Goal: Information Seeking & Learning: Learn about a topic

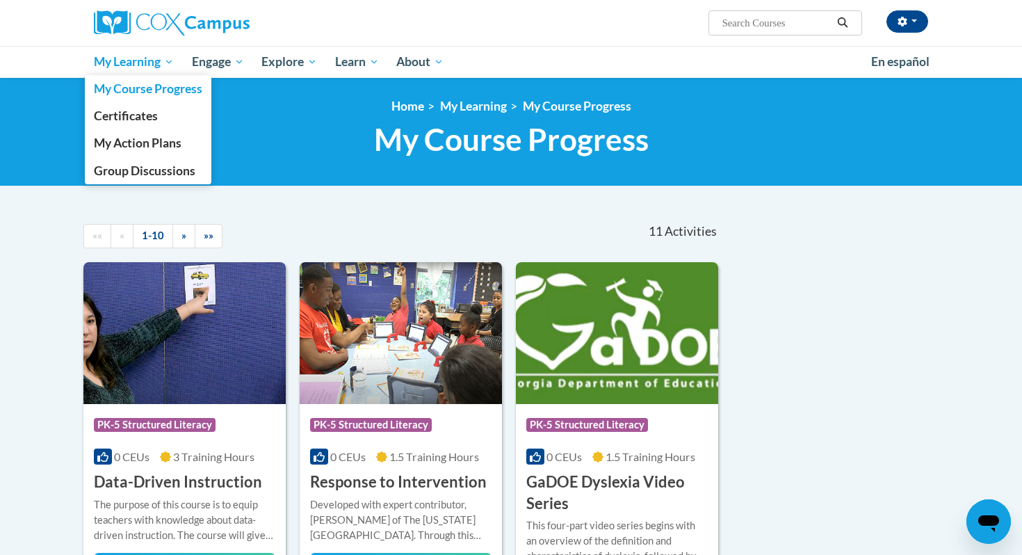
click at [138, 63] on span "My Learning" at bounding box center [134, 62] width 80 height 17
click at [136, 94] on span "My Course Progress" at bounding box center [148, 88] width 109 height 15
click at [147, 112] on span "Certificates" at bounding box center [126, 116] width 64 height 15
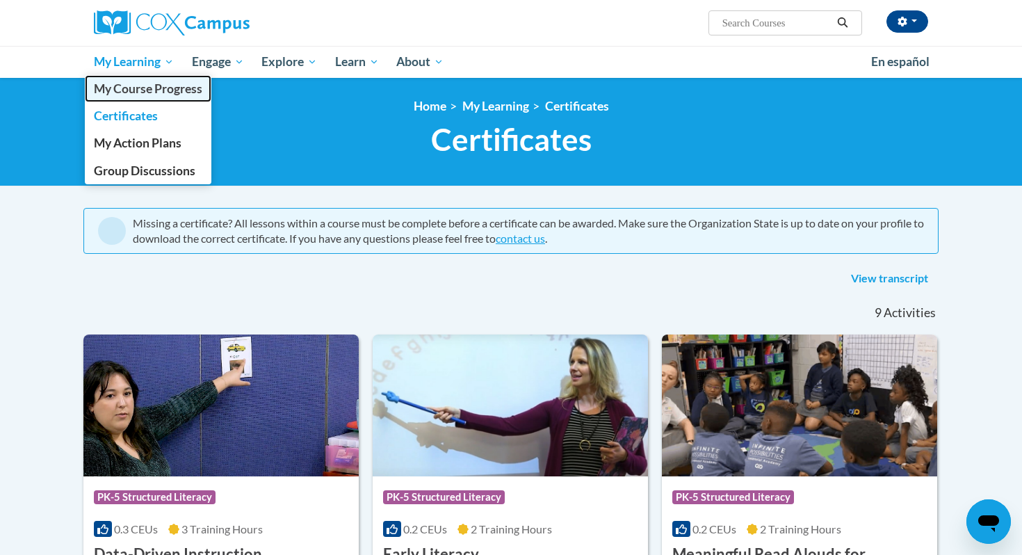
click at [139, 92] on span "My Course Progress" at bounding box center [148, 88] width 109 height 15
click at [154, 90] on span "My Course Progress" at bounding box center [148, 88] width 109 height 15
click at [175, 93] on span "My Course Progress" at bounding box center [148, 88] width 109 height 15
click at [189, 95] on span "My Course Progress" at bounding box center [148, 88] width 109 height 15
click at [166, 95] on span "My Course Progress" at bounding box center [148, 88] width 109 height 15
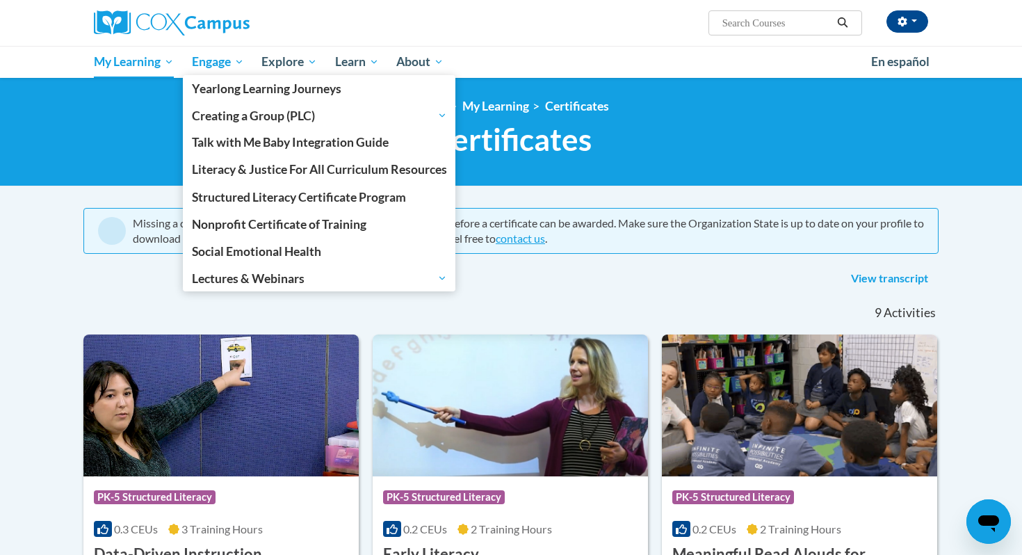
click at [187, 70] on link "Engage" at bounding box center [218, 62] width 70 height 32
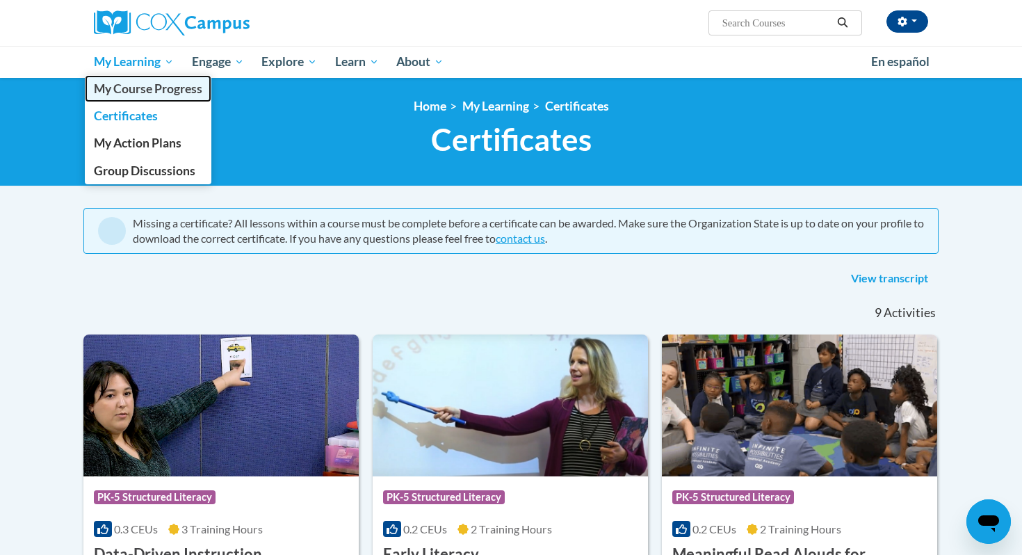
click at [138, 86] on span "My Course Progress" at bounding box center [148, 88] width 109 height 15
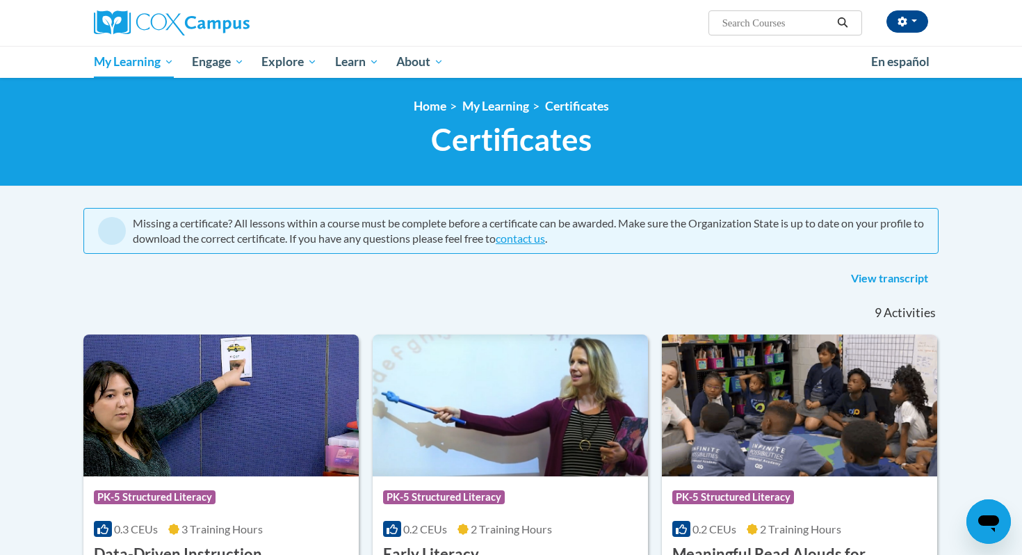
click at [64, 92] on div "<en>My Learning</en><fr>New fr_My Learning</fr><it>New it_My Learning</it><de>N…" at bounding box center [511, 132] width 1022 height 109
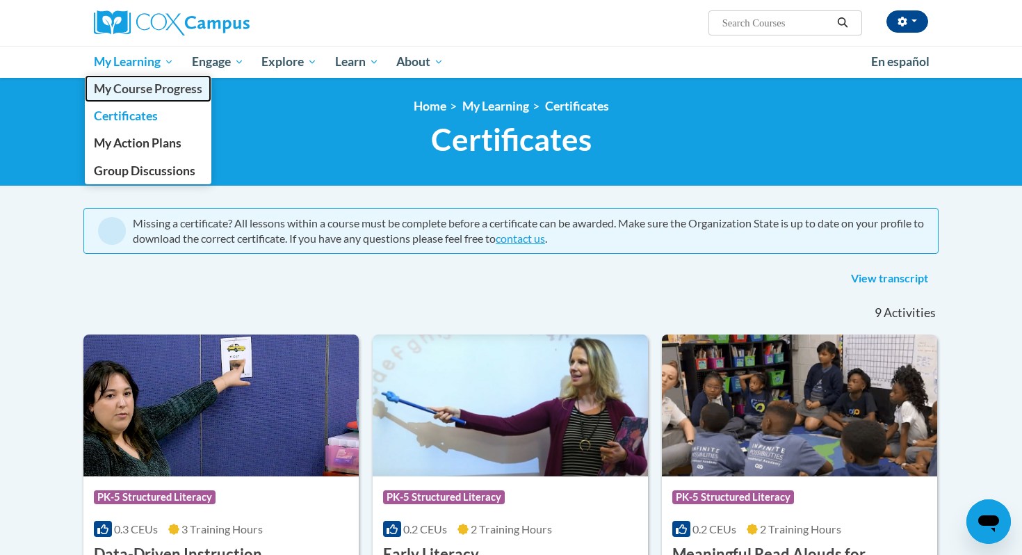
click at [97, 91] on span "My Course Progress" at bounding box center [148, 88] width 109 height 15
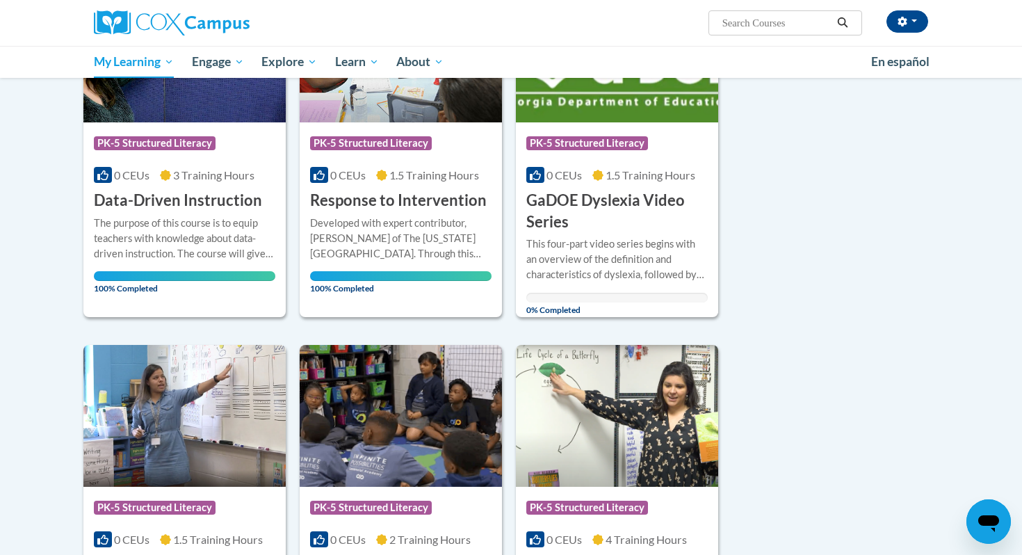
scroll to position [287, 0]
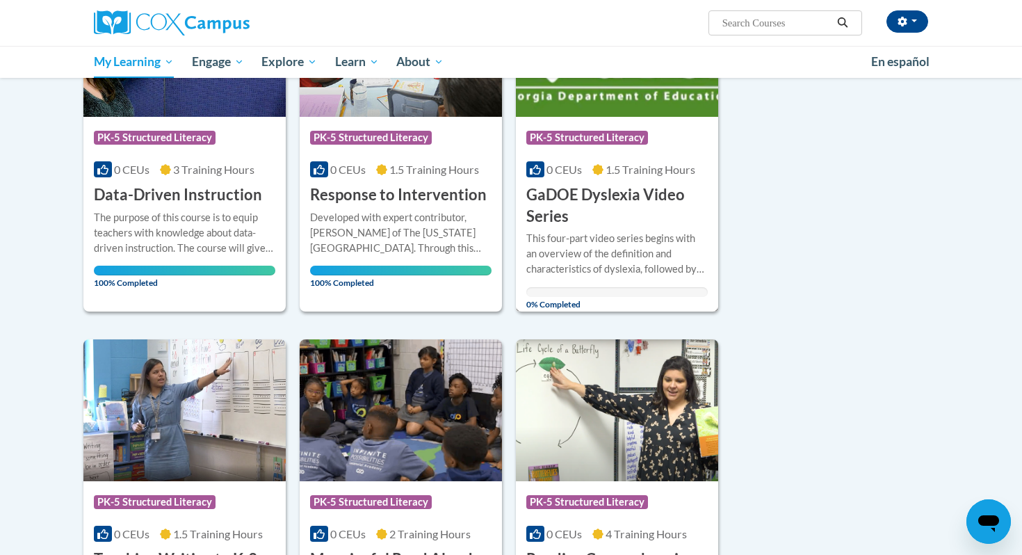
click at [569, 254] on div "This four-part video series begins with an overview of the definition and chara…" at bounding box center [618, 254] width 182 height 46
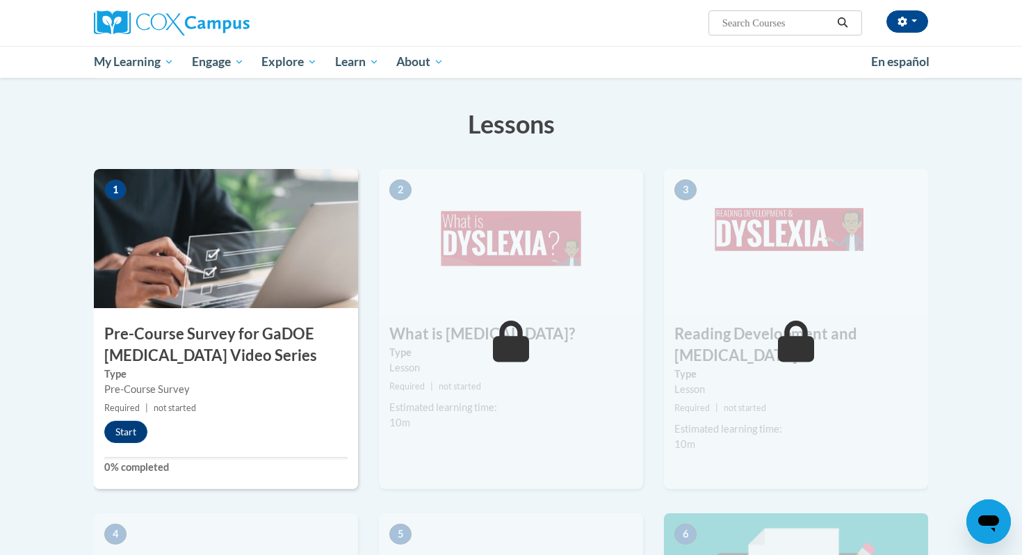
scroll to position [284, 0]
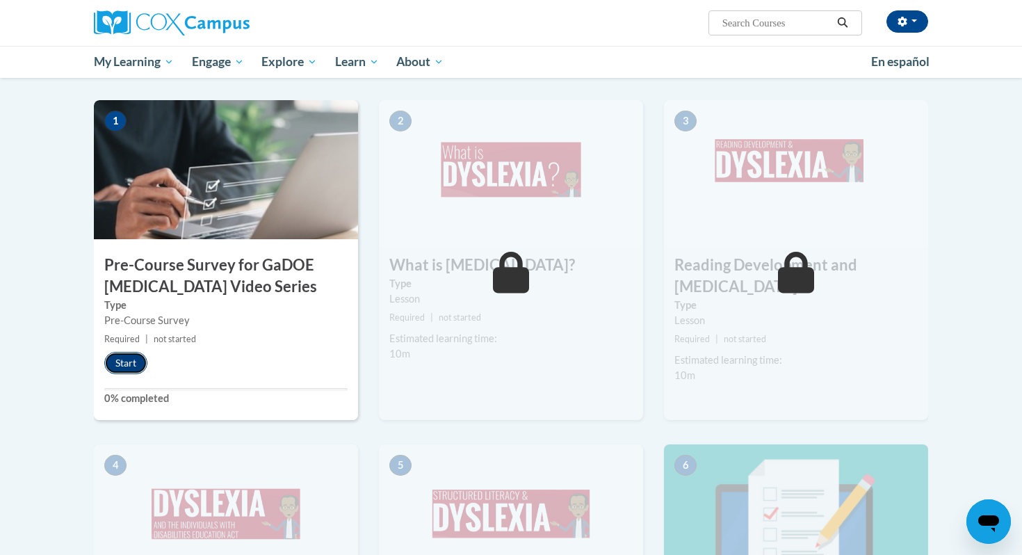
click at [125, 369] on button "Start" at bounding box center [125, 363] width 43 height 22
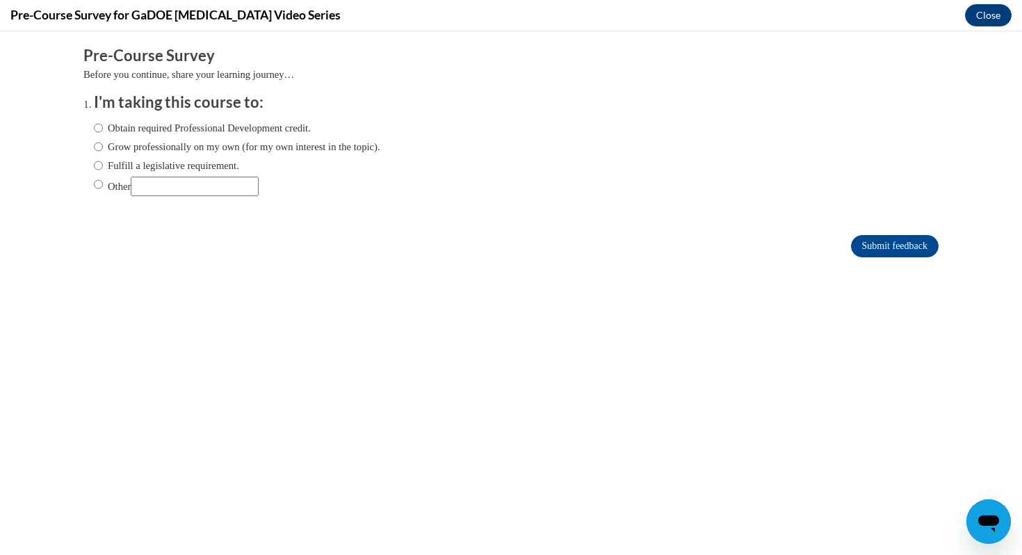
scroll to position [0, 0]
click at [97, 167] on input "Fulfill a legislative requirement." at bounding box center [98, 165] width 9 height 15
radio input "true"
click at [865, 248] on input "Submit feedback" at bounding box center [895, 246] width 88 height 22
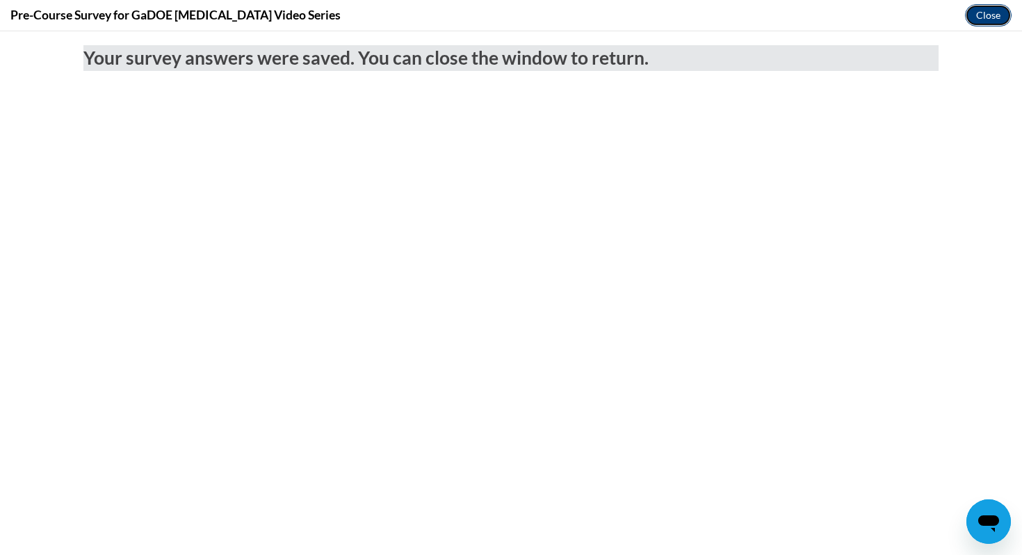
click at [976, 20] on button "Close" at bounding box center [988, 15] width 47 height 22
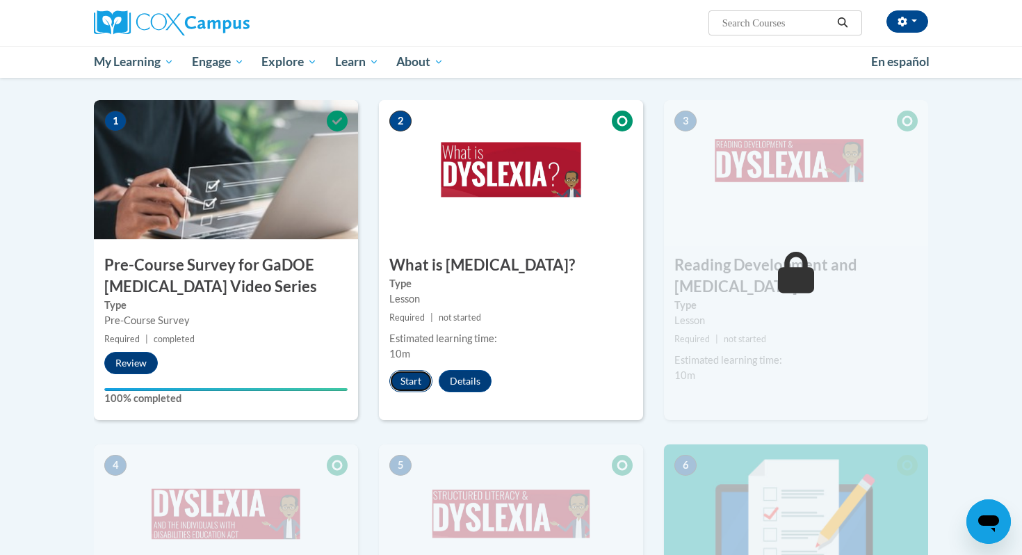
click at [408, 373] on button "Start" at bounding box center [411, 381] width 43 height 22
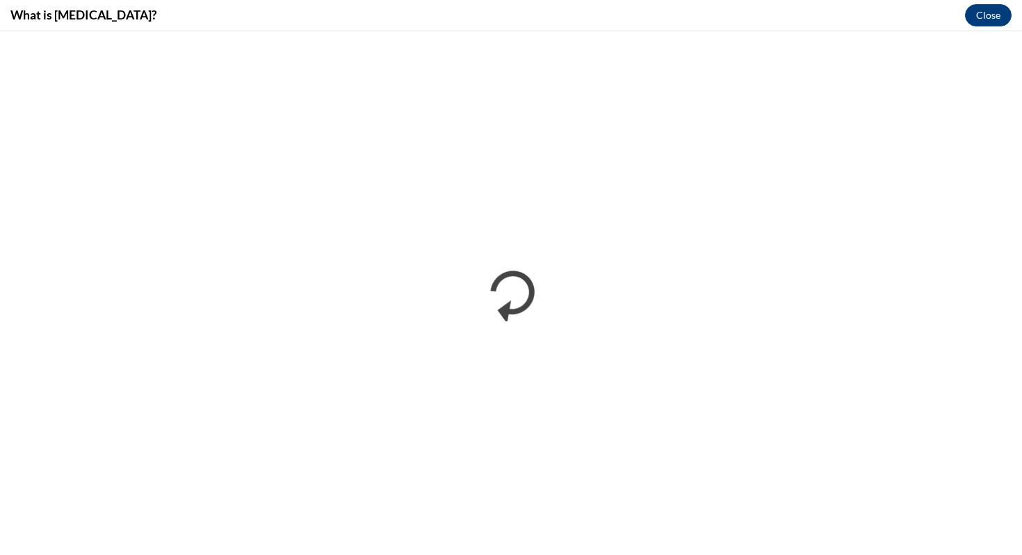
click at [994, 29] on div "What is Dyslexia? Close" at bounding box center [511, 15] width 1022 height 31
click at [993, 21] on button "Close" at bounding box center [988, 15] width 47 height 22
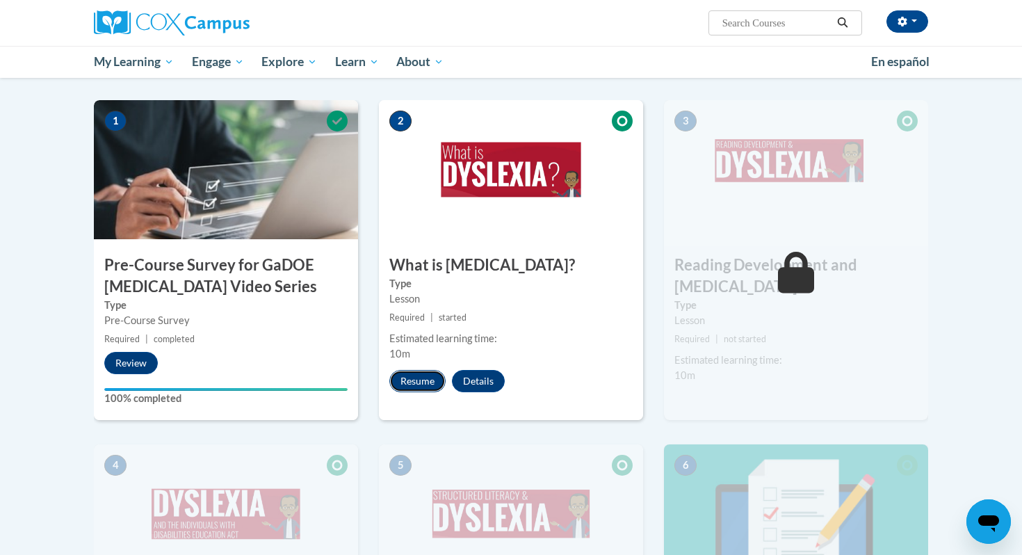
click at [418, 376] on button "Resume" at bounding box center [418, 381] width 56 height 22
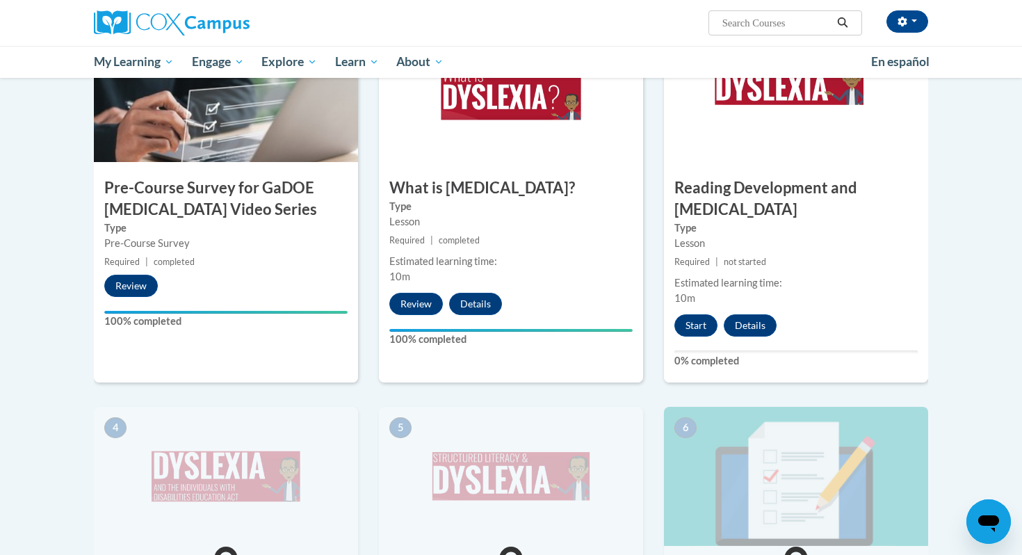
scroll to position [425, 0]
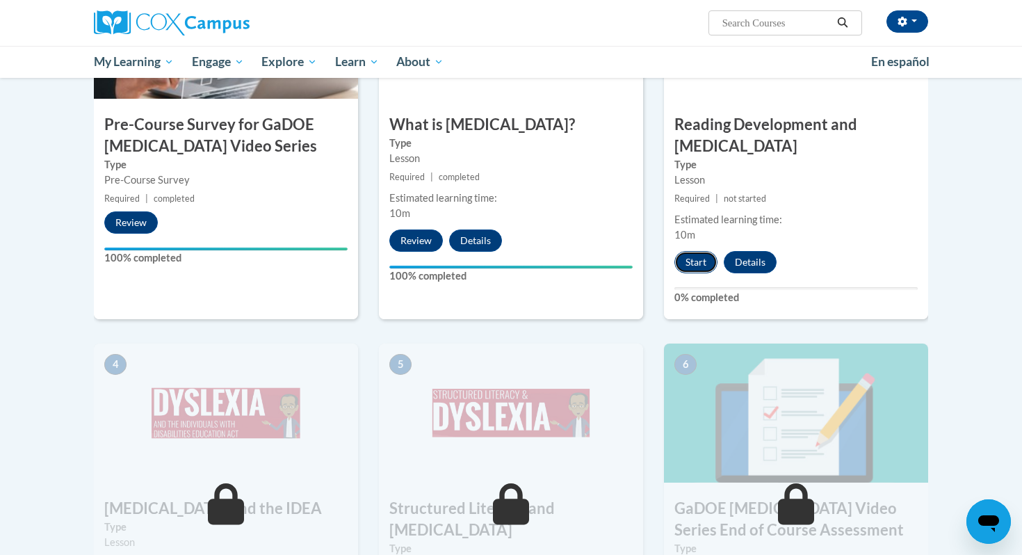
click at [695, 251] on button "Start" at bounding box center [696, 262] width 43 height 22
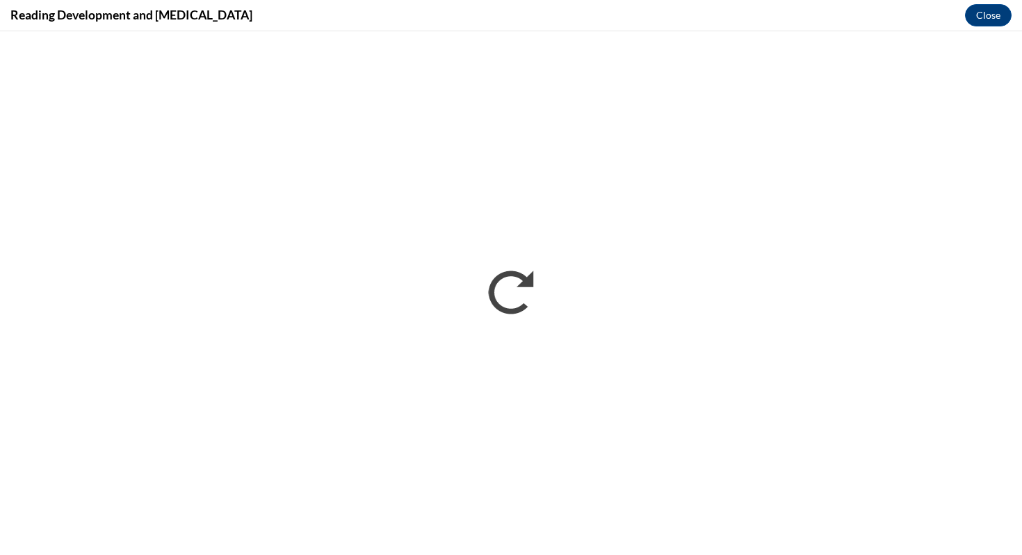
scroll to position [0, 0]
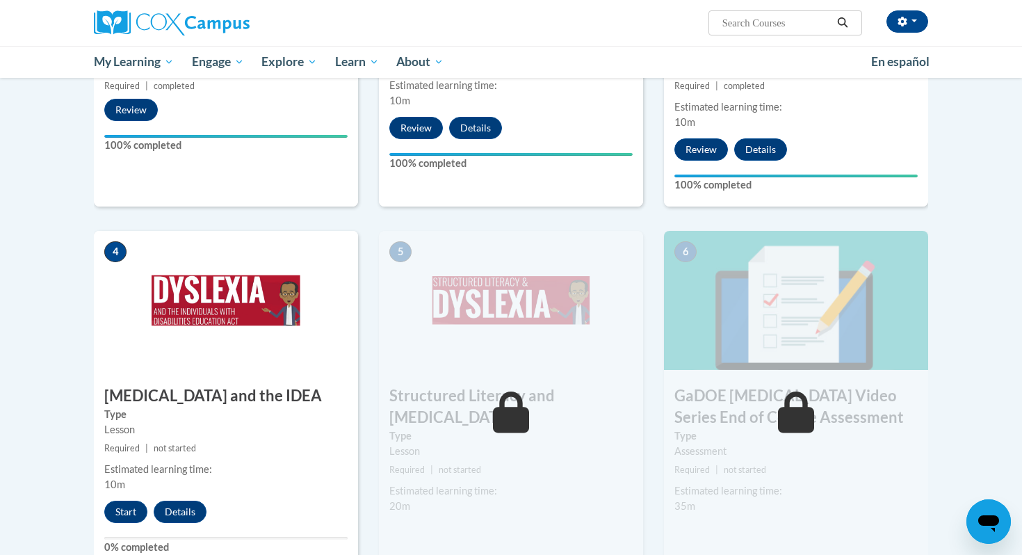
scroll to position [545, 0]
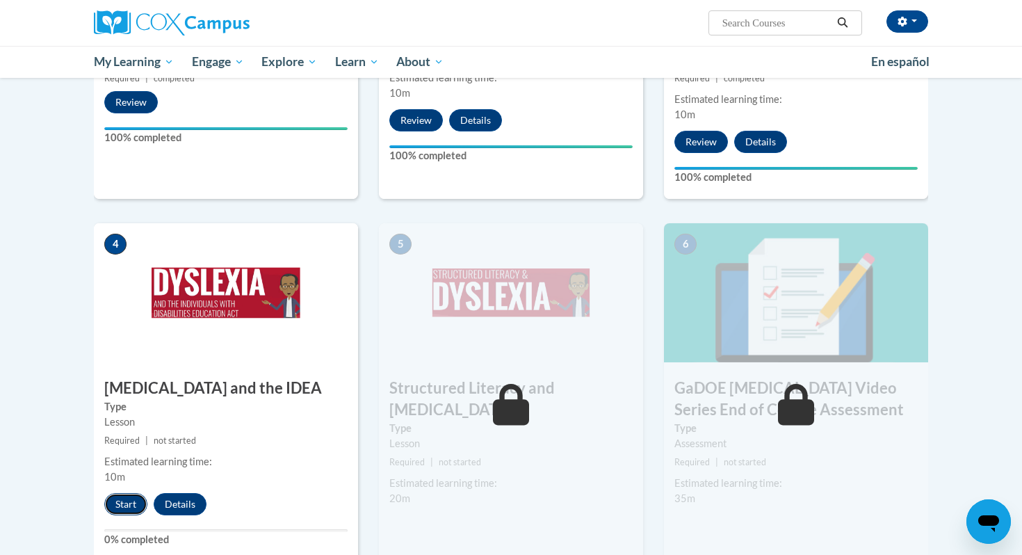
click at [122, 493] on button "Start" at bounding box center [125, 504] width 43 height 22
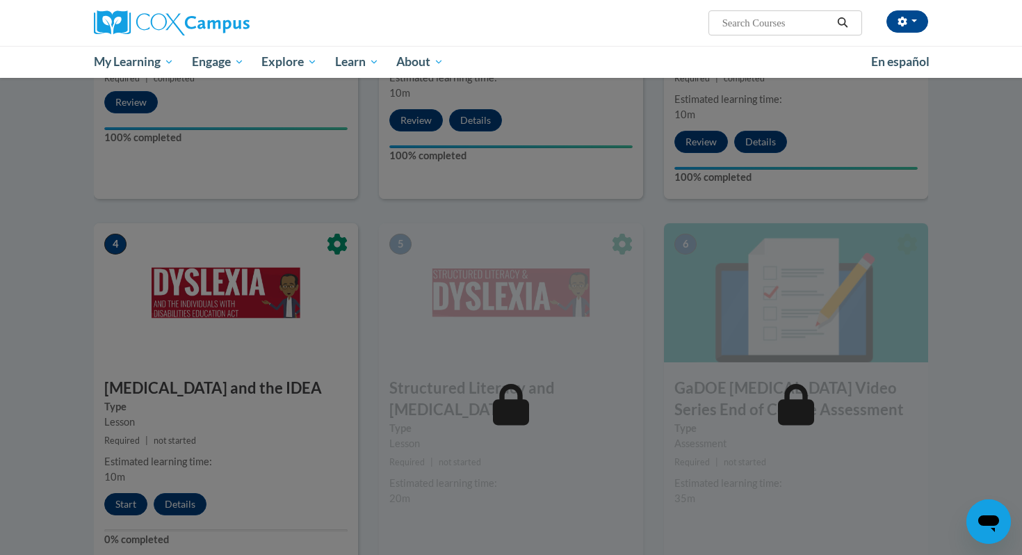
scroll to position [548, 0]
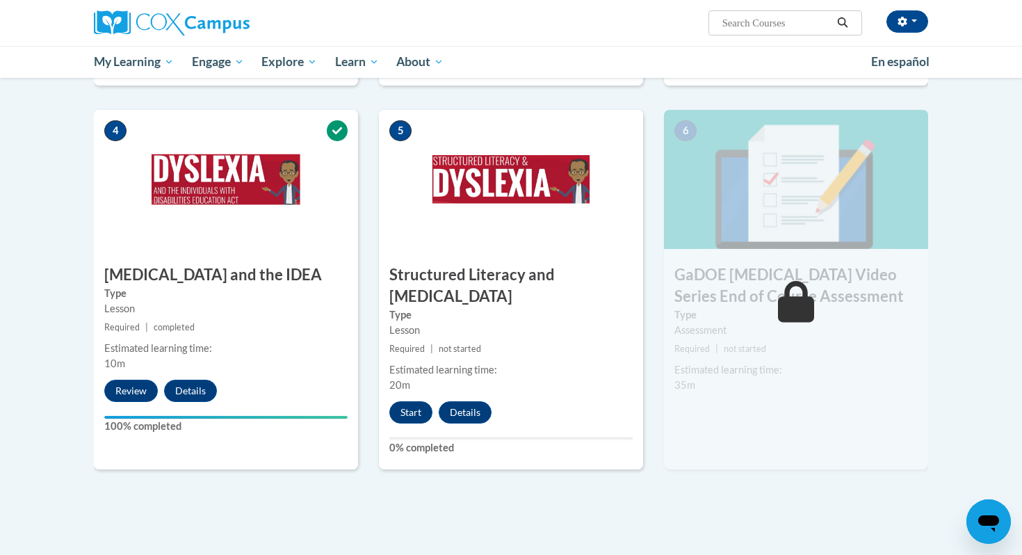
scroll to position [661, 0]
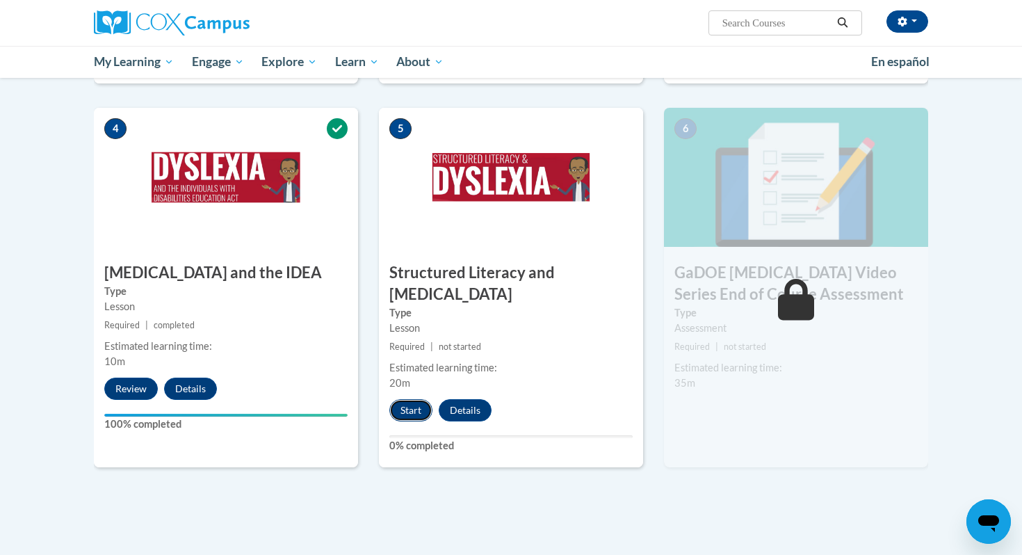
click at [417, 399] on button "Start" at bounding box center [411, 410] width 43 height 22
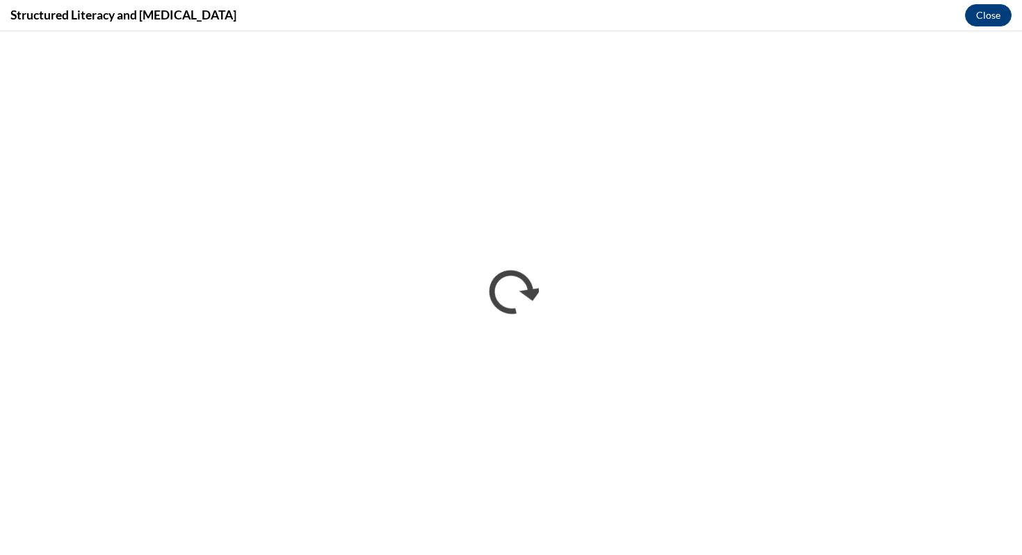
scroll to position [0, 0]
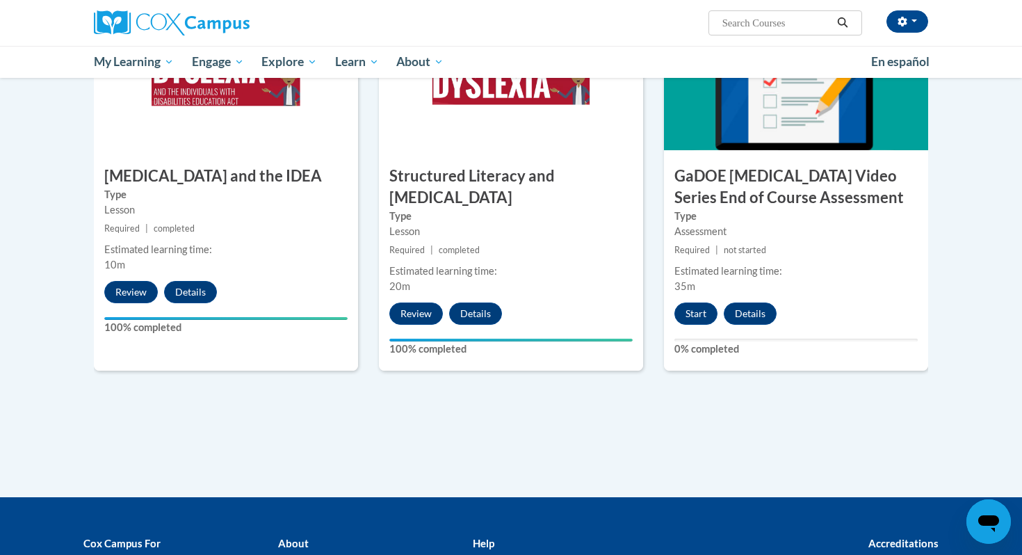
scroll to position [766, 0]
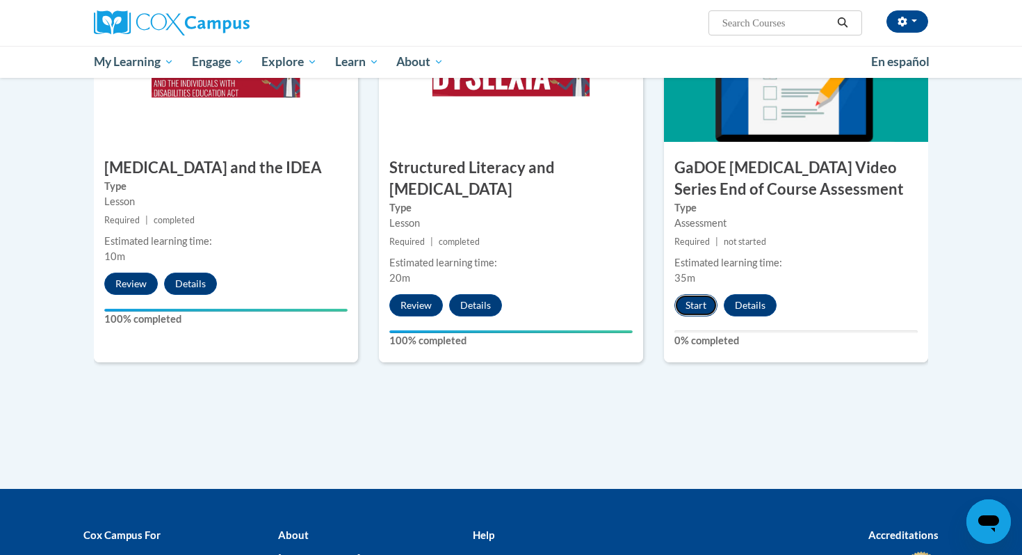
click at [694, 294] on button "Start" at bounding box center [696, 305] width 43 height 22
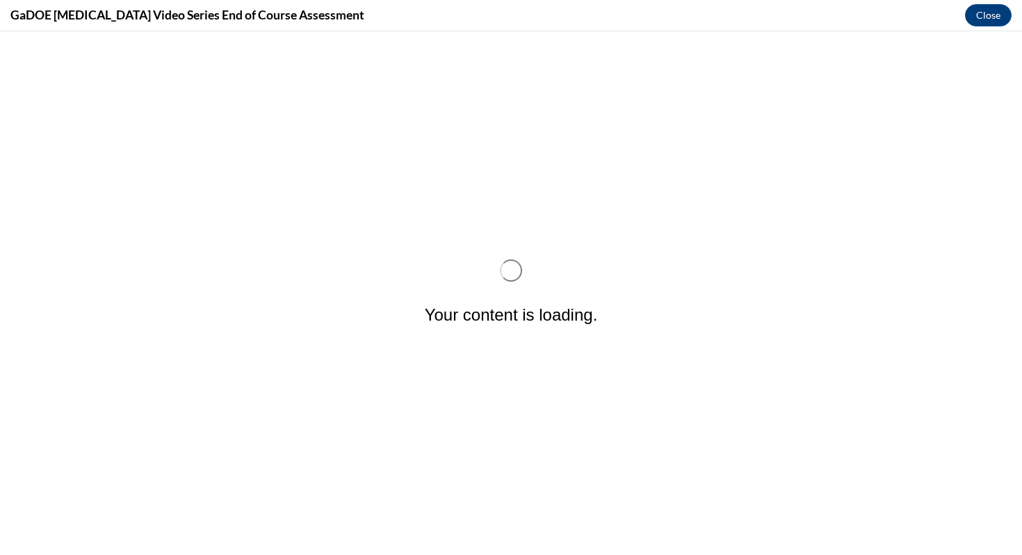
scroll to position [0, 0]
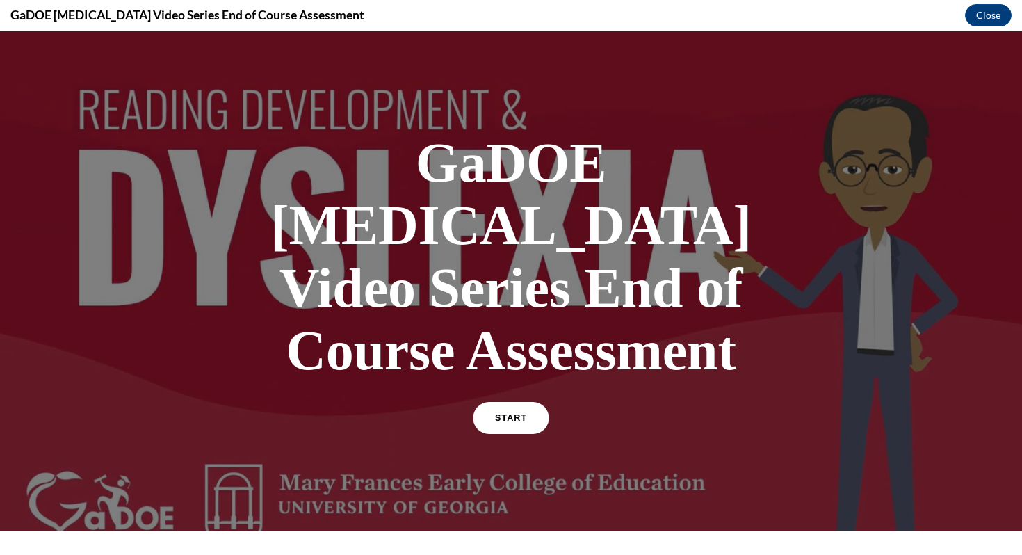
click at [536, 402] on link "START" at bounding box center [511, 418] width 76 height 32
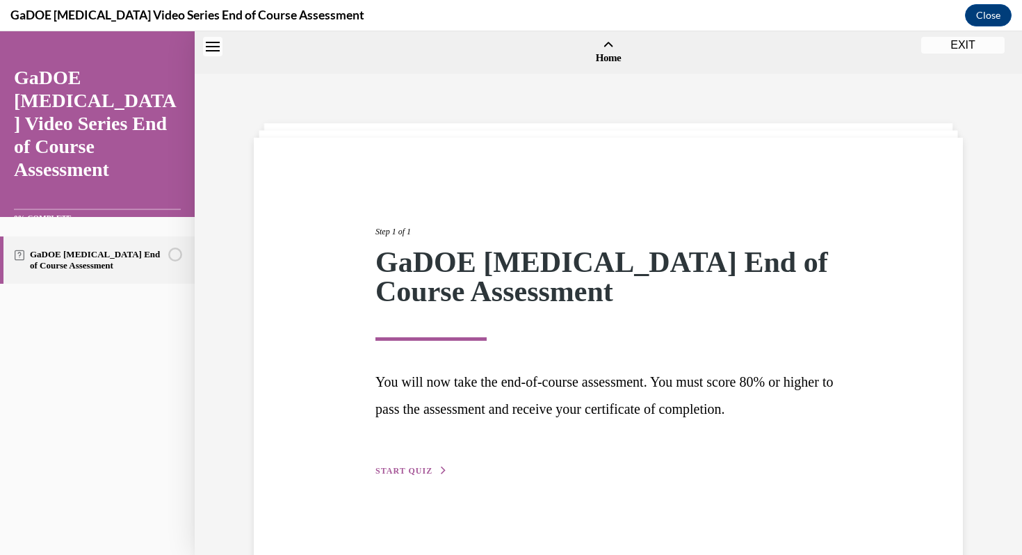
scroll to position [43, 0]
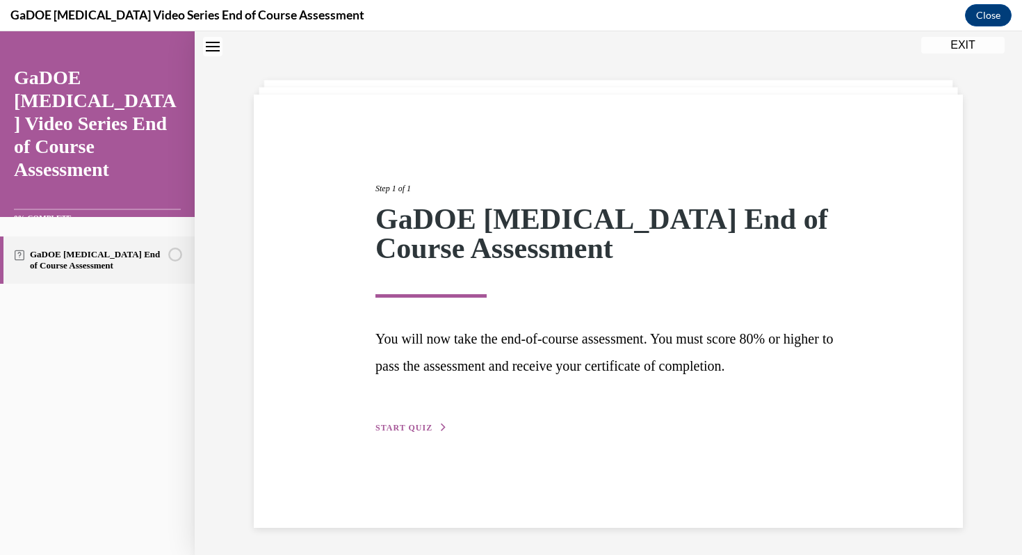
click at [423, 431] on span "START QUIZ" at bounding box center [404, 428] width 57 height 10
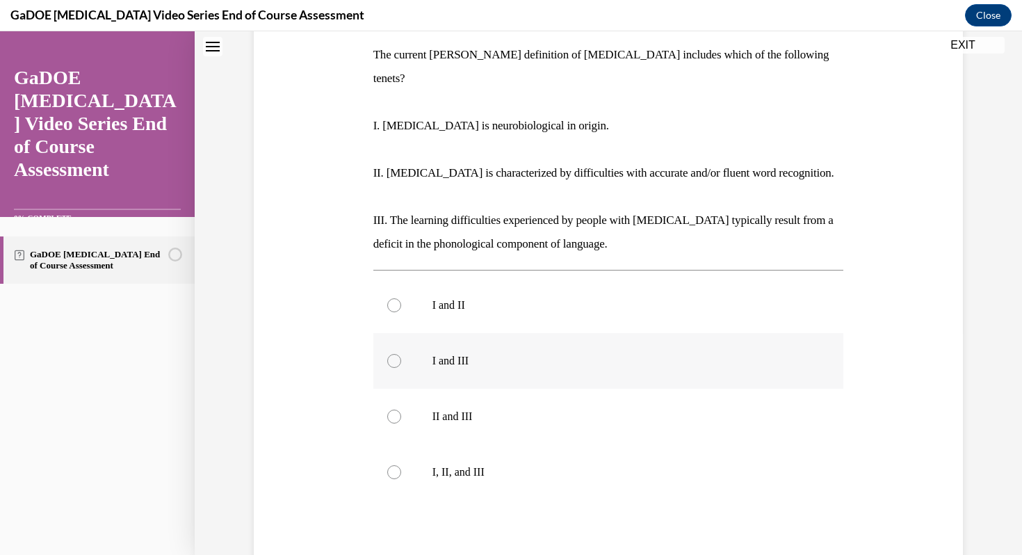
scroll to position [205, 0]
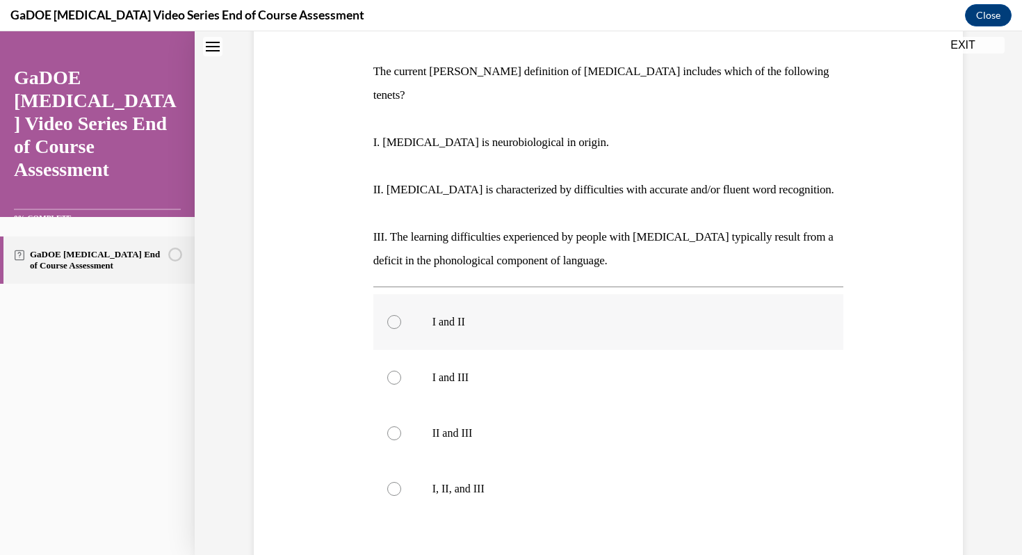
click at [396, 315] on div at bounding box center [394, 322] width 14 height 14
click at [396, 315] on input "I and II" at bounding box center [394, 322] width 14 height 14
radio input "true"
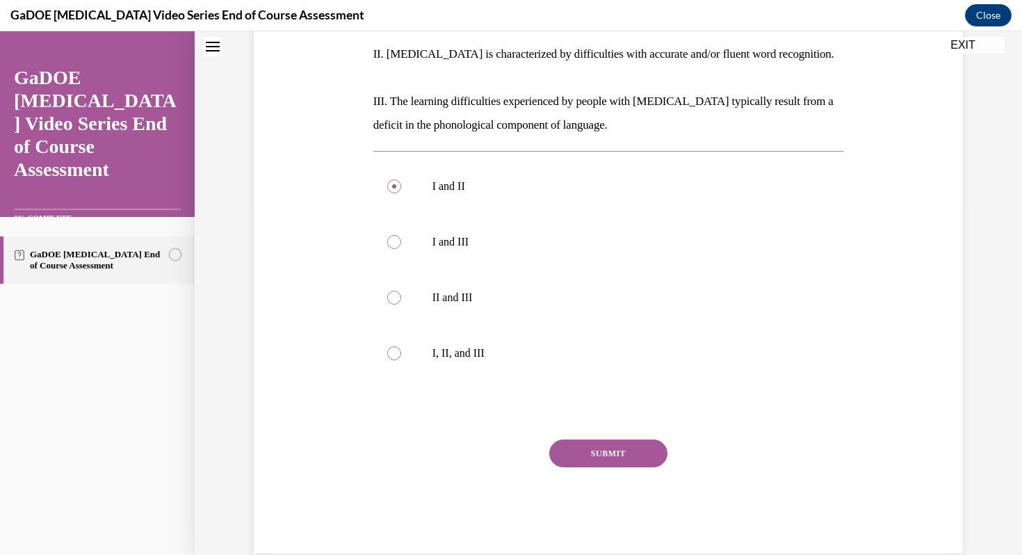
click at [611, 440] on button "SUBMIT" at bounding box center [608, 454] width 118 height 28
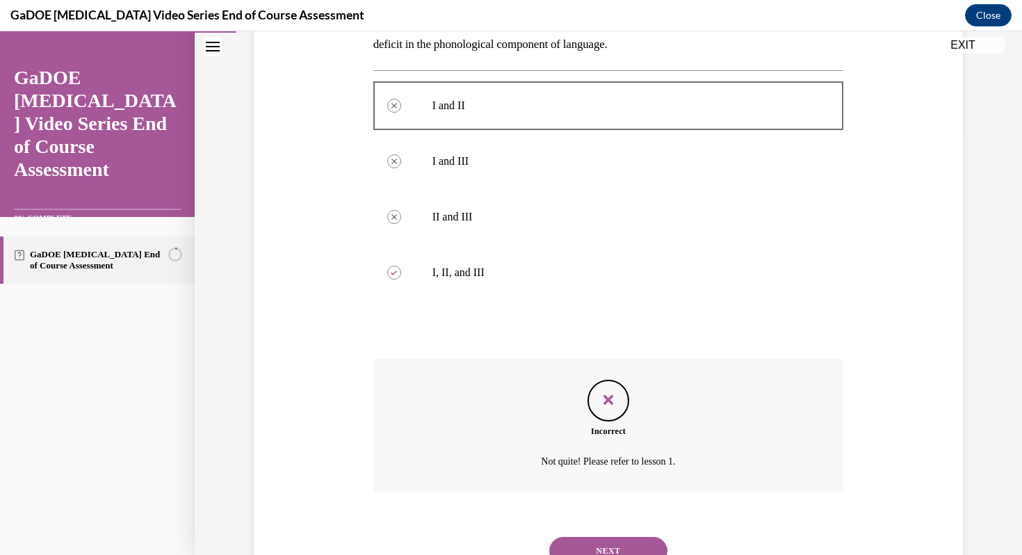
scroll to position [420, 0]
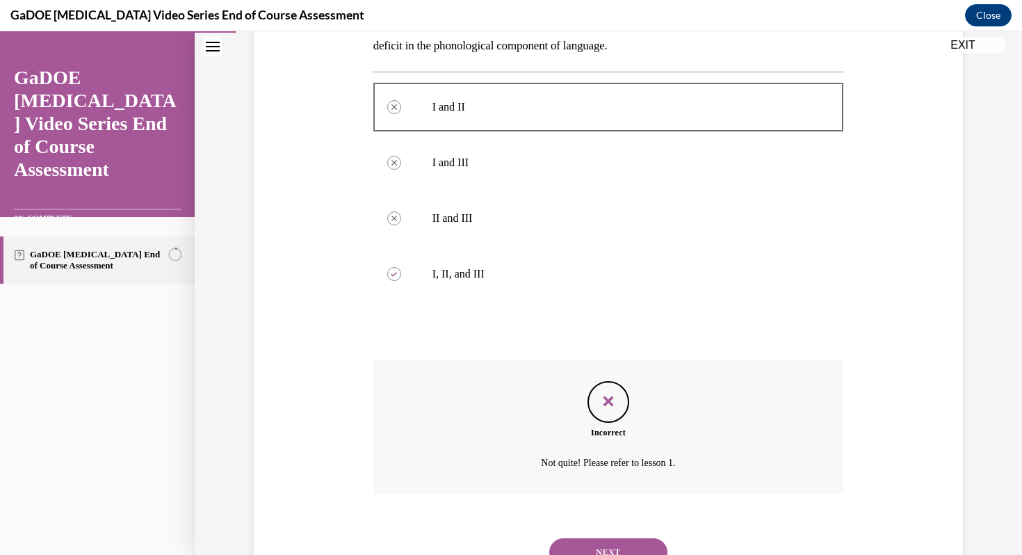
click at [618, 538] on button "NEXT" at bounding box center [608, 552] width 118 height 28
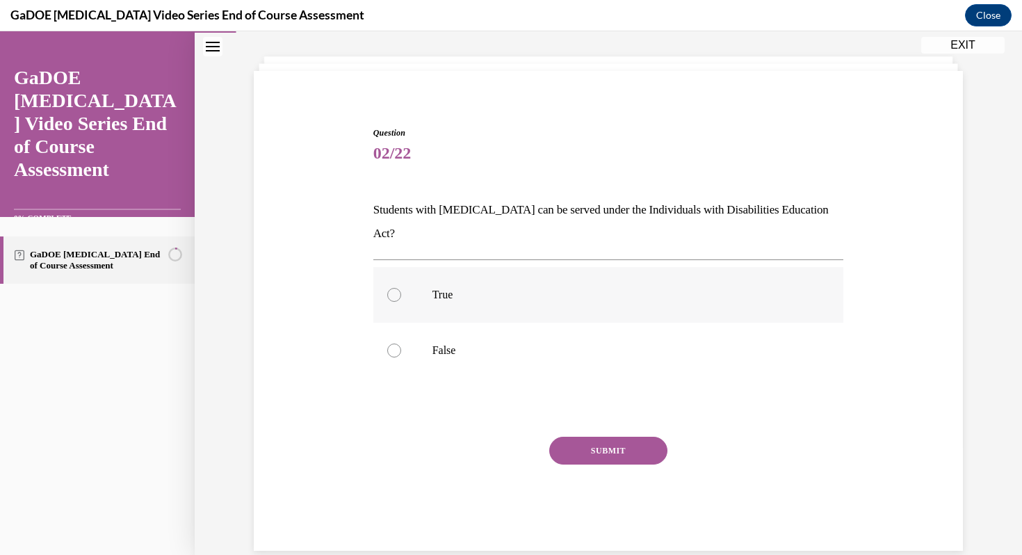
click at [393, 288] on div at bounding box center [394, 295] width 14 height 14
click at [393, 288] on input "True" at bounding box center [394, 295] width 14 height 14
radio input "true"
click at [616, 437] on button "SUBMIT" at bounding box center [608, 451] width 118 height 28
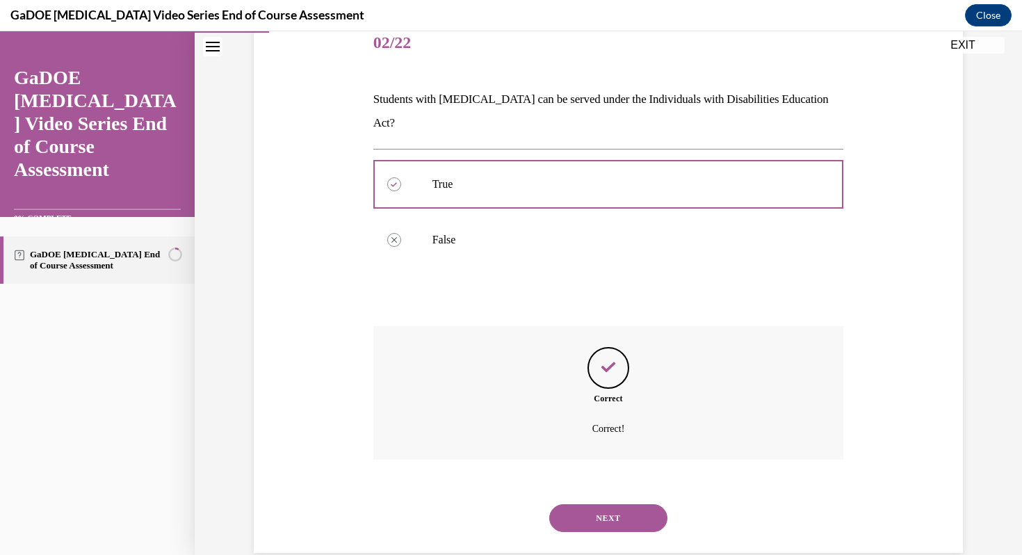
scroll to position [179, 0]
click at [631, 502] on button "NEXT" at bounding box center [608, 516] width 118 height 28
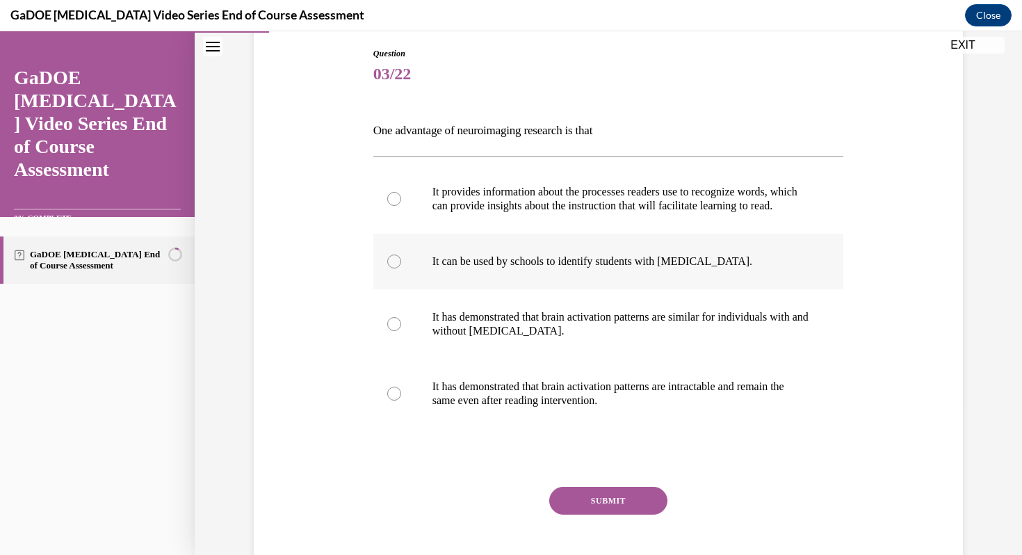
scroll to position [150, 0]
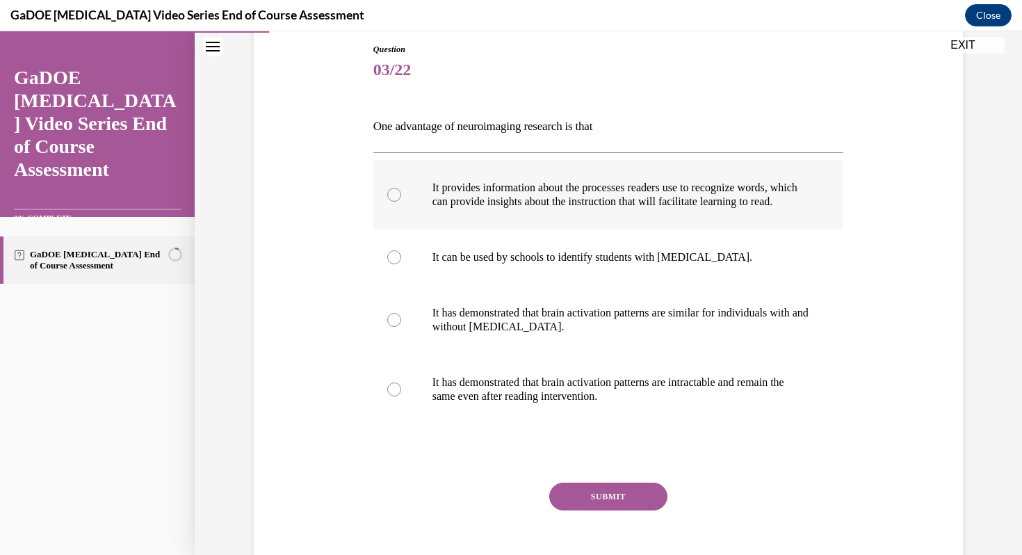
click at [397, 202] on div at bounding box center [394, 195] width 14 height 14
click at [397, 202] on input "It provides information about the processes readers use to recognize words, whi…" at bounding box center [394, 195] width 14 height 14
radio input "true"
click at [607, 507] on button "SUBMIT" at bounding box center [608, 497] width 118 height 28
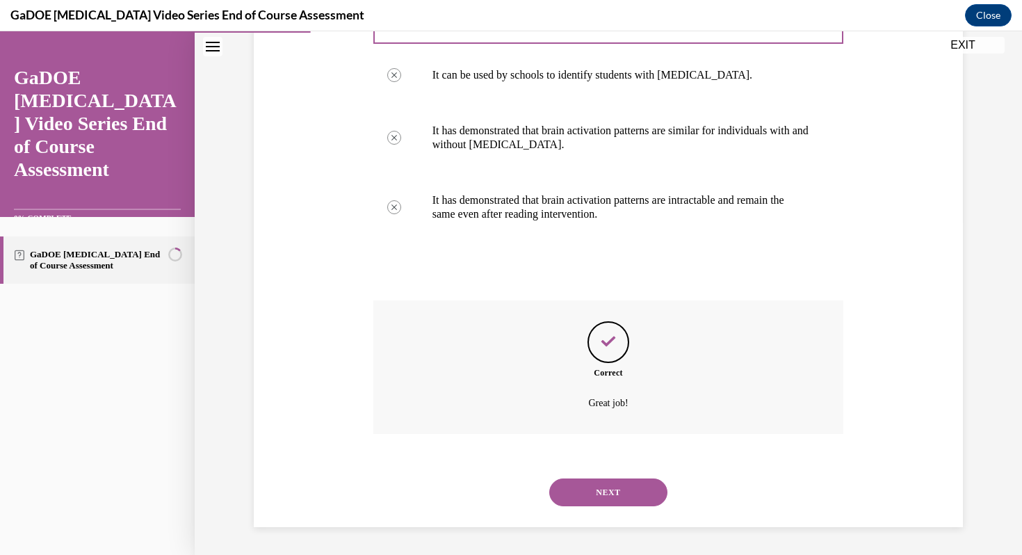
scroll to position [346, 0]
click at [648, 488] on button "NEXT" at bounding box center [608, 493] width 118 height 28
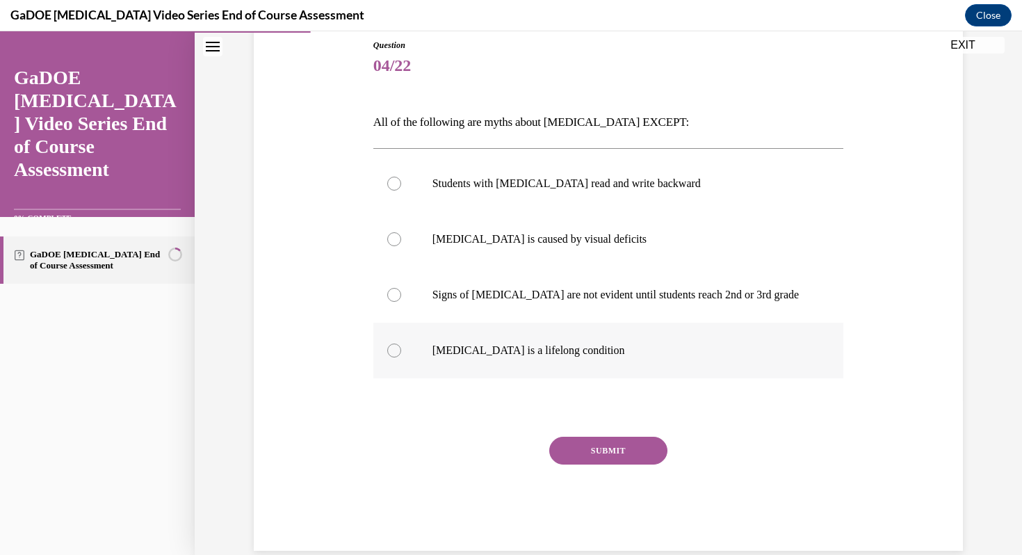
click at [397, 350] on div at bounding box center [394, 351] width 14 height 14
click at [397, 350] on input "Dyslexia is a lifelong condition" at bounding box center [394, 351] width 14 height 14
radio input "true"
click at [580, 447] on button "SUBMIT" at bounding box center [608, 451] width 118 height 28
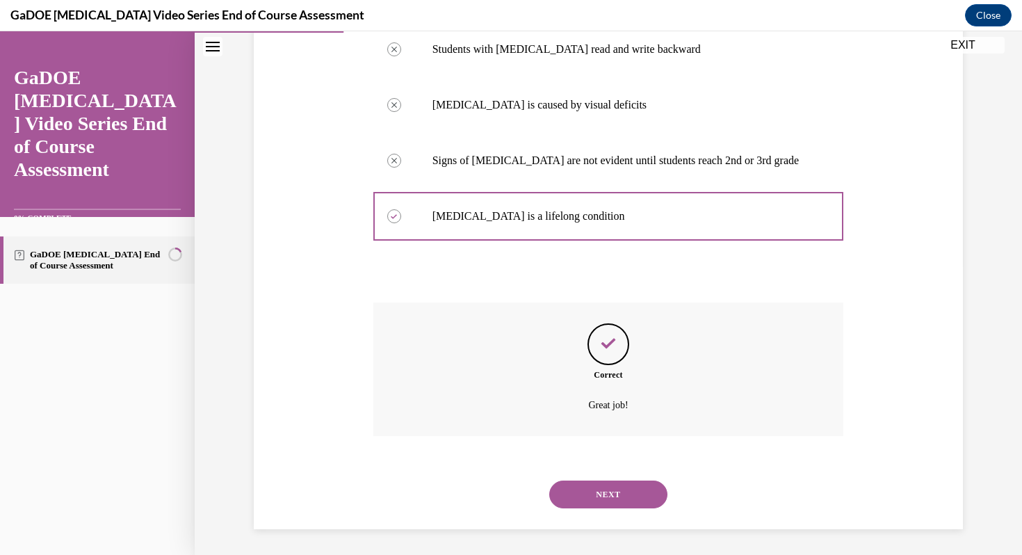
scroll to position [291, 0]
click at [605, 482] on button "NEXT" at bounding box center [608, 493] width 118 height 28
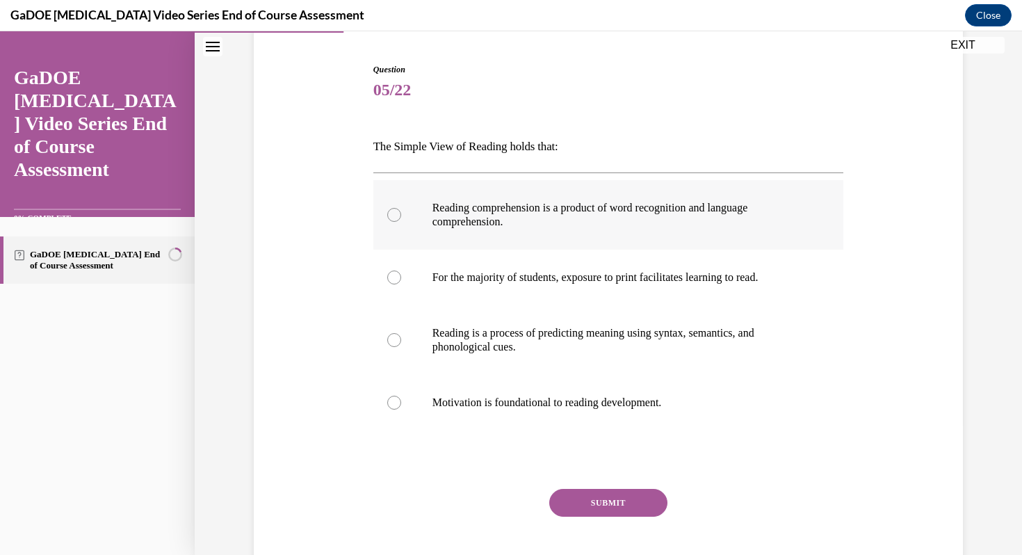
scroll to position [133, 0]
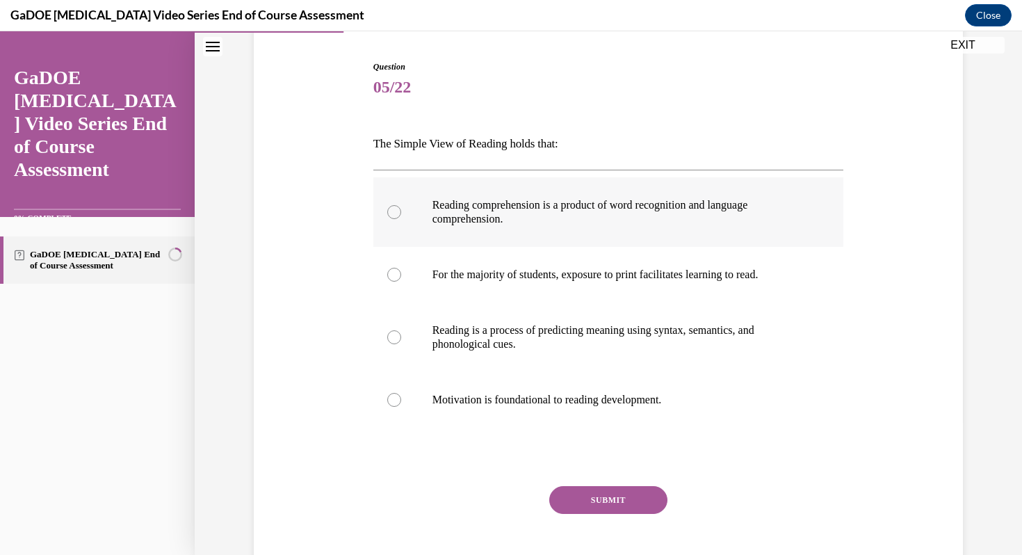
click at [393, 211] on div at bounding box center [394, 212] width 14 height 14
click at [393, 211] on input "Reading comprehension is a product of word recognition and language comprehensi…" at bounding box center [394, 212] width 14 height 14
radio input "true"
click at [595, 502] on button "SUBMIT" at bounding box center [608, 500] width 118 height 28
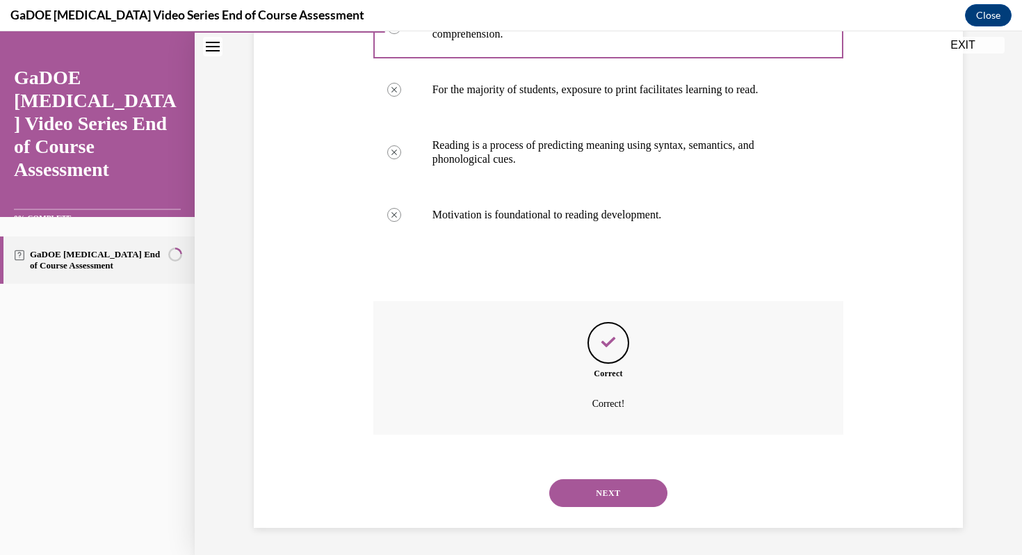
scroll to position [319, 0]
click at [589, 492] on button "NEXT" at bounding box center [608, 493] width 118 height 28
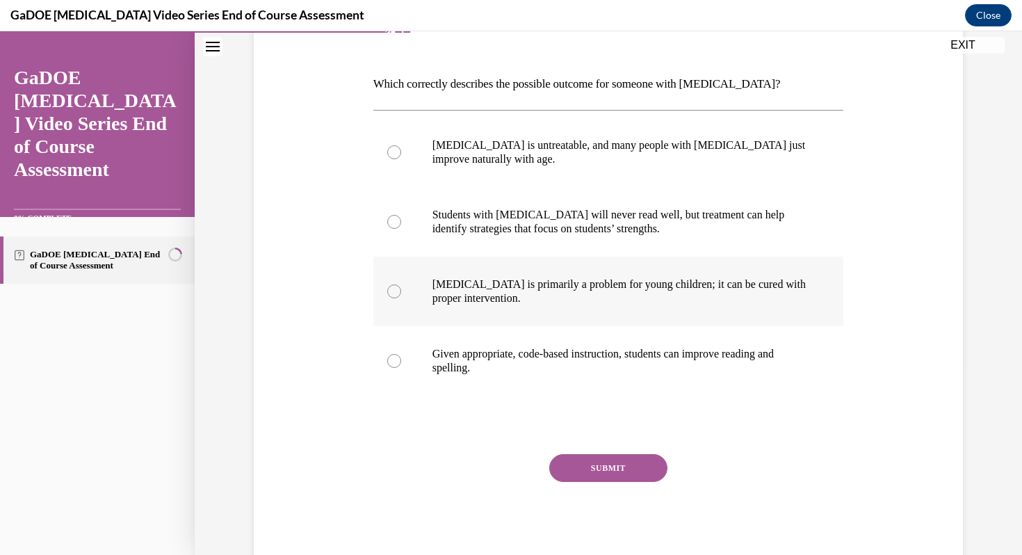
scroll to position [188, 0]
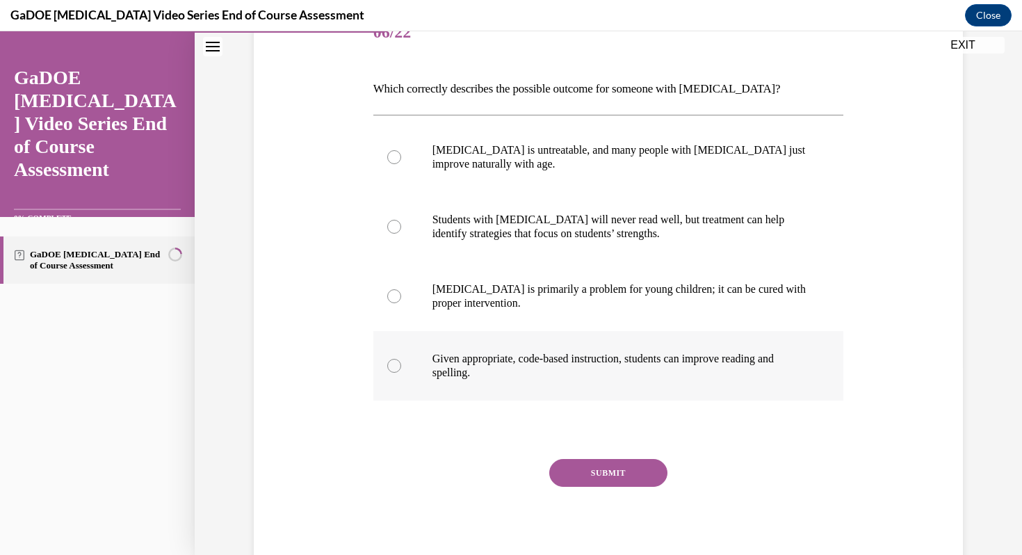
click at [396, 367] on div at bounding box center [394, 366] width 14 height 14
click at [396, 367] on input "Given appropriate, code-based instruction, students can improve reading and spe…" at bounding box center [394, 366] width 14 height 14
radio input "true"
click at [629, 485] on button "SUBMIT" at bounding box center [608, 473] width 118 height 28
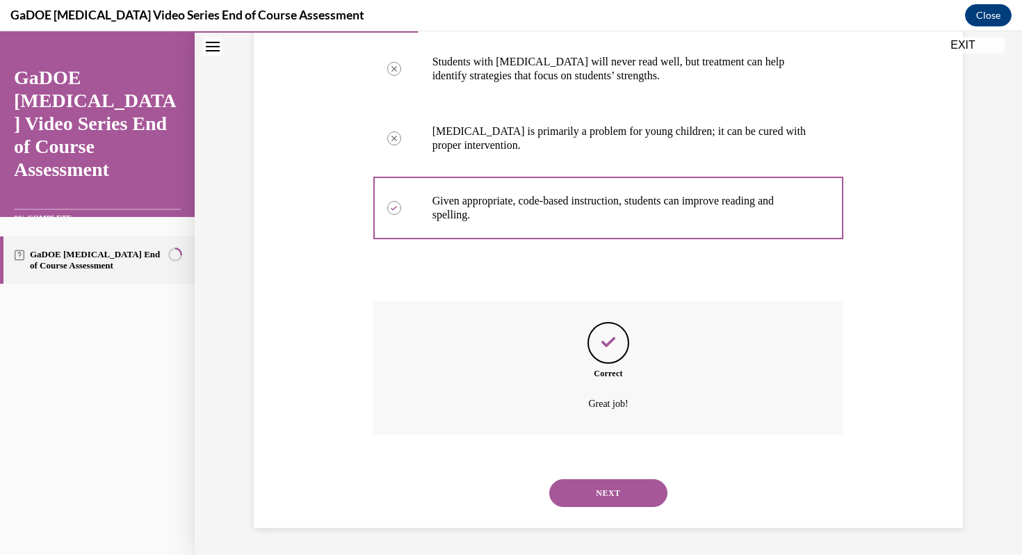
scroll to position [346, 0]
click at [636, 497] on button "NEXT" at bounding box center [608, 493] width 118 height 28
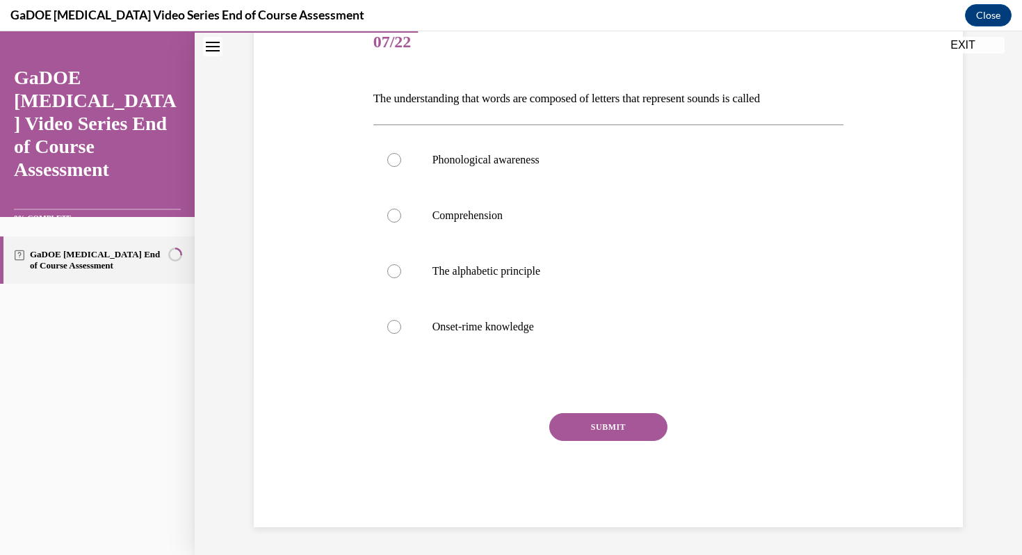
scroll to position [154, 0]
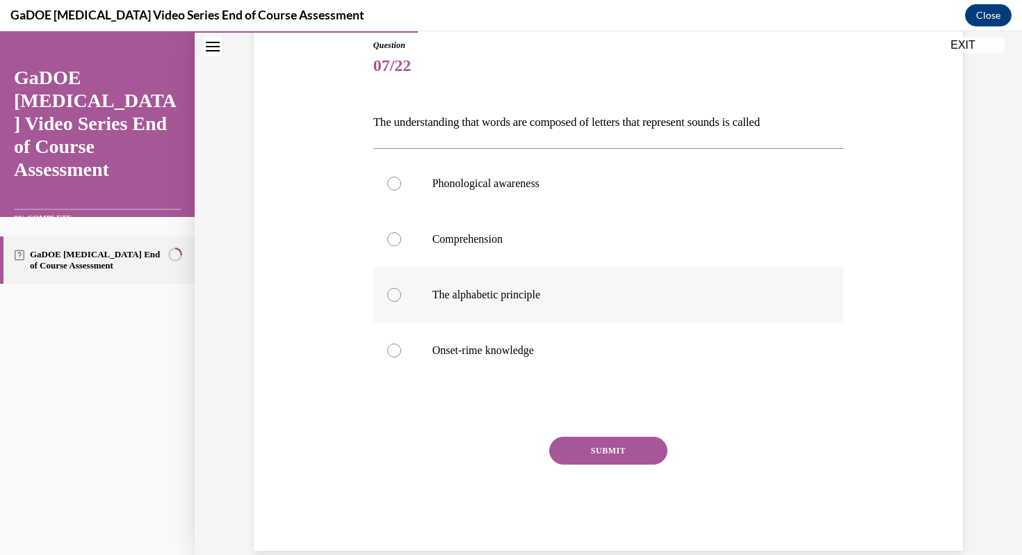
click at [396, 293] on div at bounding box center [394, 295] width 14 height 14
click at [396, 293] on input "The alphabetic principle" at bounding box center [394, 295] width 14 height 14
radio input "true"
click at [623, 458] on button "SUBMIT" at bounding box center [608, 451] width 118 height 28
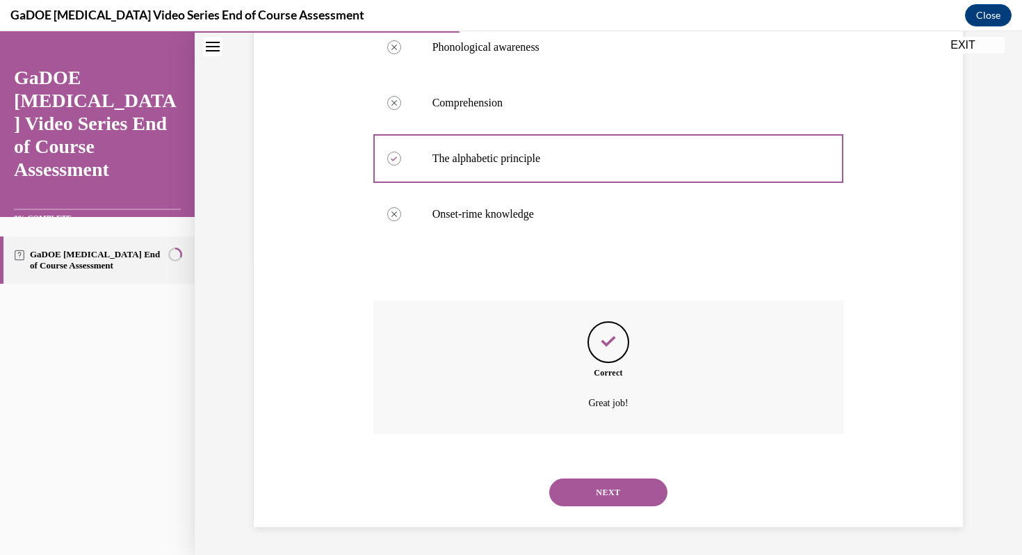
click at [613, 497] on button "NEXT" at bounding box center [608, 493] width 118 height 28
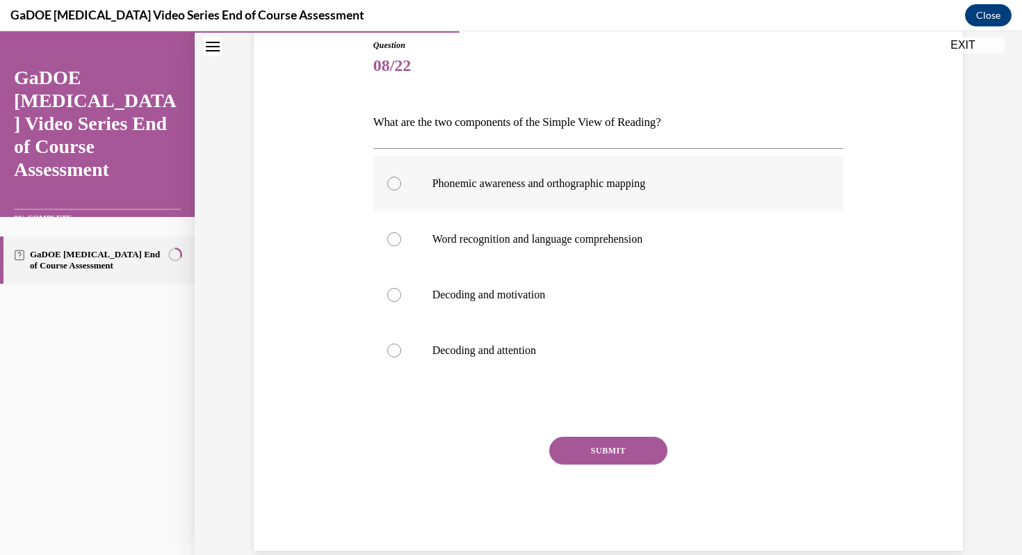
click at [396, 184] on div at bounding box center [394, 184] width 14 height 14
click at [396, 184] on input "Phonemic awareness and orthographic mapping" at bounding box center [394, 184] width 14 height 14
radio input "true"
click at [396, 241] on div at bounding box center [394, 239] width 14 height 14
click at [396, 241] on input "Word recognition and language comprehension" at bounding box center [394, 239] width 14 height 14
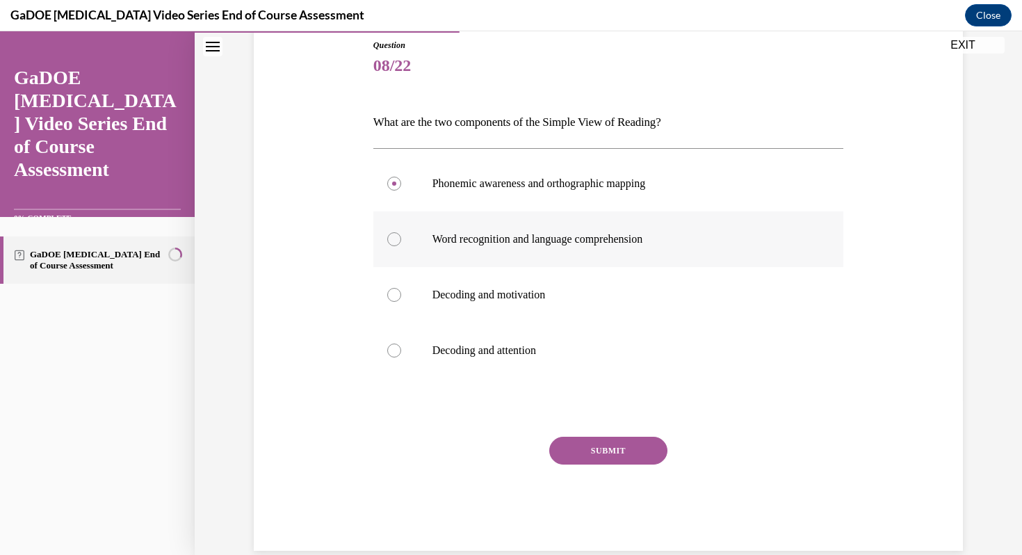
radio input "true"
click at [394, 187] on div at bounding box center [394, 184] width 14 height 14
click at [394, 187] on input "Phonemic awareness and orthographic mapping" at bounding box center [394, 184] width 14 height 14
radio input "true"
click at [392, 235] on div at bounding box center [394, 239] width 14 height 14
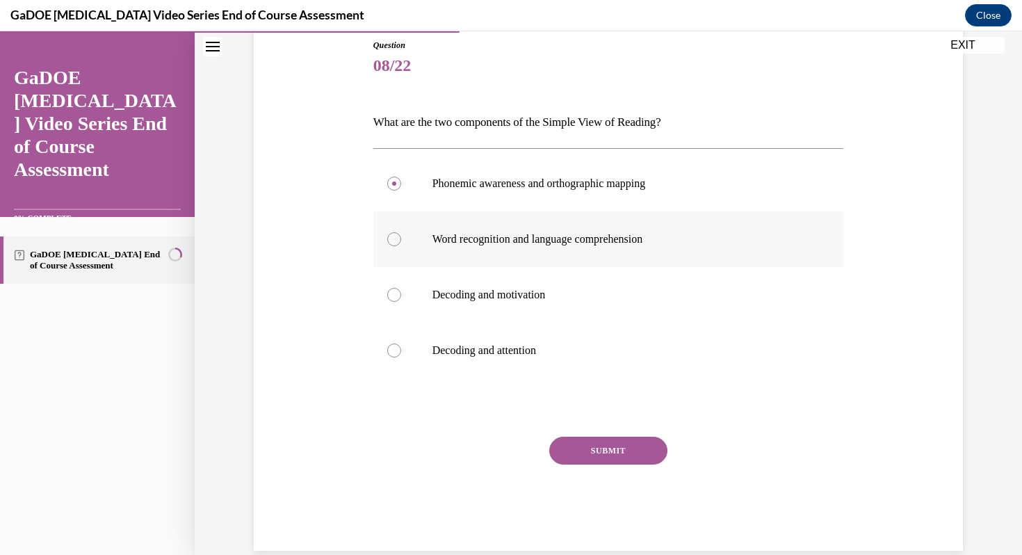
click at [392, 235] on input "Word recognition and language comprehension" at bounding box center [394, 239] width 14 height 14
radio input "true"
click at [398, 297] on div at bounding box center [394, 295] width 14 height 14
click at [398, 297] on input "Decoding and motivation" at bounding box center [394, 295] width 14 height 14
radio input "true"
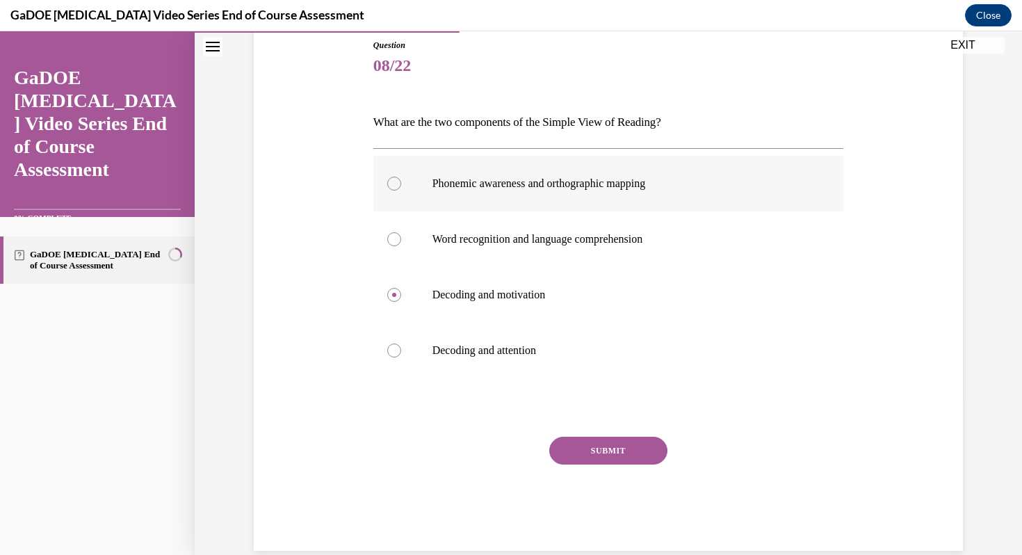
click at [395, 188] on div at bounding box center [394, 184] width 14 height 14
click at [395, 188] on input "Phonemic awareness and orthographic mapping" at bounding box center [394, 184] width 14 height 14
radio input "true"
click at [626, 451] on button "SUBMIT" at bounding box center [608, 451] width 118 height 28
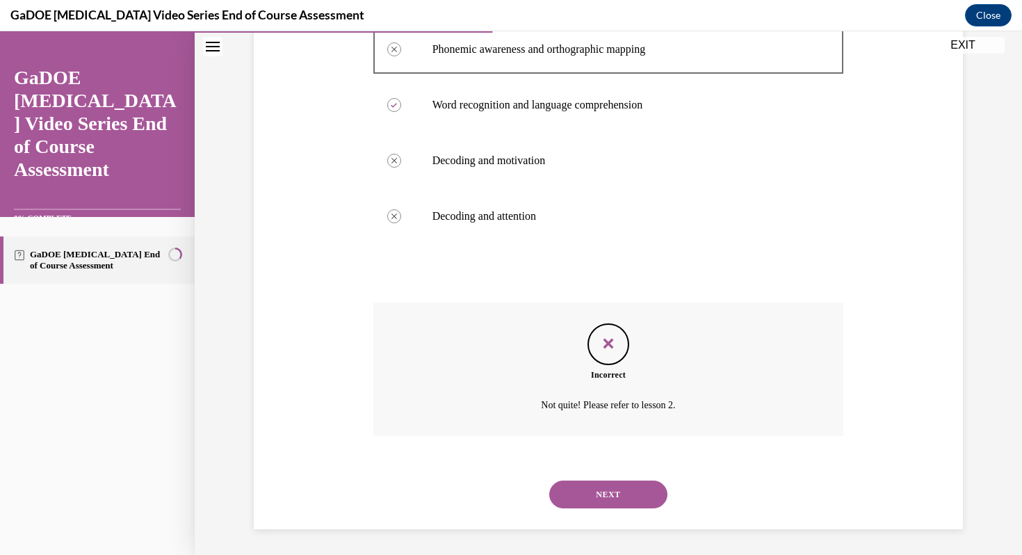
scroll to position [291, 0]
click at [639, 495] on button "NEXT" at bounding box center [608, 493] width 118 height 28
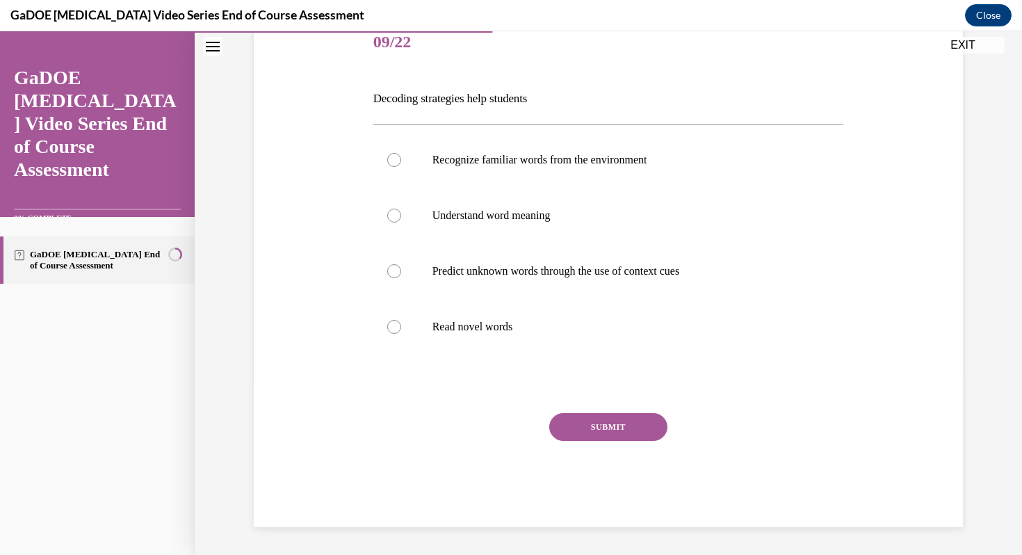
scroll to position [154, 0]
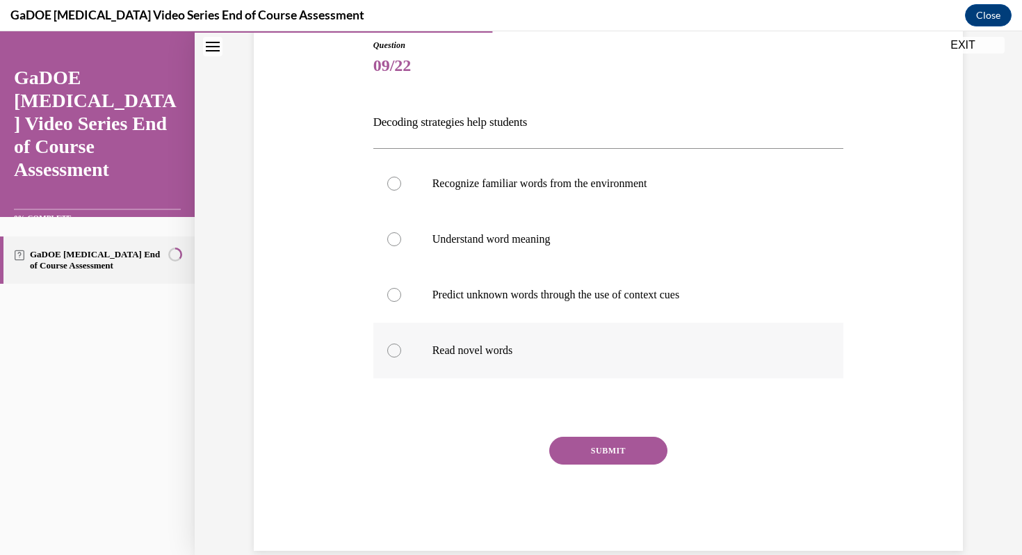
click at [396, 348] on div at bounding box center [394, 351] width 14 height 14
click at [396, 348] on input "Read novel words" at bounding box center [394, 351] width 14 height 14
radio input "true"
click at [604, 459] on button "SUBMIT" at bounding box center [608, 451] width 118 height 28
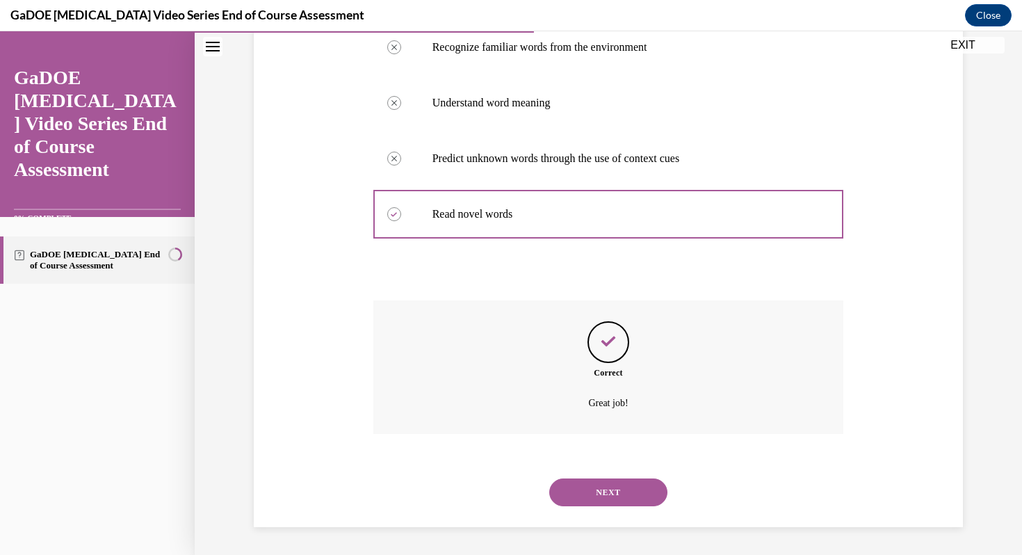
click at [608, 494] on button "NEXT" at bounding box center [608, 493] width 118 height 28
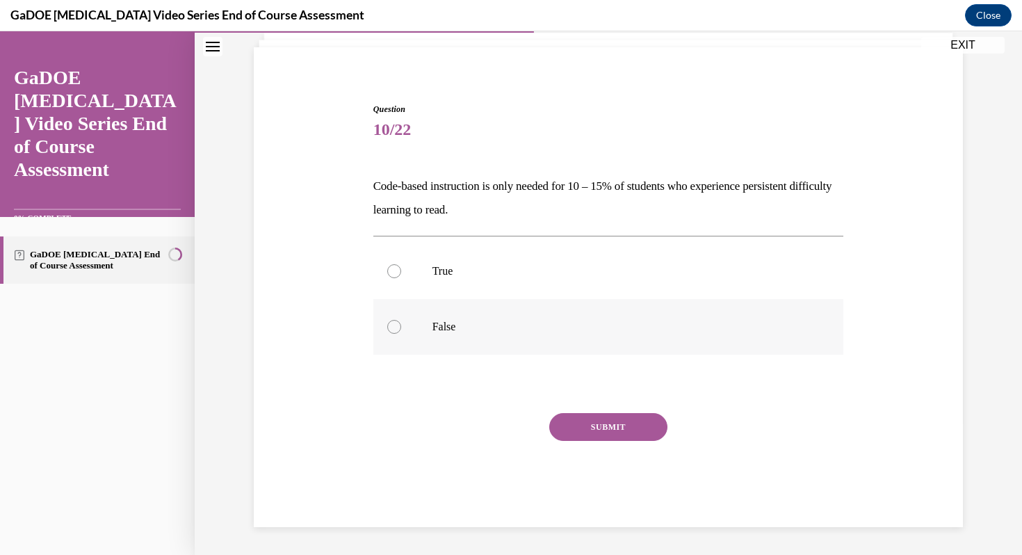
click at [394, 330] on div at bounding box center [394, 327] width 14 height 14
click at [394, 330] on input "False" at bounding box center [394, 327] width 14 height 14
radio input "true"
click at [609, 429] on button "SUBMIT" at bounding box center [608, 427] width 118 height 28
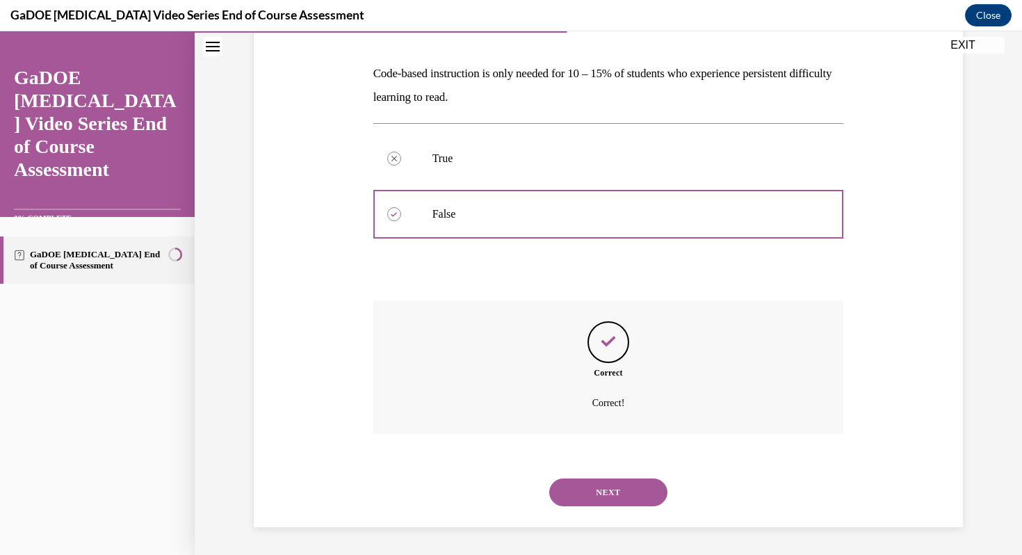
click at [639, 489] on button "NEXT" at bounding box center [608, 493] width 118 height 28
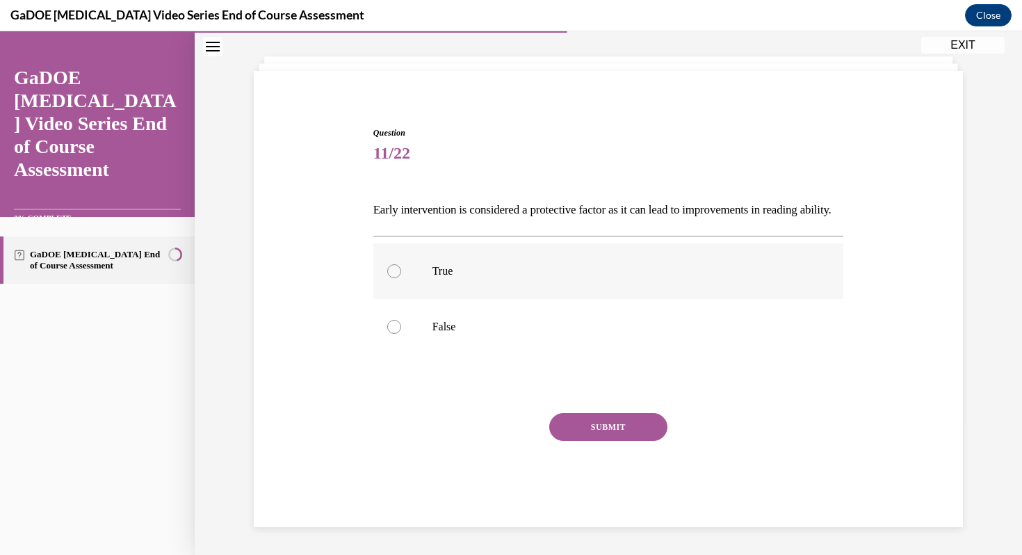
click at [394, 275] on div at bounding box center [394, 271] width 14 height 14
click at [394, 275] on input "True" at bounding box center [394, 271] width 14 height 14
radio input "true"
click at [588, 426] on button "SUBMIT" at bounding box center [608, 427] width 118 height 28
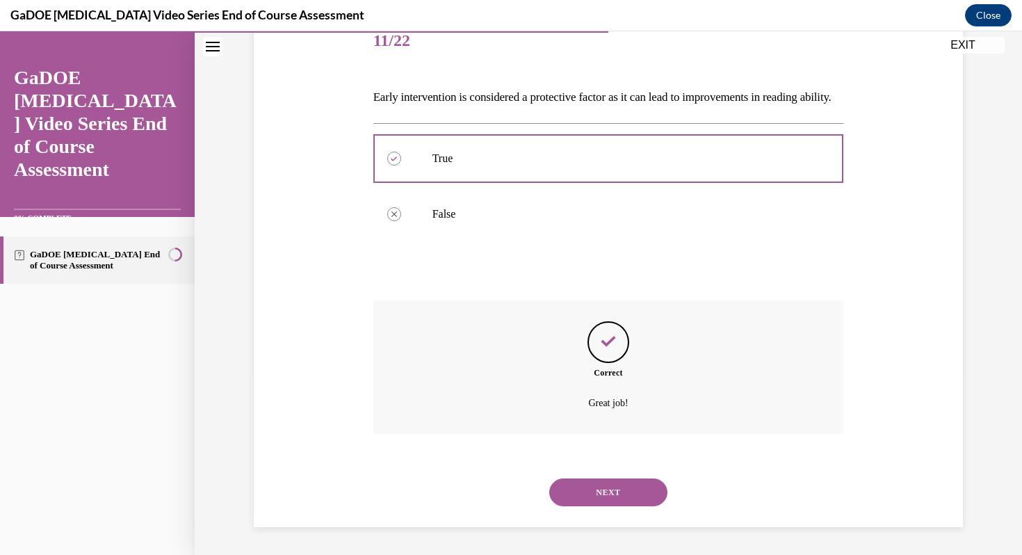
click at [623, 493] on button "NEXT" at bounding box center [608, 493] width 118 height 28
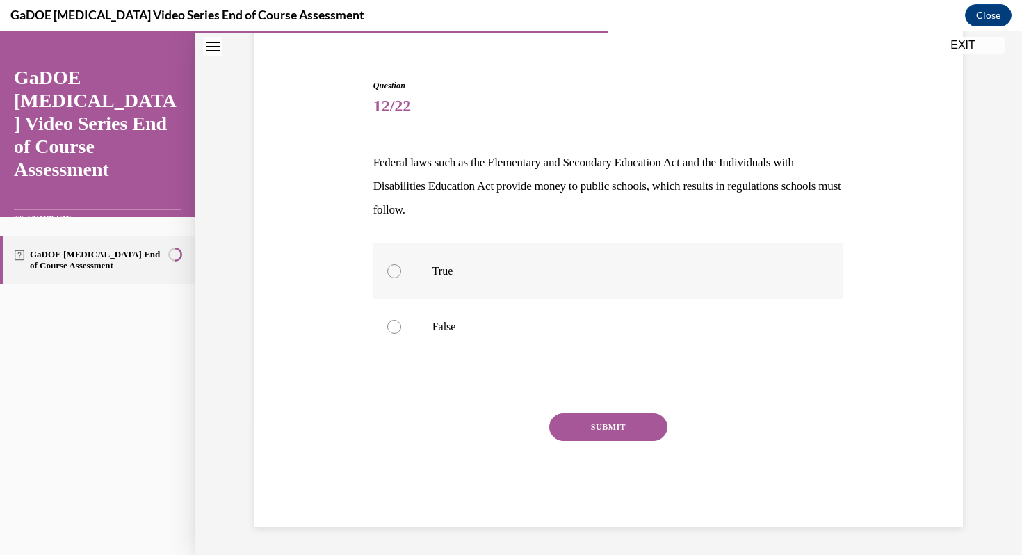
click at [394, 275] on div at bounding box center [394, 271] width 14 height 14
click at [394, 275] on input "True" at bounding box center [394, 271] width 14 height 14
radio input "true"
click at [587, 419] on button "SUBMIT" at bounding box center [608, 427] width 118 height 28
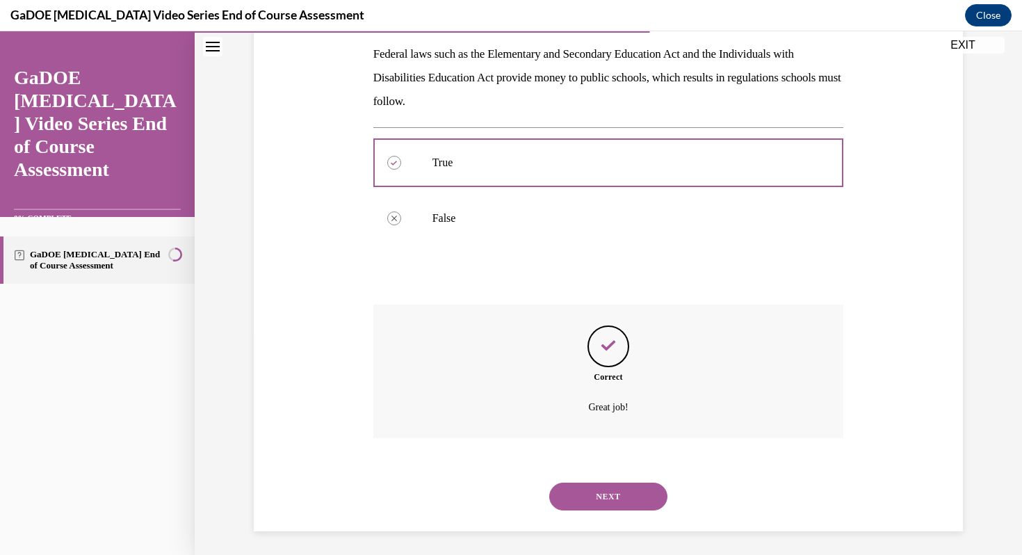
scroll to position [227, 0]
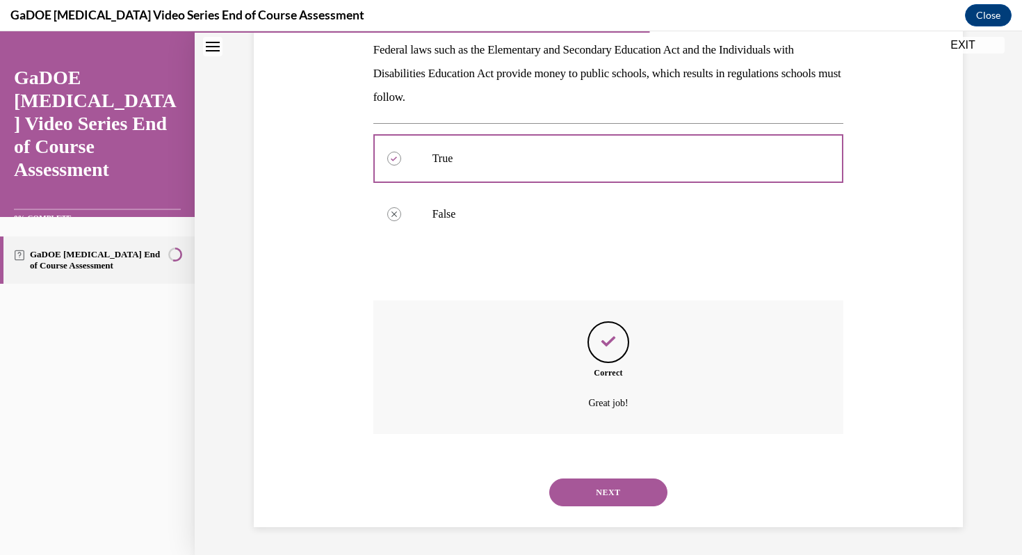
click at [619, 484] on button "NEXT" at bounding box center [608, 493] width 118 height 28
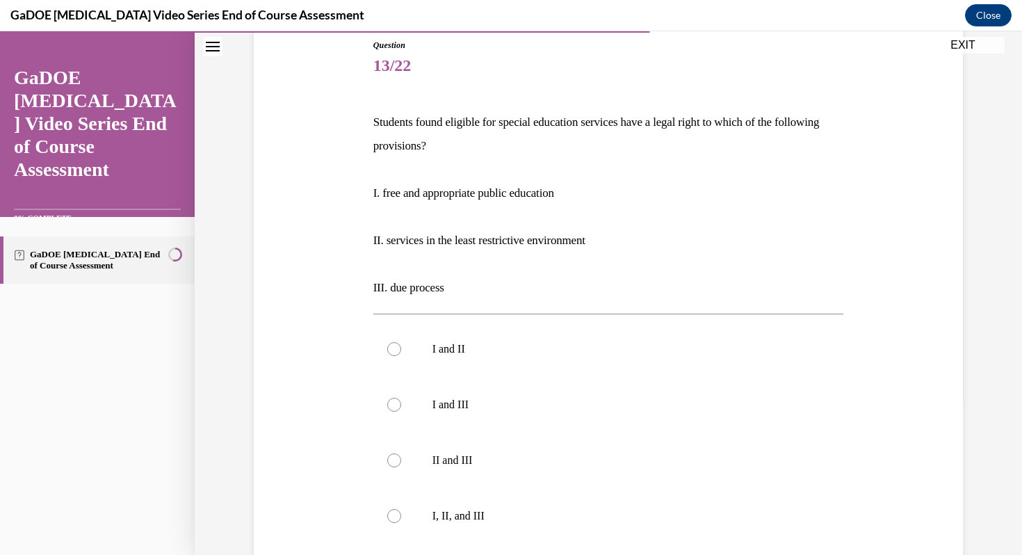
scroll to position [190, 0]
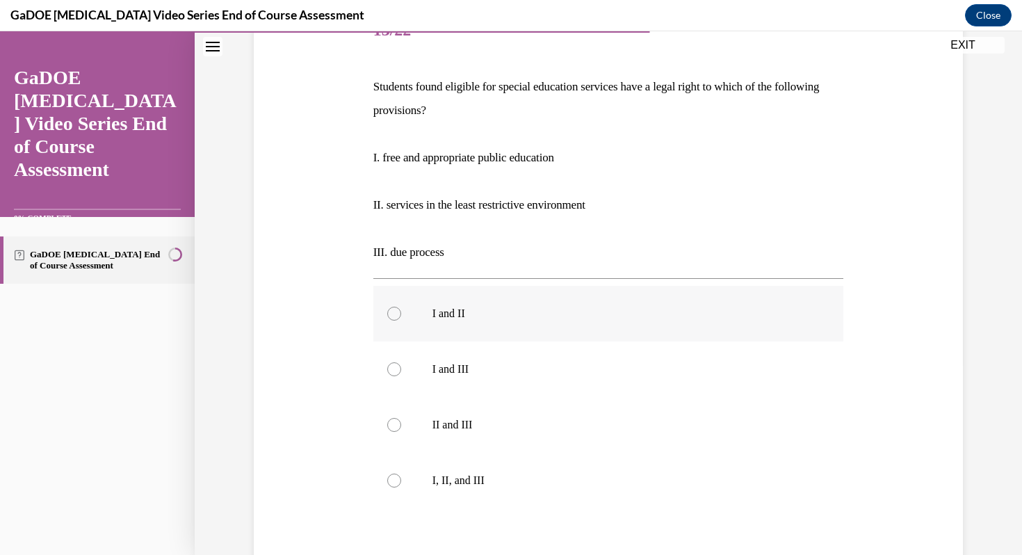
click at [394, 319] on div at bounding box center [394, 314] width 14 height 14
click at [394, 319] on input "I and II" at bounding box center [394, 314] width 14 height 14
radio input "true"
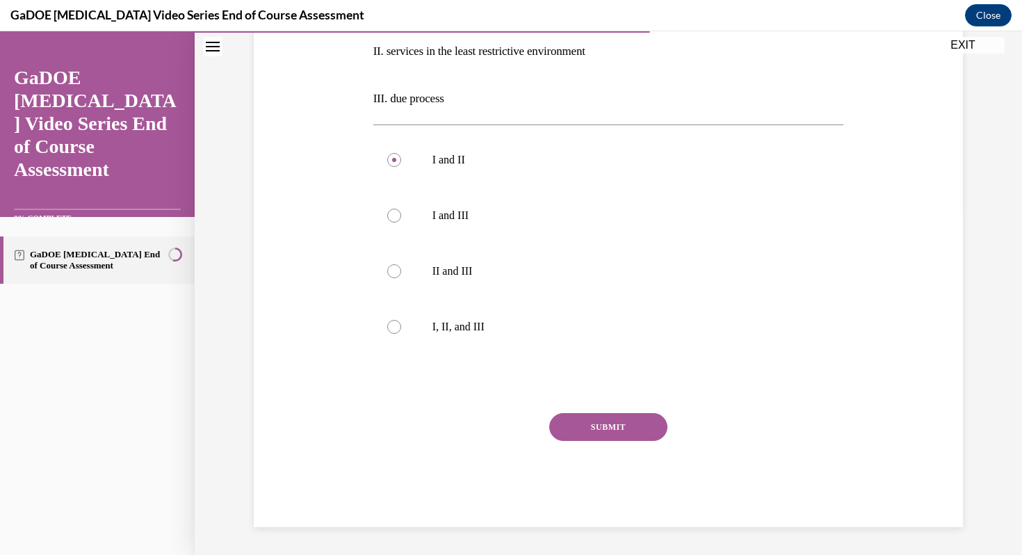
click at [588, 414] on button "SUBMIT" at bounding box center [608, 427] width 118 height 28
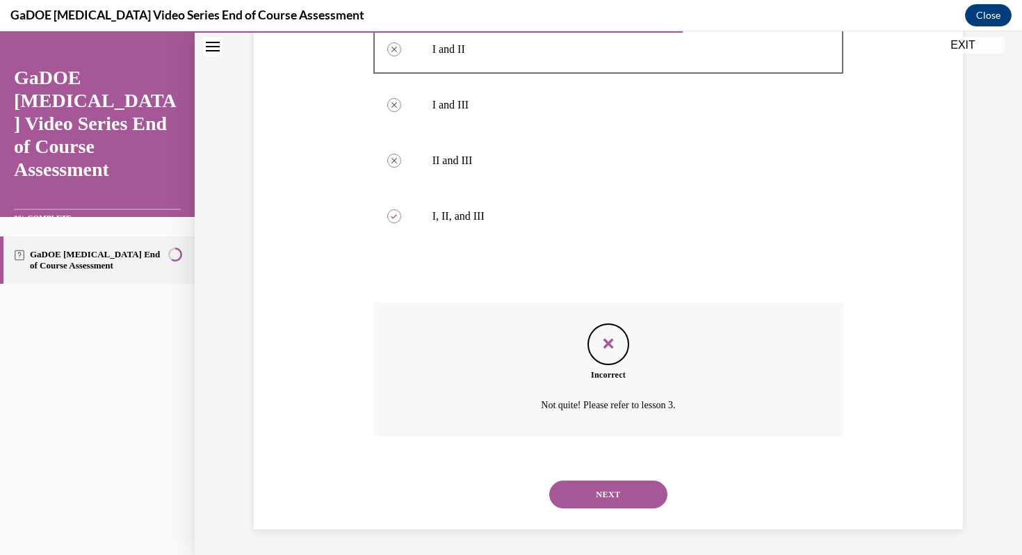
scroll to position [456, 0]
click at [608, 491] on button "NEXT" at bounding box center [608, 493] width 118 height 28
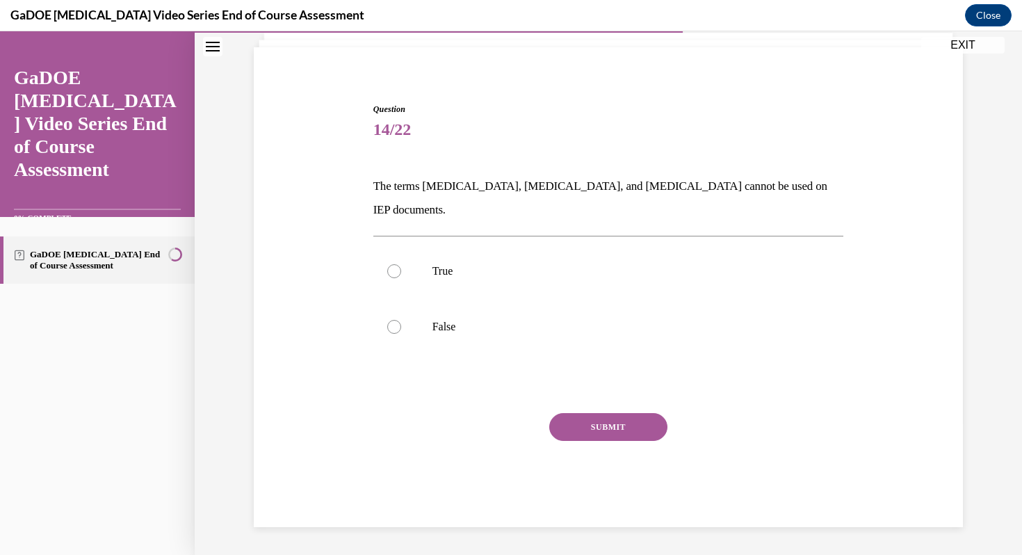
scroll to position [67, 0]
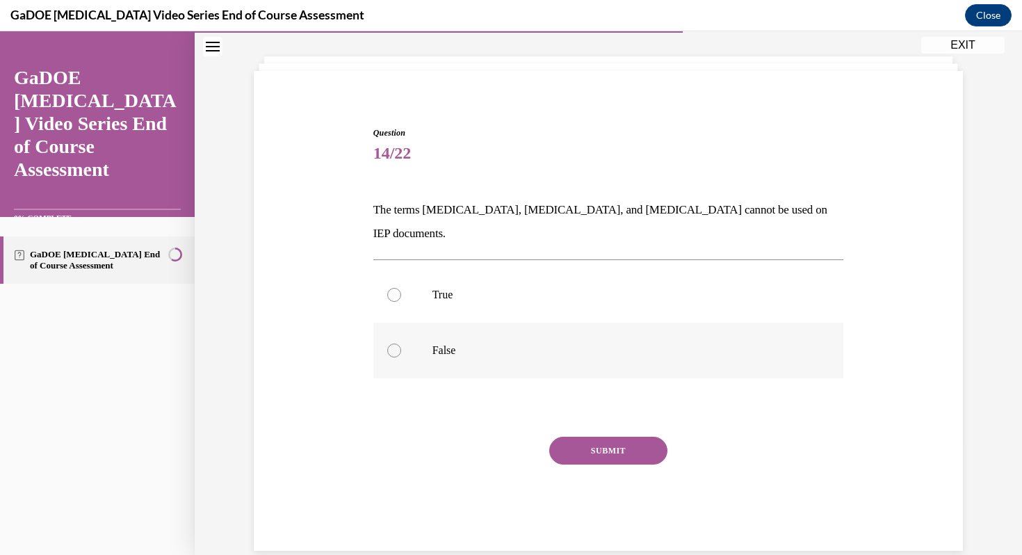
click at [392, 344] on div at bounding box center [394, 351] width 14 height 14
click at [392, 344] on input "False" at bounding box center [394, 351] width 14 height 14
radio input "true"
click at [587, 437] on button "SUBMIT" at bounding box center [608, 451] width 118 height 28
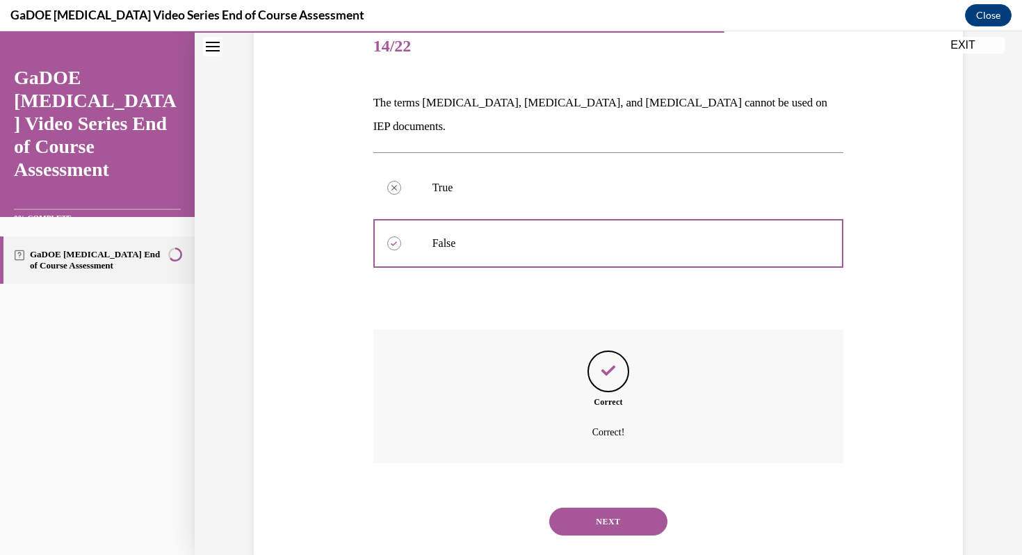
scroll to position [179, 0]
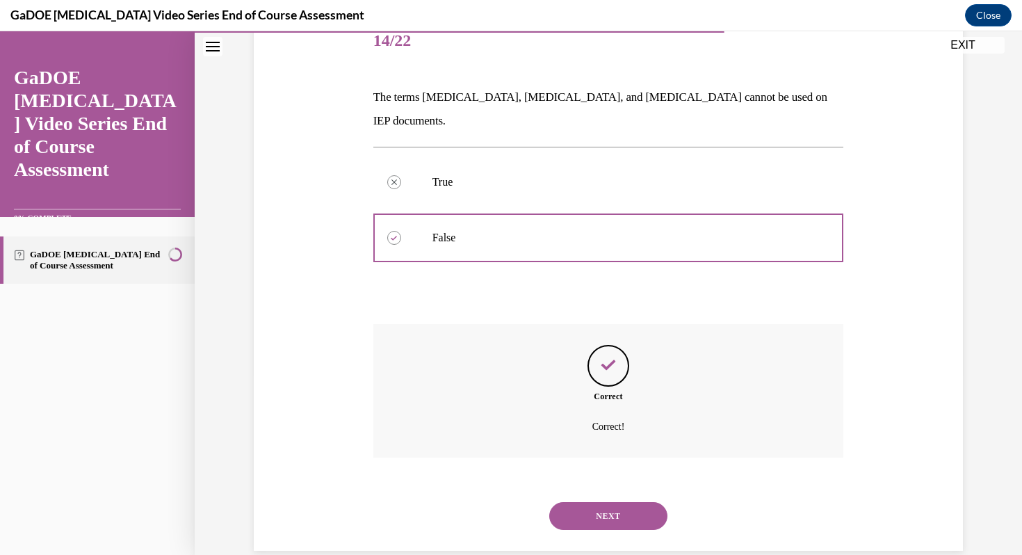
click at [613, 502] on button "NEXT" at bounding box center [608, 516] width 118 height 28
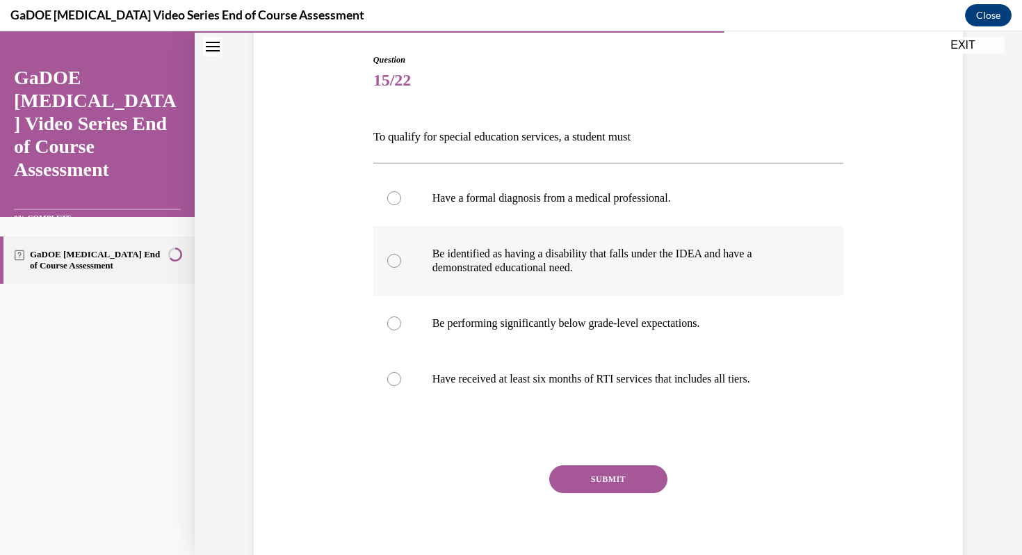
scroll to position [143, 0]
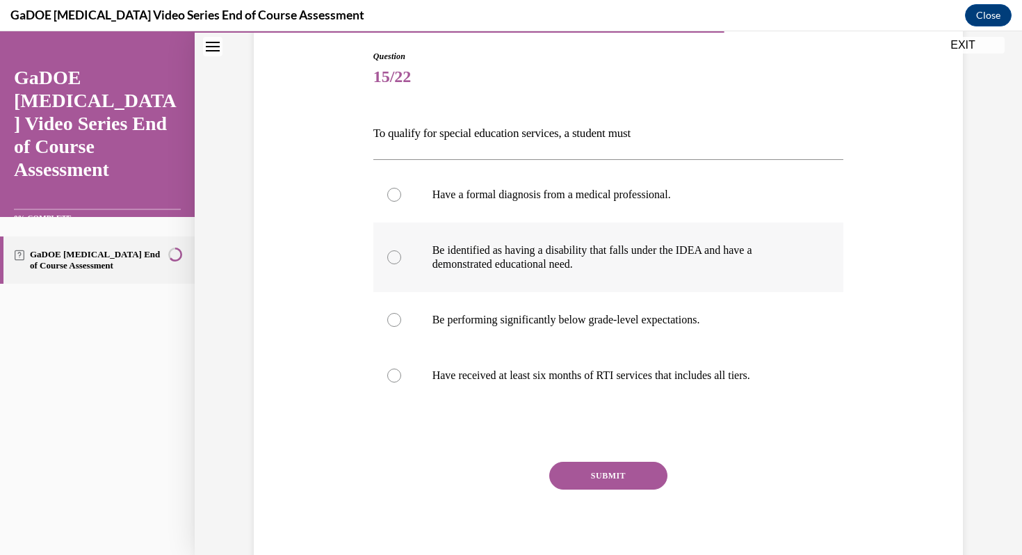
click at [394, 258] on div at bounding box center [394, 257] width 14 height 14
click at [394, 258] on input "Be identified as having a disability that falls under the IDEA and have a demon…" at bounding box center [394, 257] width 14 height 14
radio input "true"
click at [586, 469] on button "SUBMIT" at bounding box center [608, 476] width 118 height 28
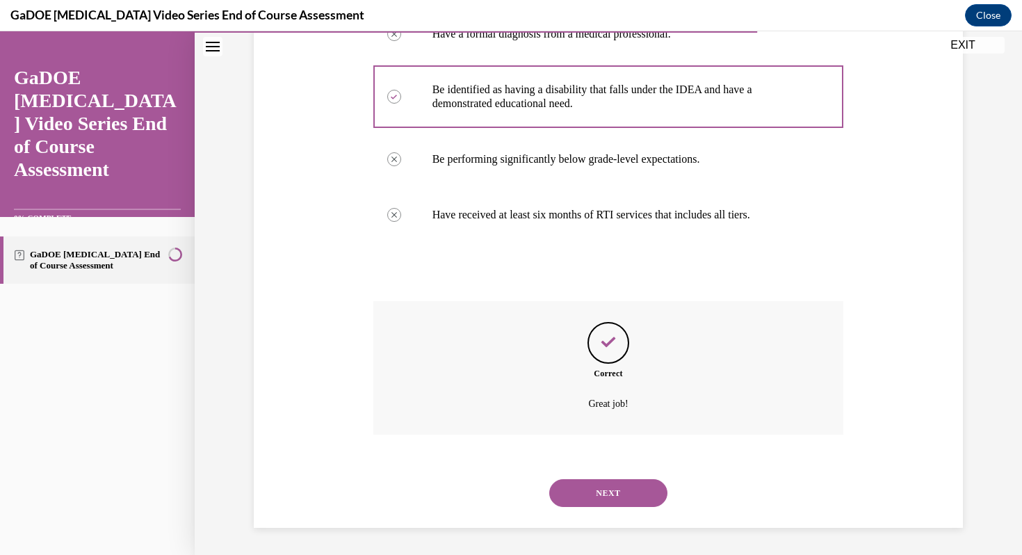
scroll to position [305, 0]
click at [609, 490] on button "NEXT" at bounding box center [608, 493] width 118 height 28
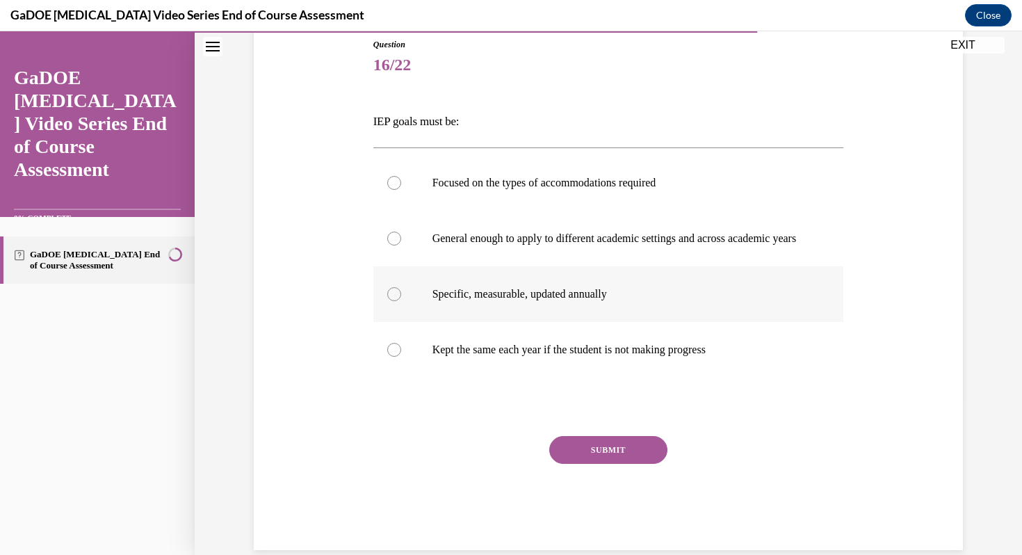
click at [392, 301] on div at bounding box center [394, 294] width 14 height 14
click at [392, 301] on input "Specific, measurable, updated annually" at bounding box center [394, 294] width 14 height 14
radio input "true"
click at [615, 457] on button "SUBMIT" at bounding box center [608, 450] width 118 height 28
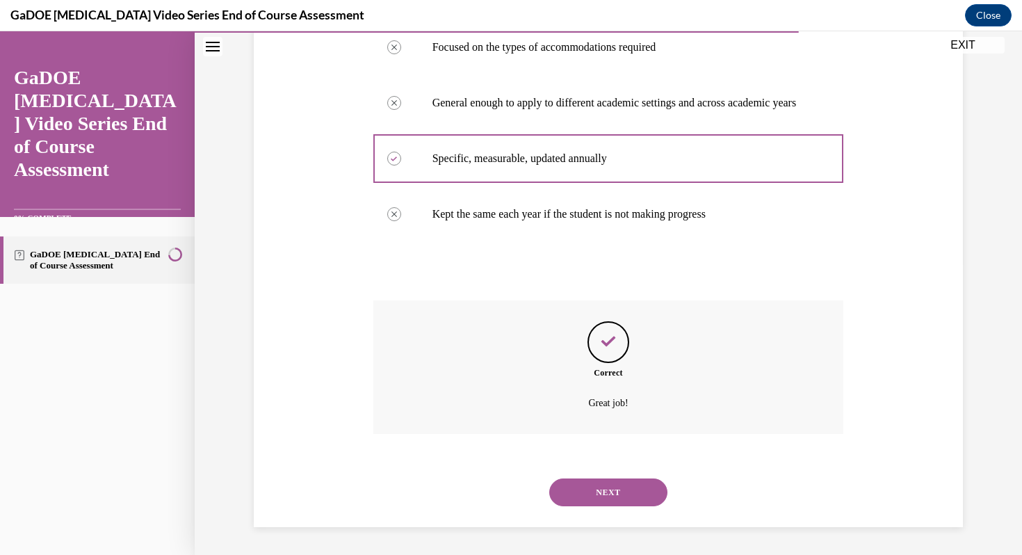
scroll to position [305, 0]
click at [616, 495] on button "NEXT" at bounding box center [608, 493] width 118 height 28
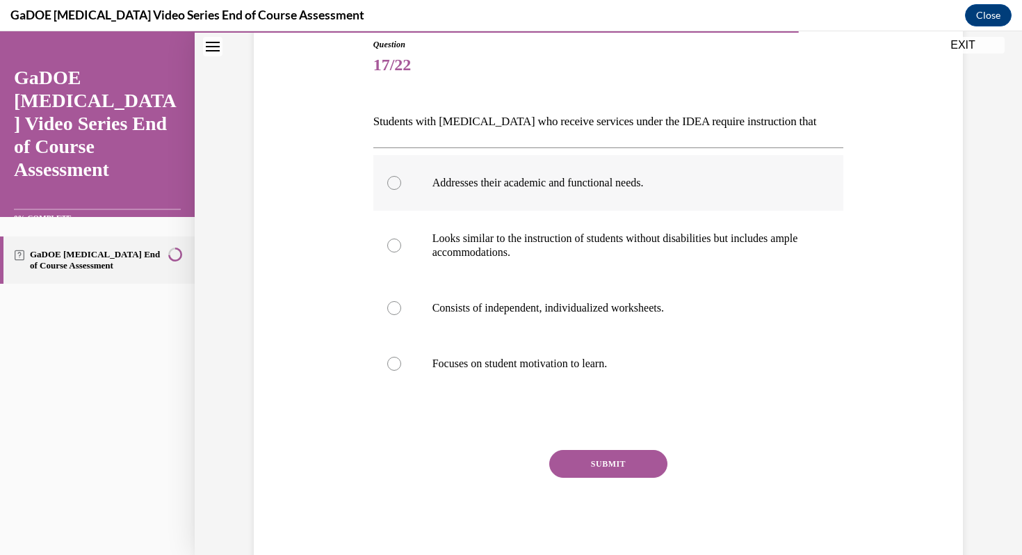
click at [394, 184] on div at bounding box center [394, 183] width 14 height 14
click at [394, 184] on input "Addresses their academic and functional needs." at bounding box center [394, 183] width 14 height 14
radio input "true"
click at [615, 467] on button "SUBMIT" at bounding box center [608, 464] width 118 height 28
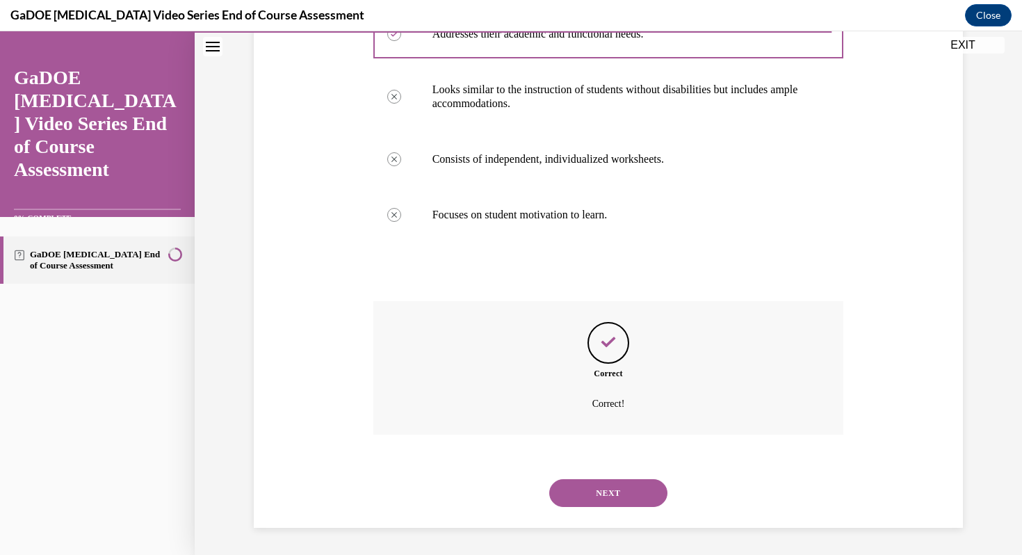
scroll to position [305, 0]
click at [652, 487] on button "NEXT" at bounding box center [608, 493] width 118 height 28
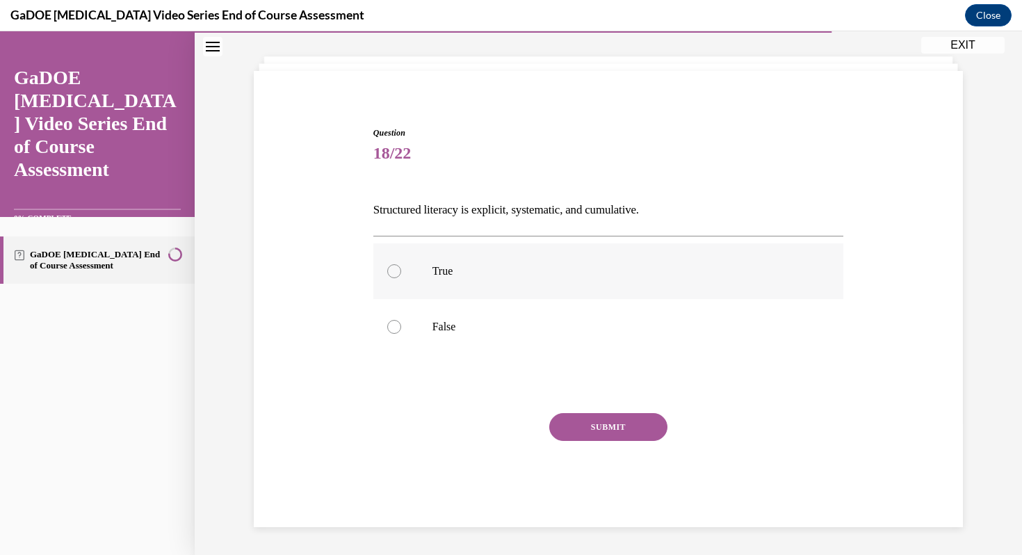
click at [394, 272] on div at bounding box center [394, 271] width 14 height 14
click at [394, 272] on input "True" at bounding box center [394, 271] width 14 height 14
radio input "true"
click at [602, 433] on button "SUBMIT" at bounding box center [608, 427] width 118 height 28
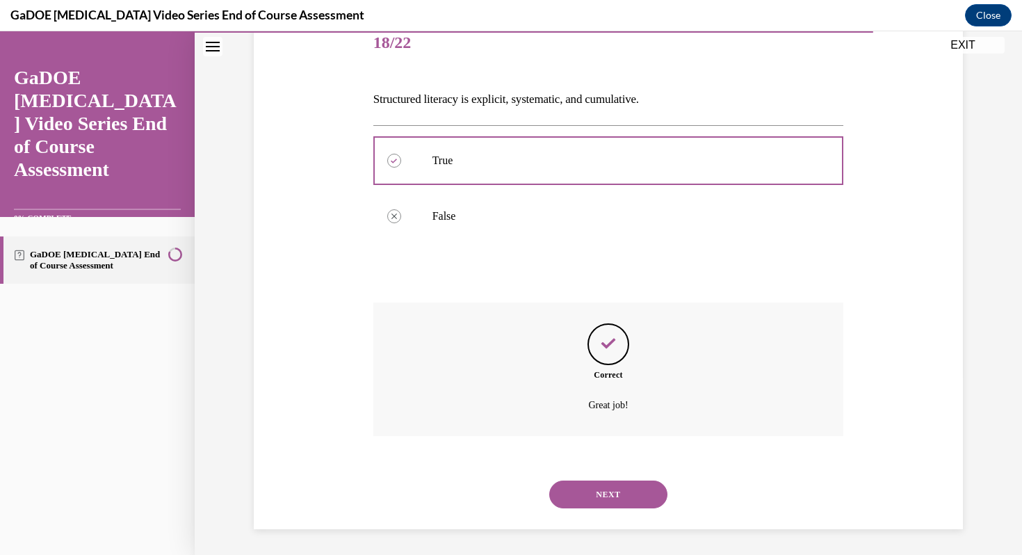
scroll to position [179, 0]
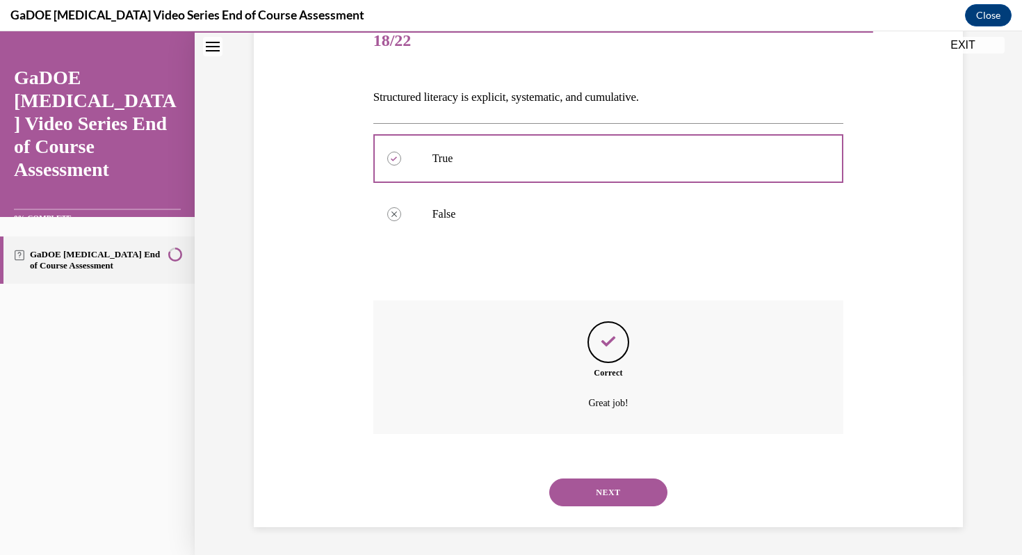
click at [634, 489] on button "NEXT" at bounding box center [608, 493] width 118 height 28
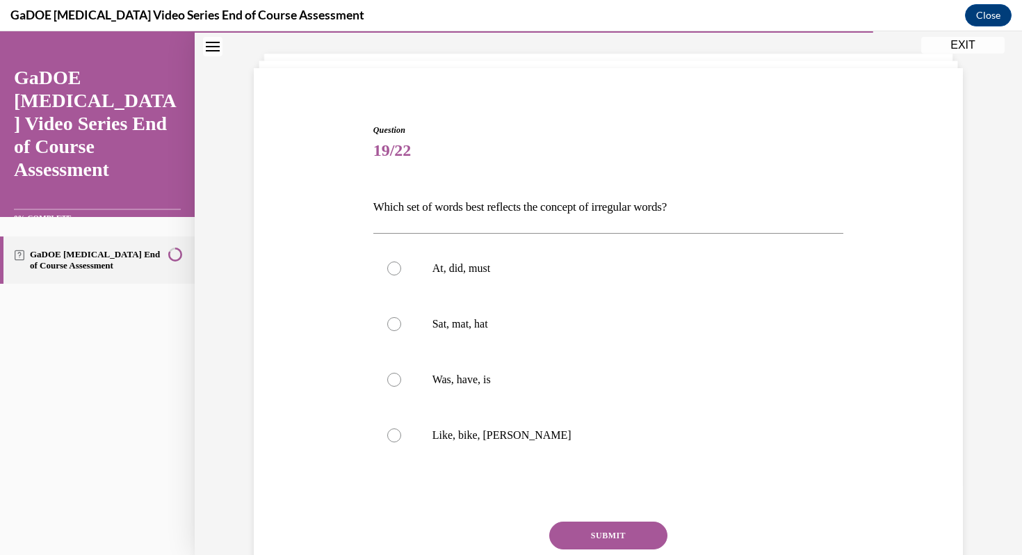
scroll to position [71, 0]
click at [393, 376] on div at bounding box center [394, 378] width 14 height 14
click at [393, 376] on input "Was, have, is" at bounding box center [394, 378] width 14 height 14
radio input "true"
click at [605, 537] on button "SUBMIT" at bounding box center [608, 534] width 118 height 28
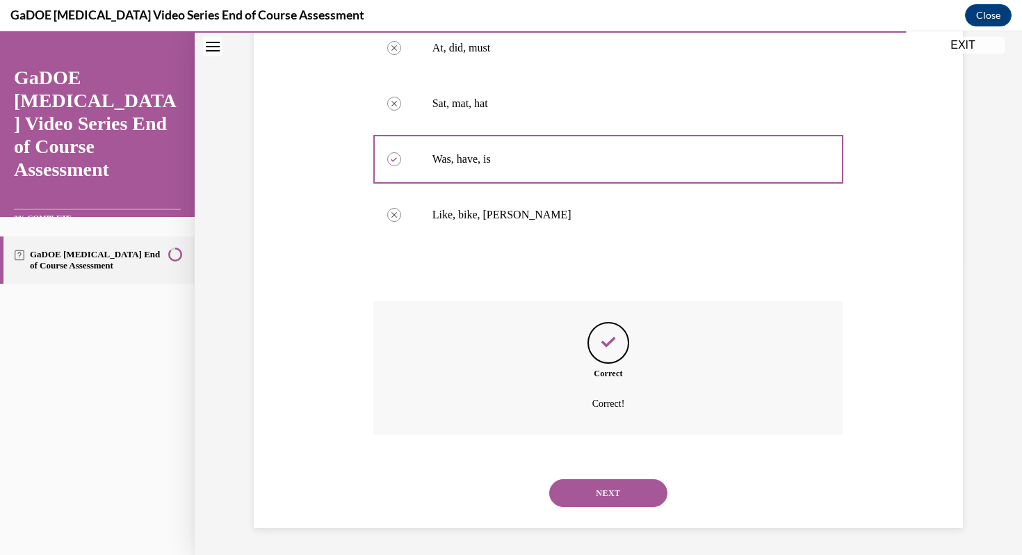
scroll to position [291, 0]
click at [636, 487] on button "NEXT" at bounding box center [608, 493] width 118 height 28
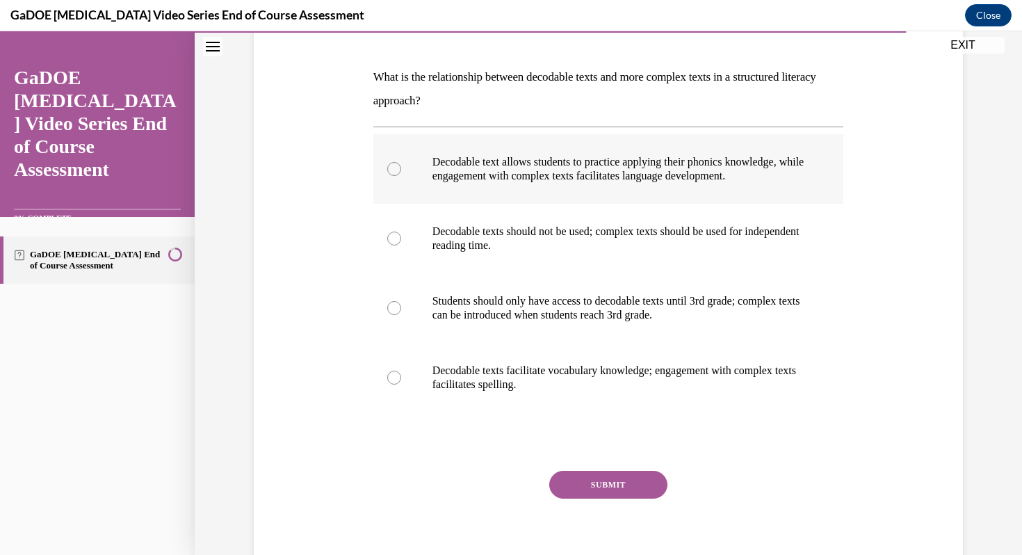
scroll to position [203, 0]
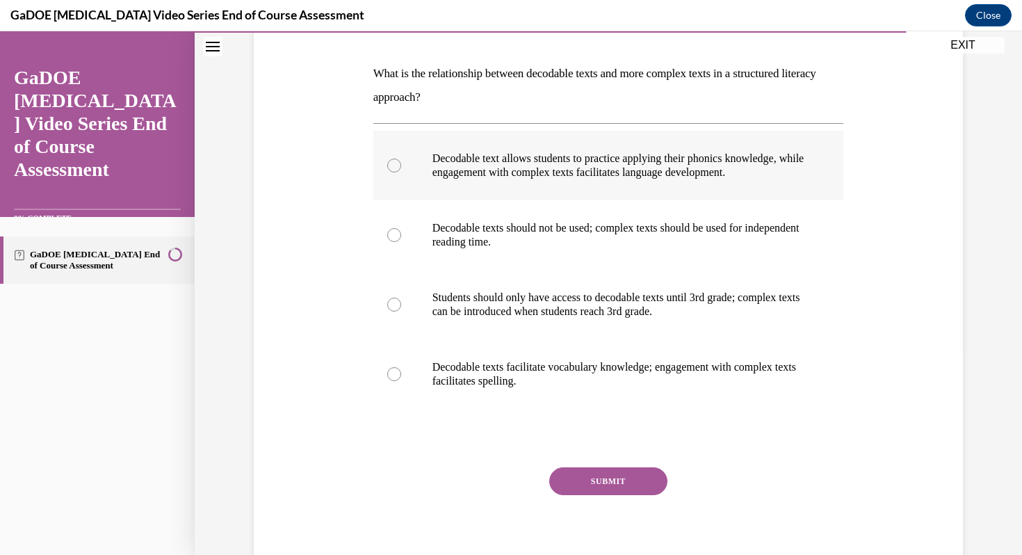
click at [394, 163] on div at bounding box center [394, 166] width 14 height 14
click at [394, 163] on input "Decodable text allows students to practice applying their phonics knowledge, wh…" at bounding box center [394, 166] width 14 height 14
radio input "true"
click at [611, 486] on button "SUBMIT" at bounding box center [608, 481] width 118 height 28
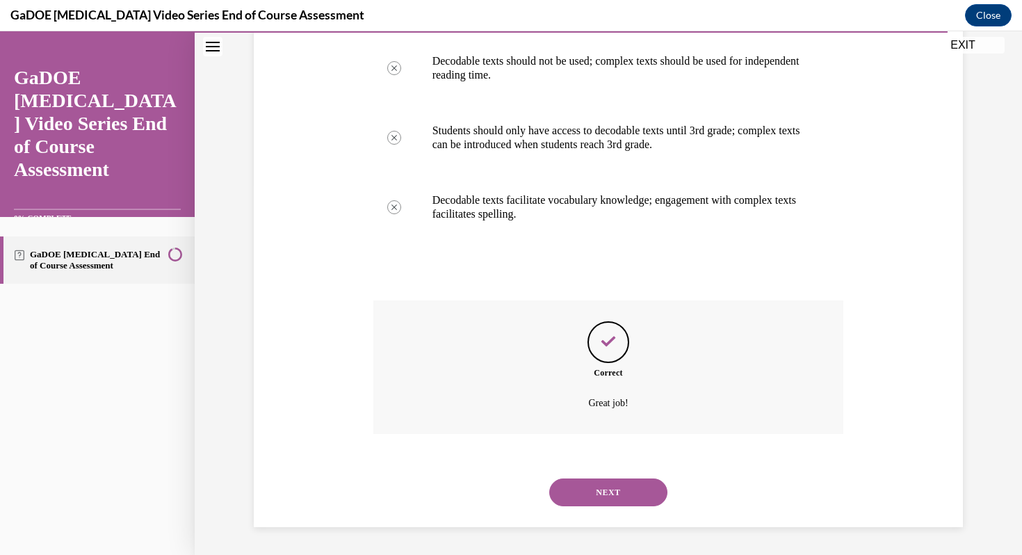
click at [616, 496] on button "NEXT" at bounding box center [608, 493] width 118 height 28
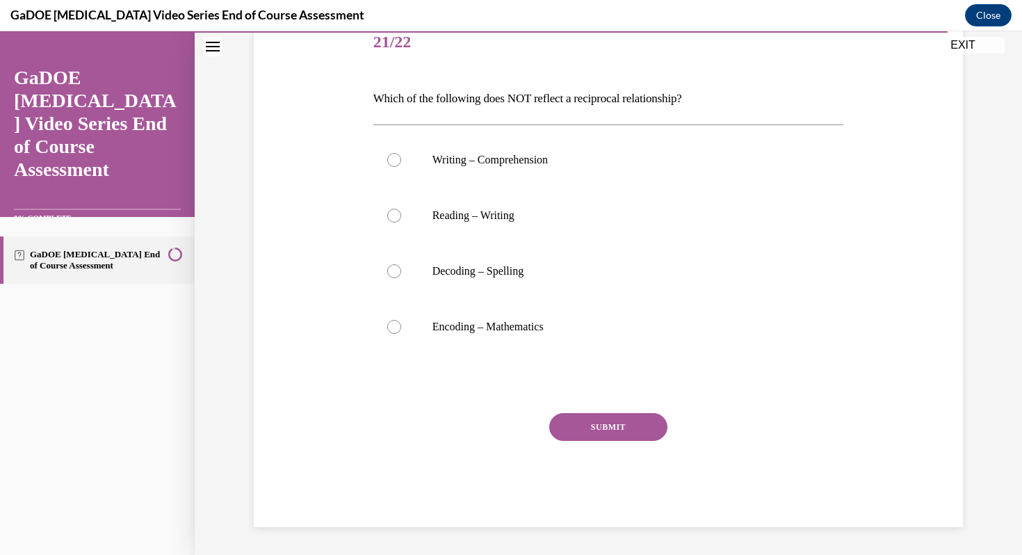
scroll to position [154, 0]
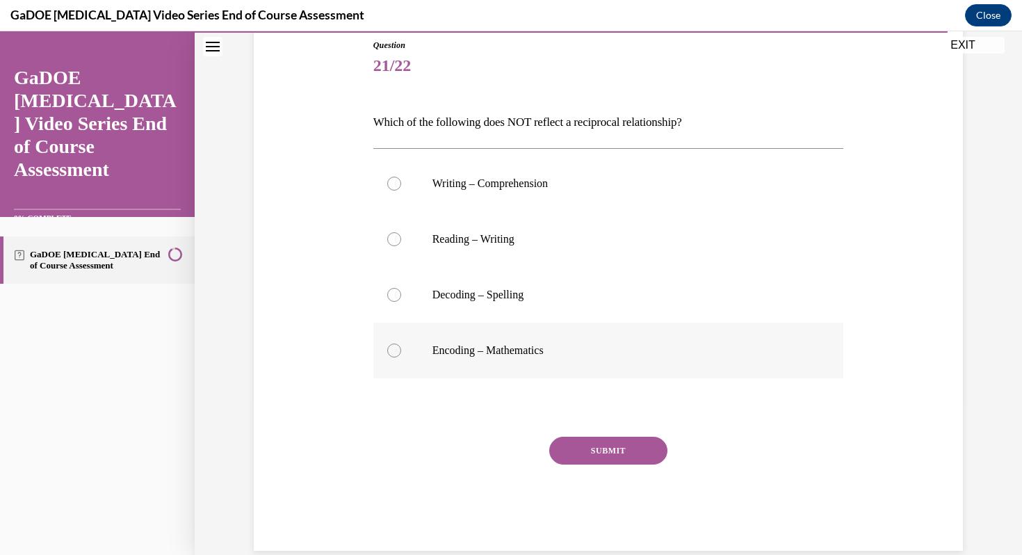
click at [392, 353] on div at bounding box center [394, 351] width 14 height 14
click at [392, 353] on input "Encoding – Mathematics" at bounding box center [394, 351] width 14 height 14
radio input "true"
click at [573, 453] on button "SUBMIT" at bounding box center [608, 451] width 118 height 28
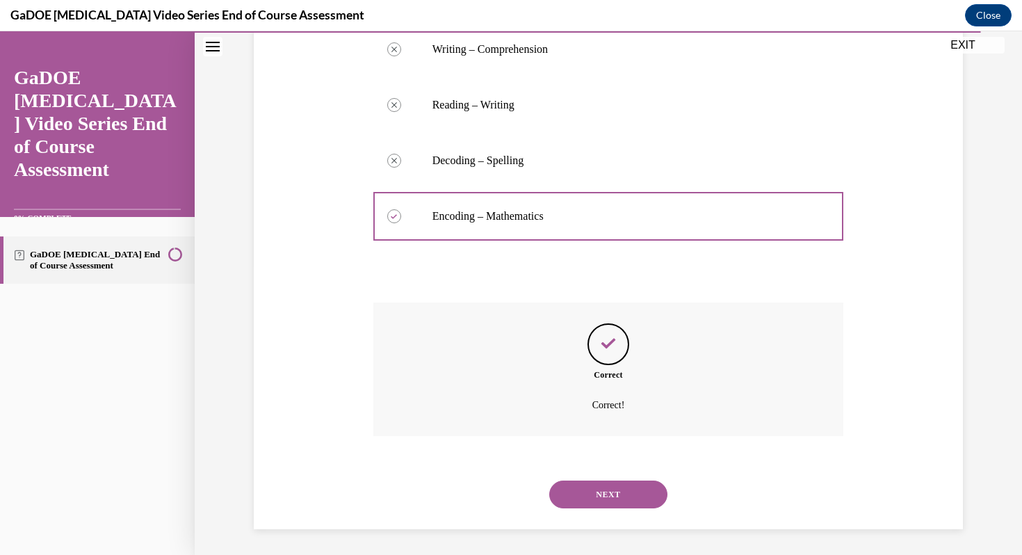
scroll to position [291, 0]
click at [639, 486] on button "NEXT" at bounding box center [608, 493] width 118 height 28
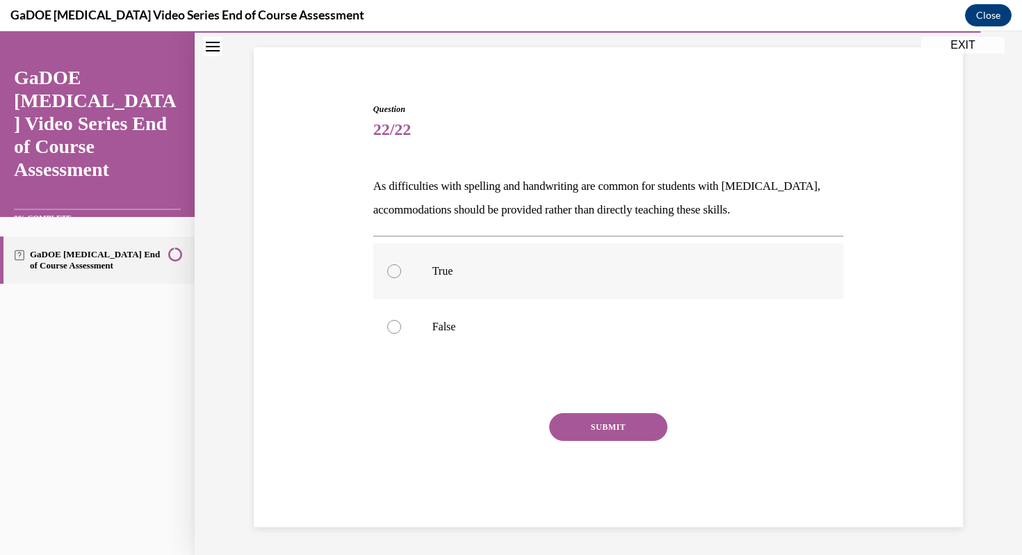
click at [392, 273] on div at bounding box center [394, 271] width 14 height 14
click at [392, 273] on input "True" at bounding box center [394, 271] width 14 height 14
radio input "true"
click at [594, 419] on button "SUBMIT" at bounding box center [608, 427] width 118 height 28
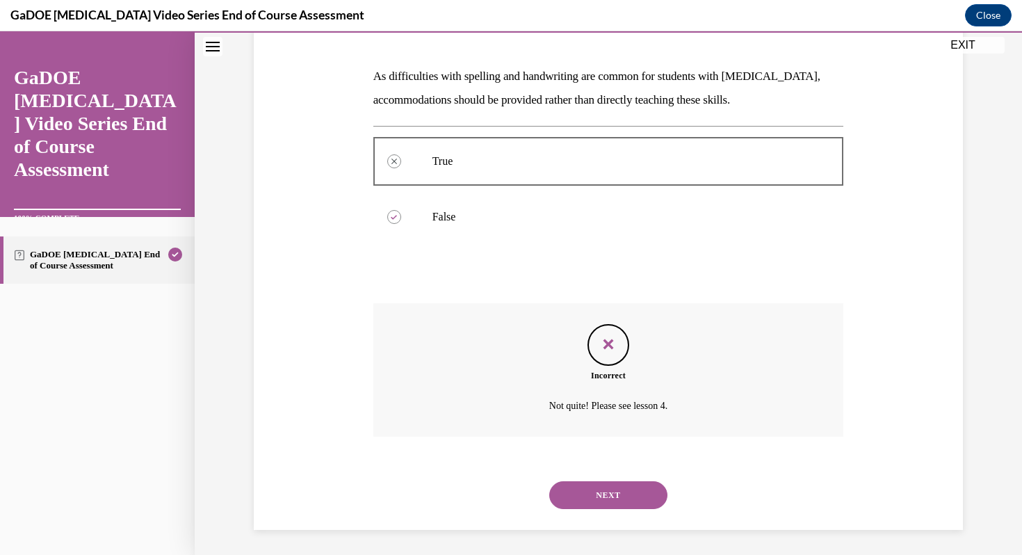
scroll to position [203, 0]
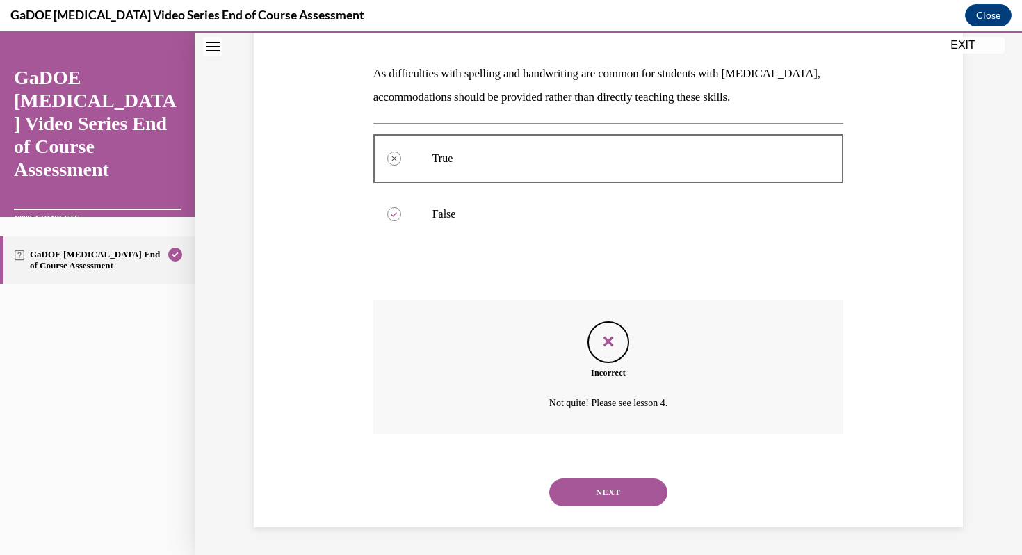
click at [636, 496] on button "NEXT" at bounding box center [608, 493] width 118 height 28
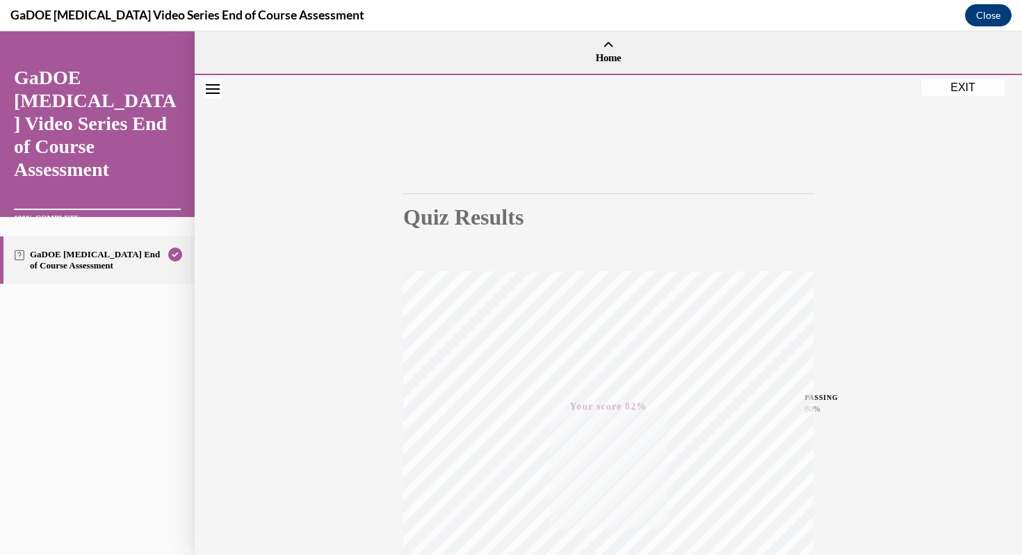
scroll to position [189, 0]
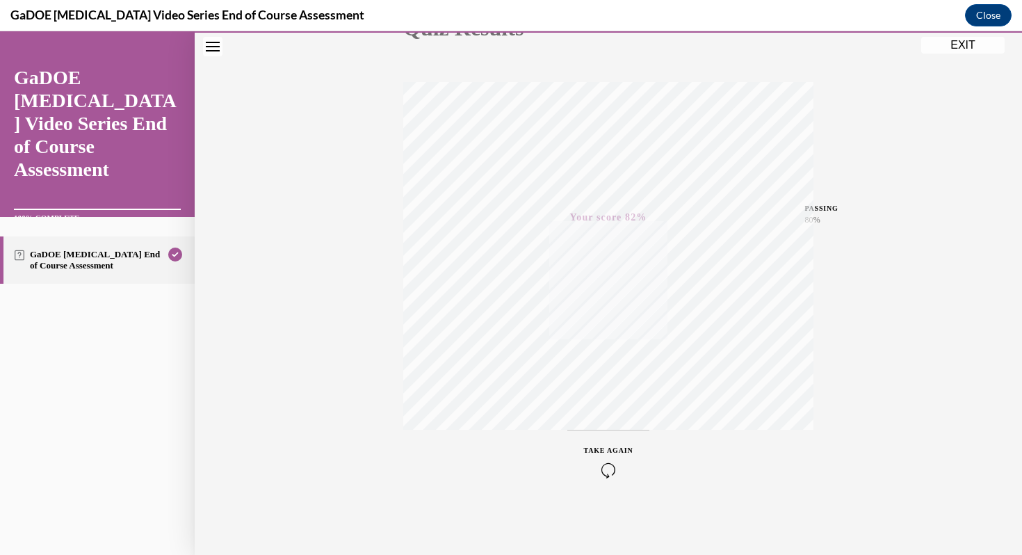
click at [961, 49] on button "EXIT" at bounding box center [963, 45] width 83 height 17
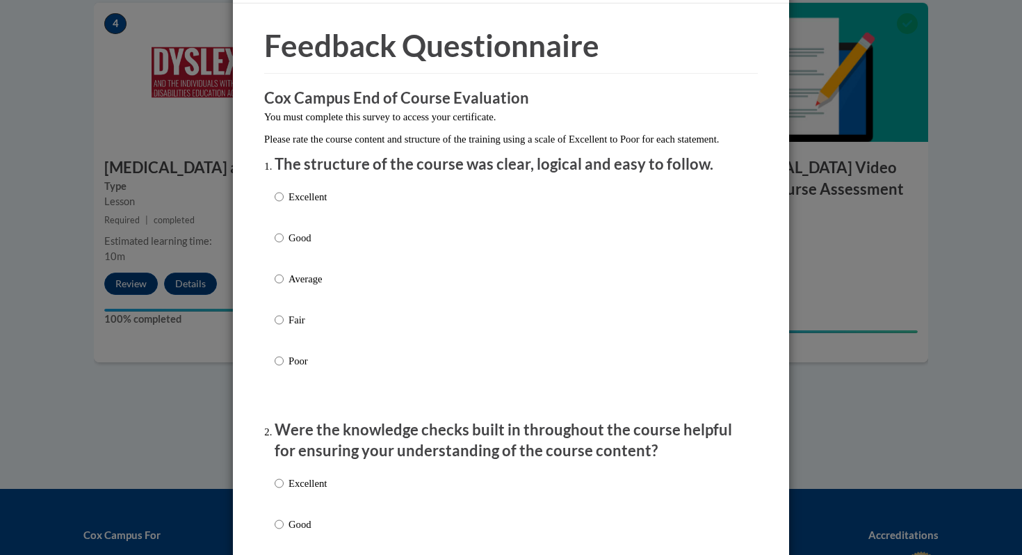
scroll to position [41, 0]
click at [280, 204] on input "Excellent" at bounding box center [279, 195] width 9 height 15
radio input "true"
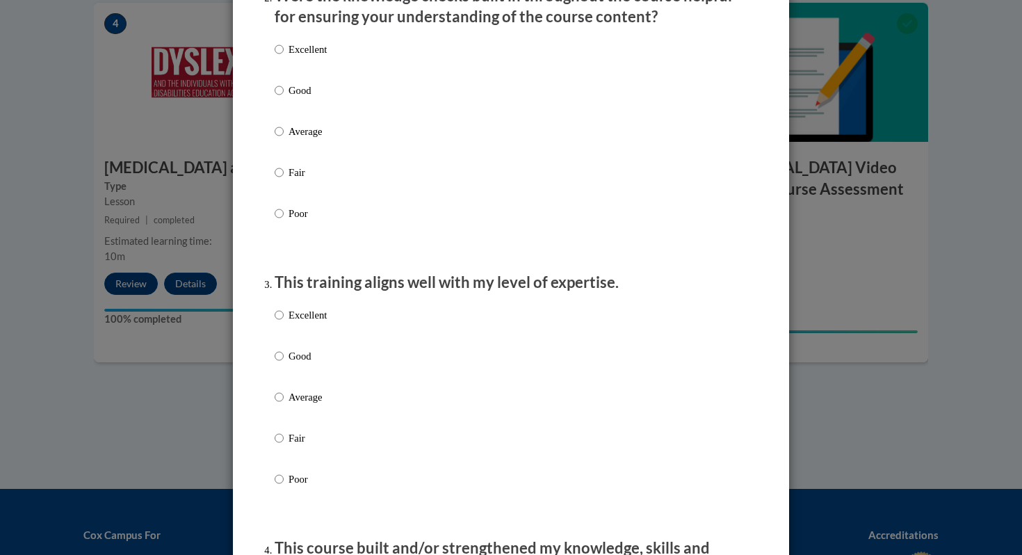
scroll to position [483, 0]
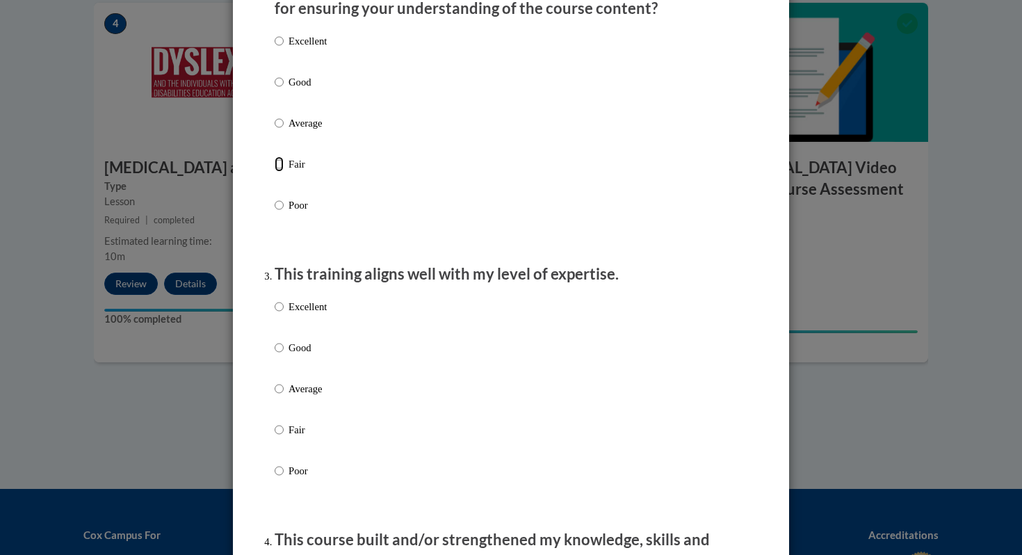
click at [278, 172] on input "Fair" at bounding box center [279, 163] width 9 height 15
radio input "true"
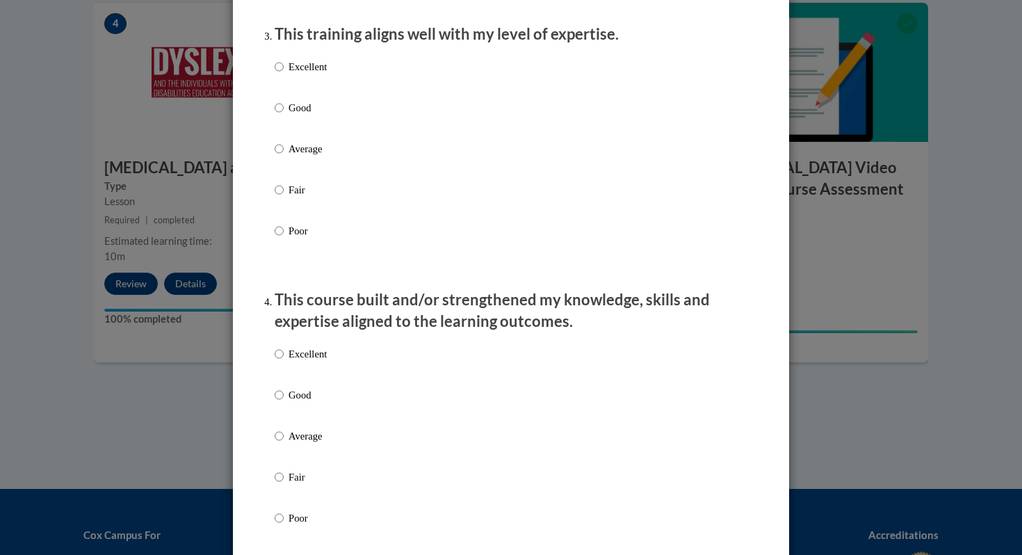
scroll to position [747, 0]
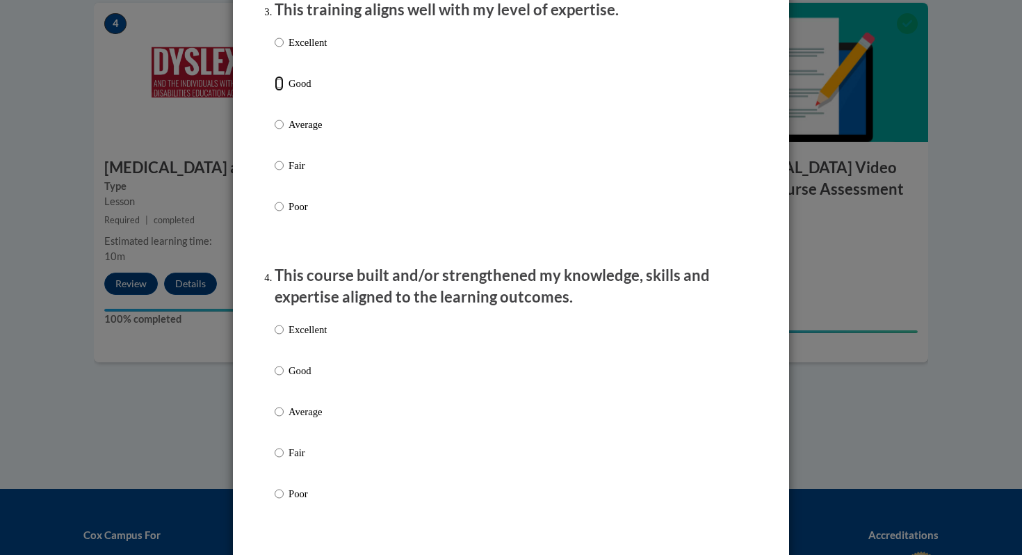
click at [279, 91] on input "Good" at bounding box center [279, 83] width 9 height 15
radio input "true"
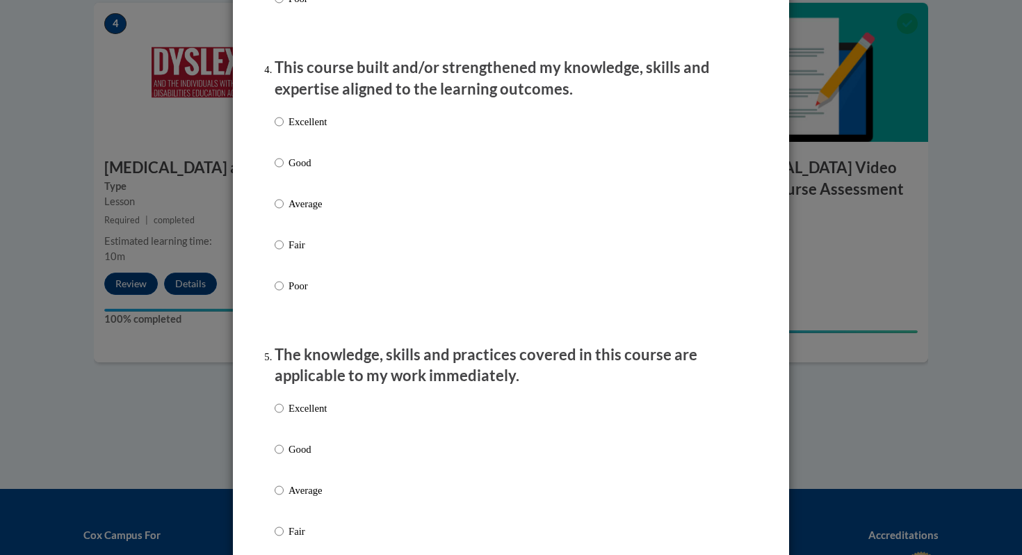
scroll to position [976, 0]
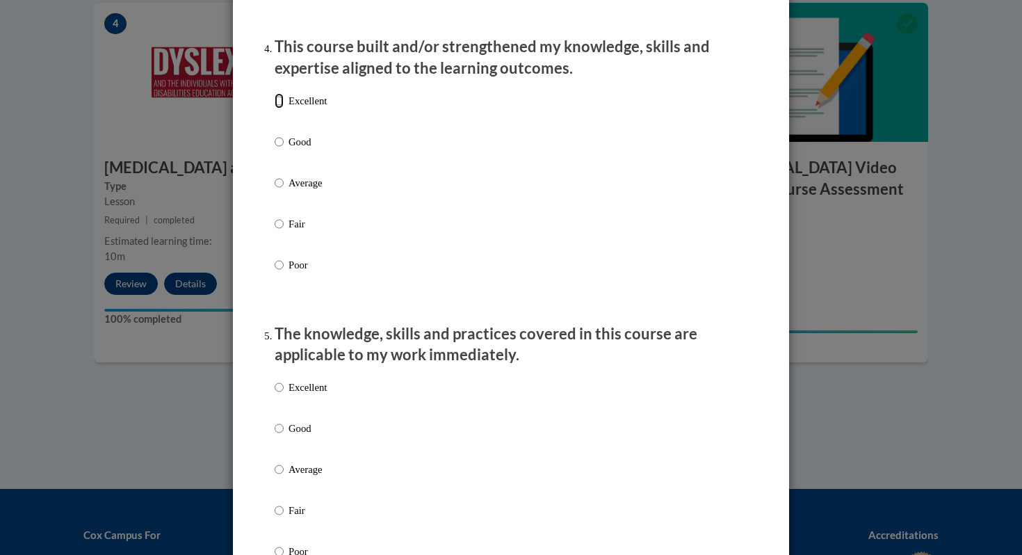
click at [280, 109] on input "Excellent" at bounding box center [279, 100] width 9 height 15
radio input "true"
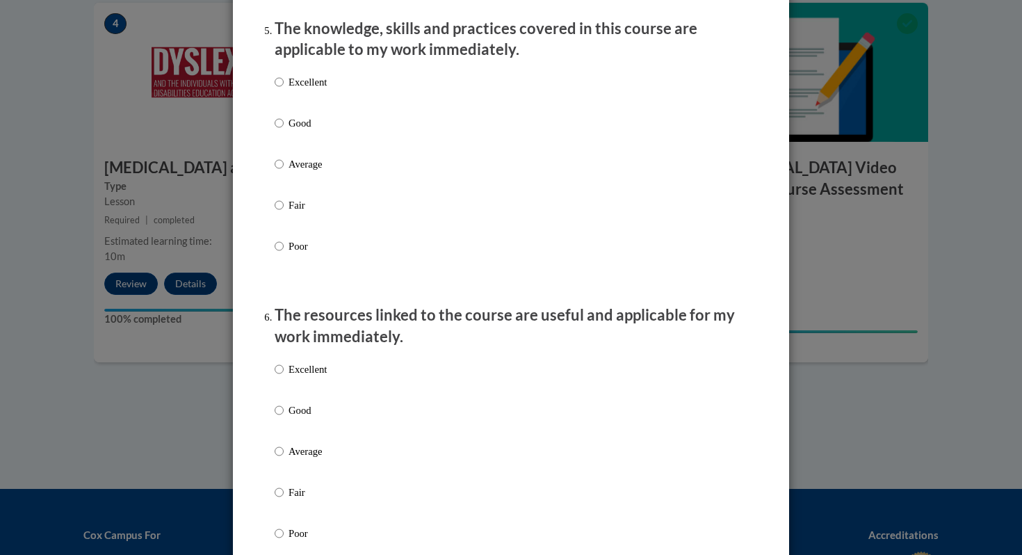
scroll to position [1285, 0]
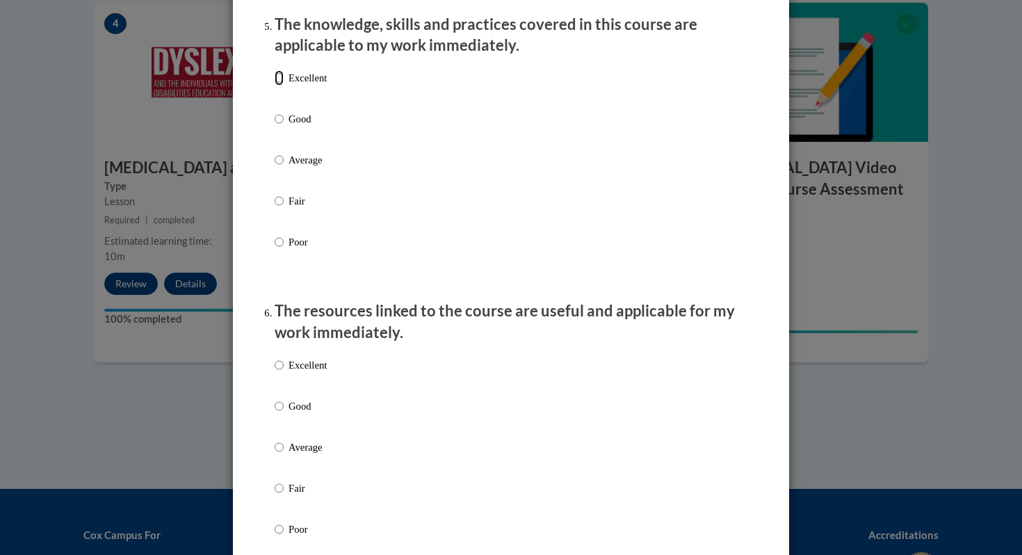
click at [279, 86] on input "Excellent" at bounding box center [279, 77] width 9 height 15
radio input "true"
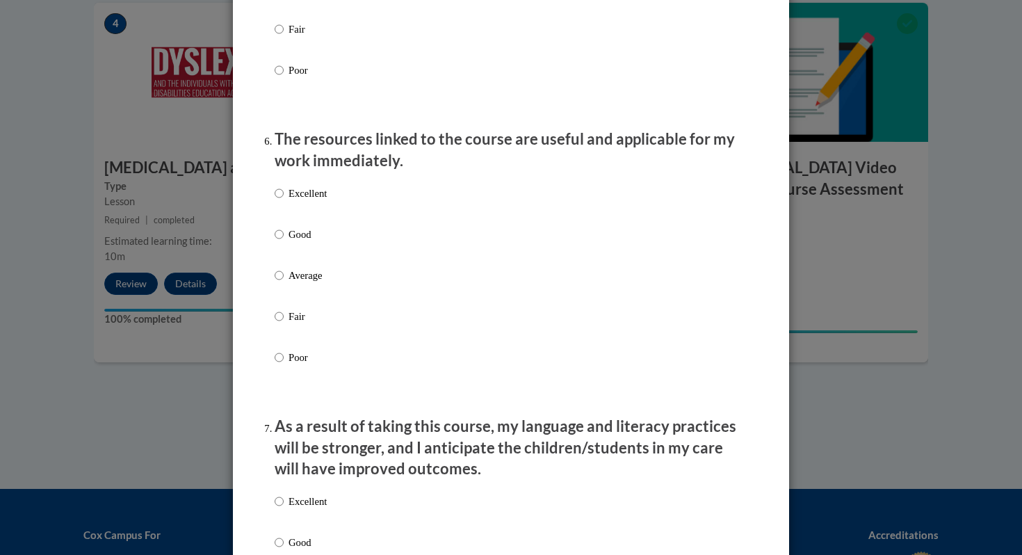
scroll to position [1459, 0]
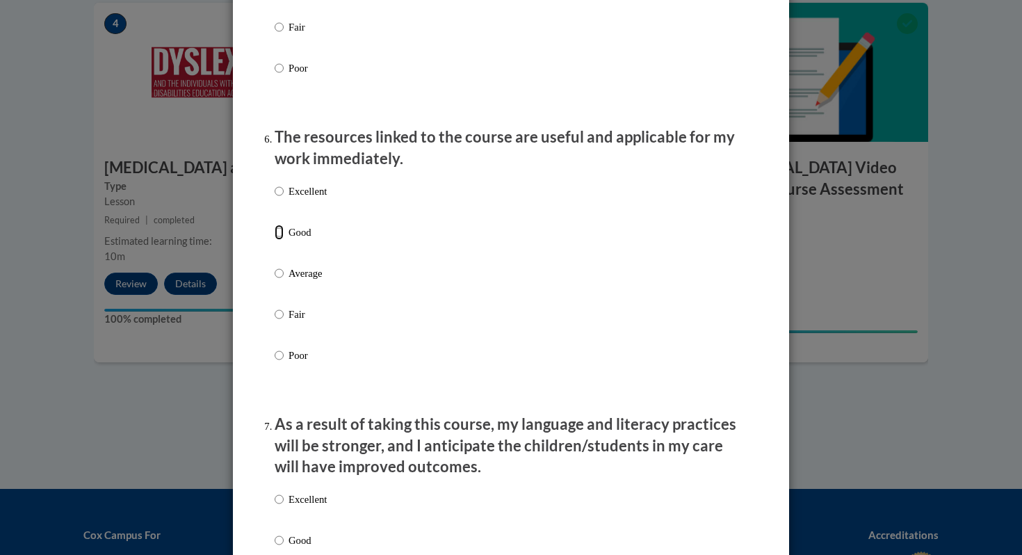
click at [276, 240] on input "Good" at bounding box center [279, 232] width 9 height 15
radio input "true"
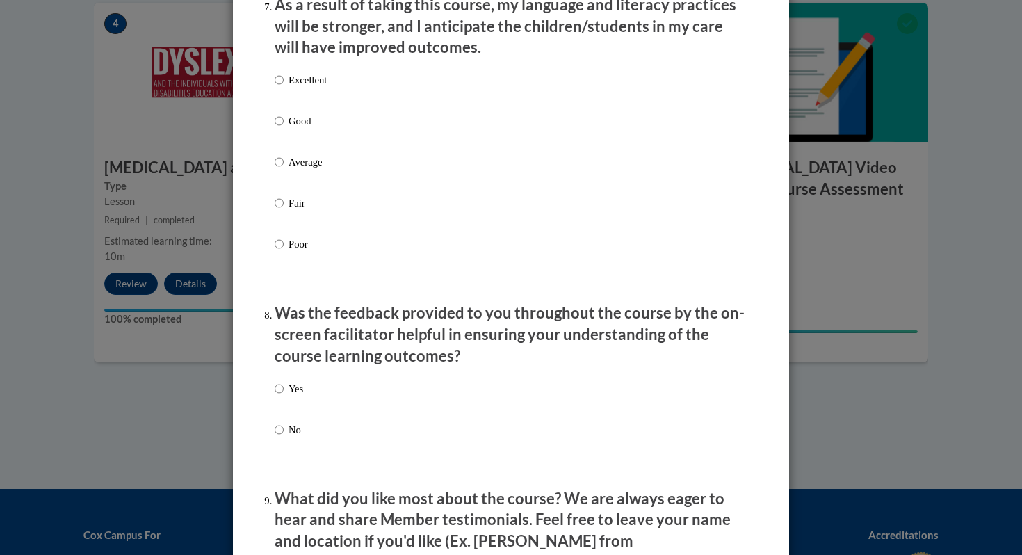
scroll to position [1880, 0]
click at [279, 86] on input "Excellent" at bounding box center [279, 78] width 9 height 15
radio input "true"
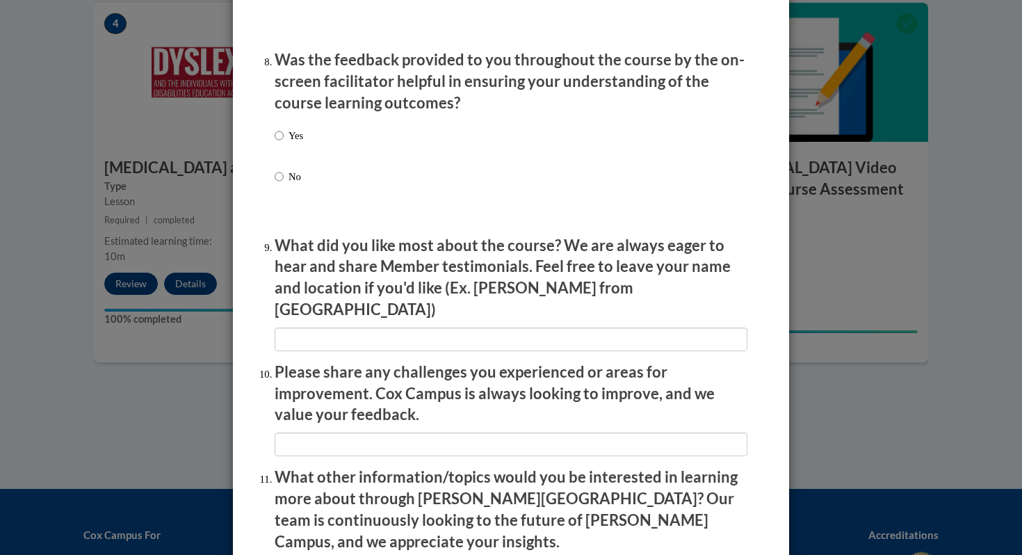
scroll to position [2137, 0]
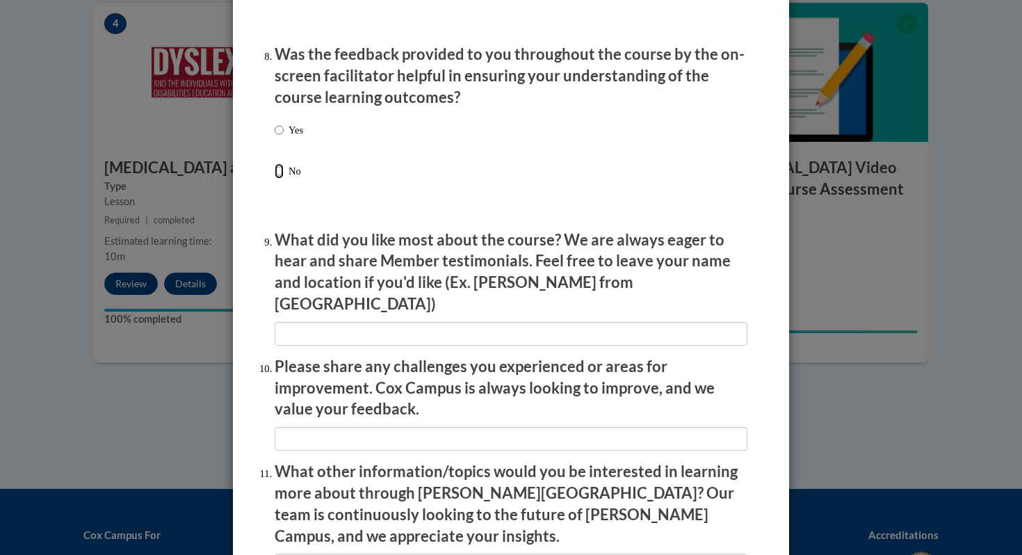
click at [278, 179] on input "No" at bounding box center [279, 170] width 9 height 15
radio input "true"
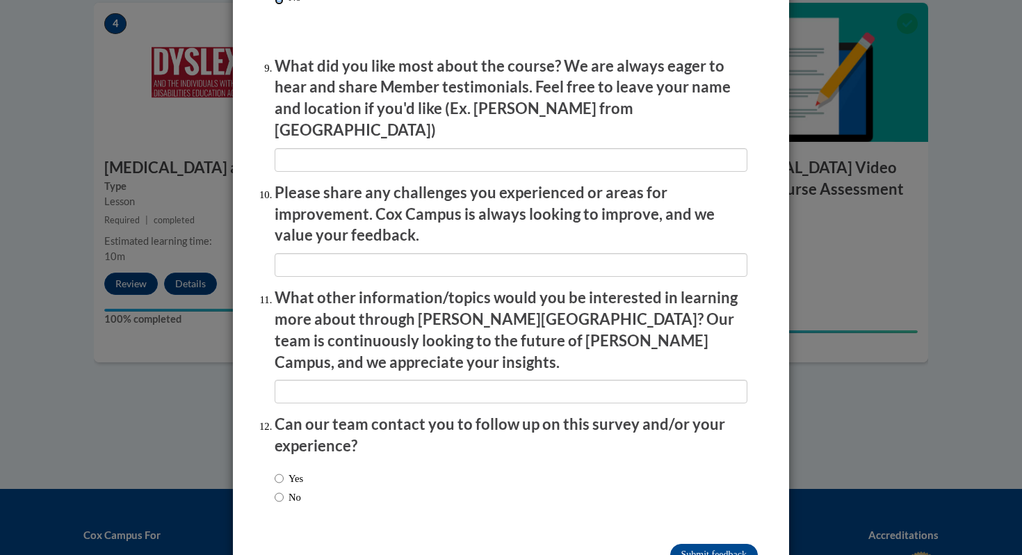
scroll to position [2338, 0]
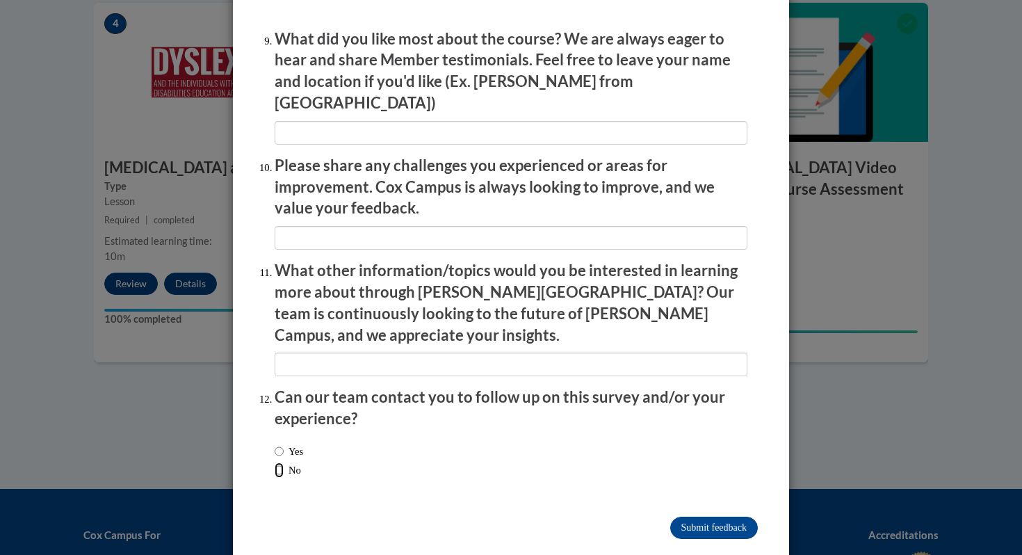
click at [280, 463] on input "No" at bounding box center [279, 470] width 9 height 15
radio input "true"
click at [712, 517] on input "Submit feedback" at bounding box center [715, 528] width 88 height 22
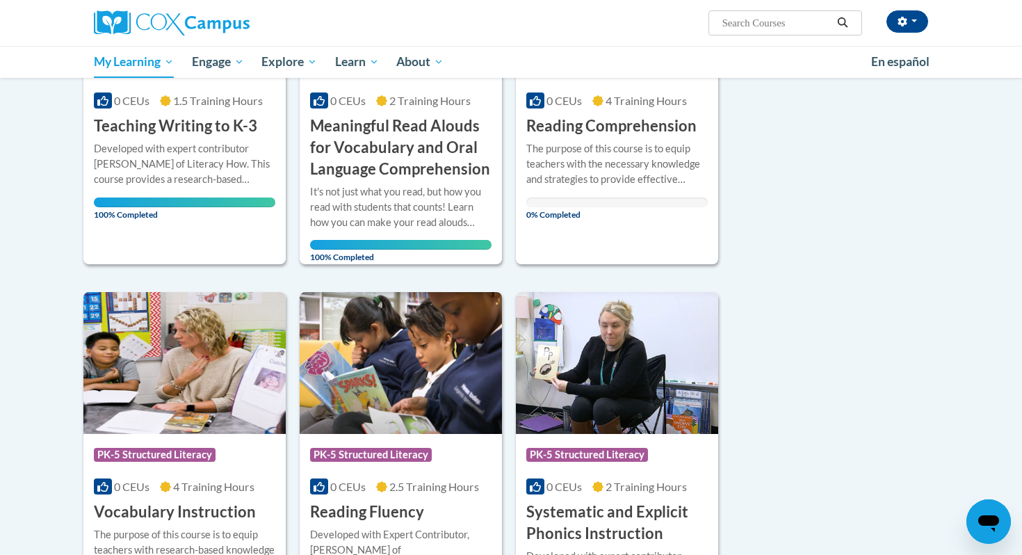
scroll to position [629, 0]
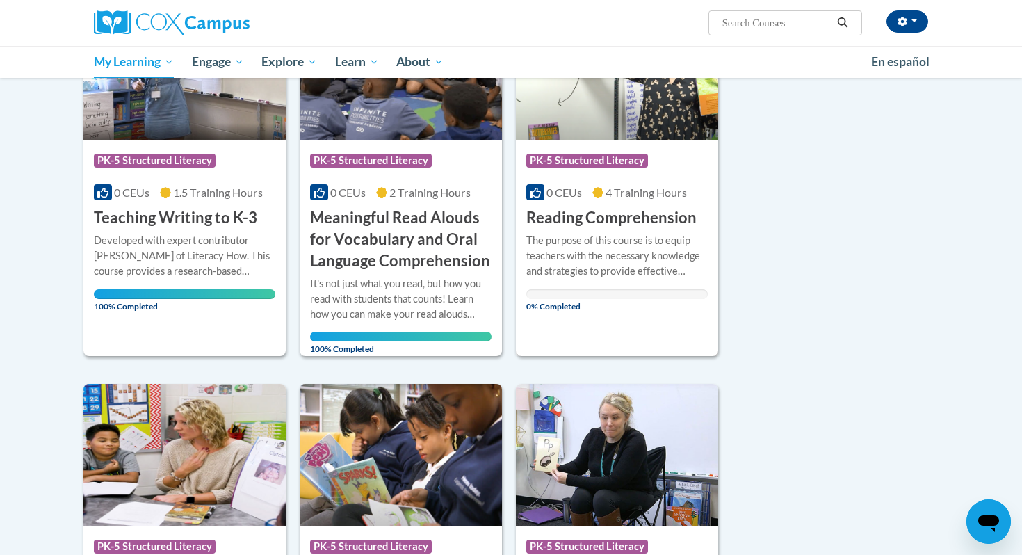
click at [588, 247] on div "The purpose of this course is to equip teachers with the necessary knowledge an…" at bounding box center [618, 256] width 182 height 46
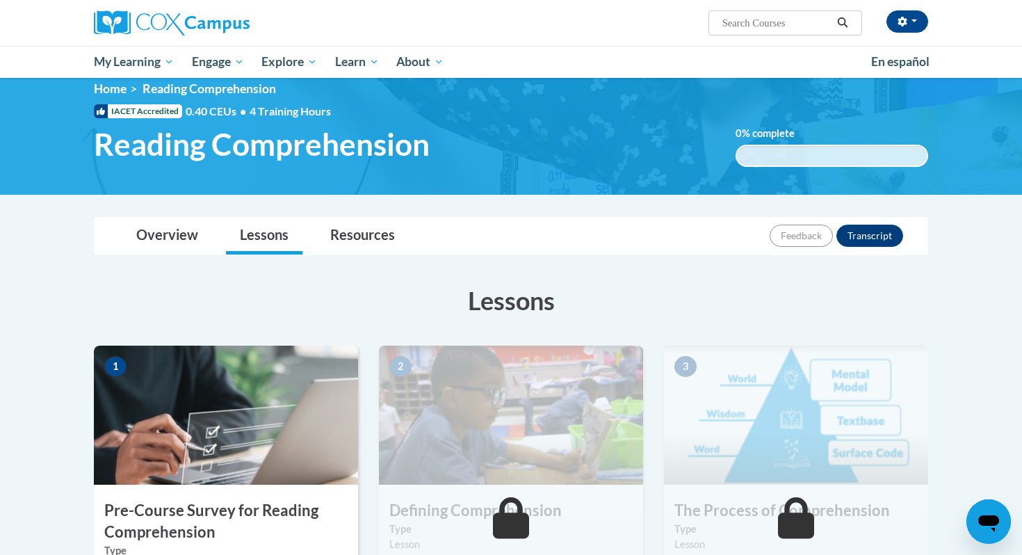
scroll to position [19, 0]
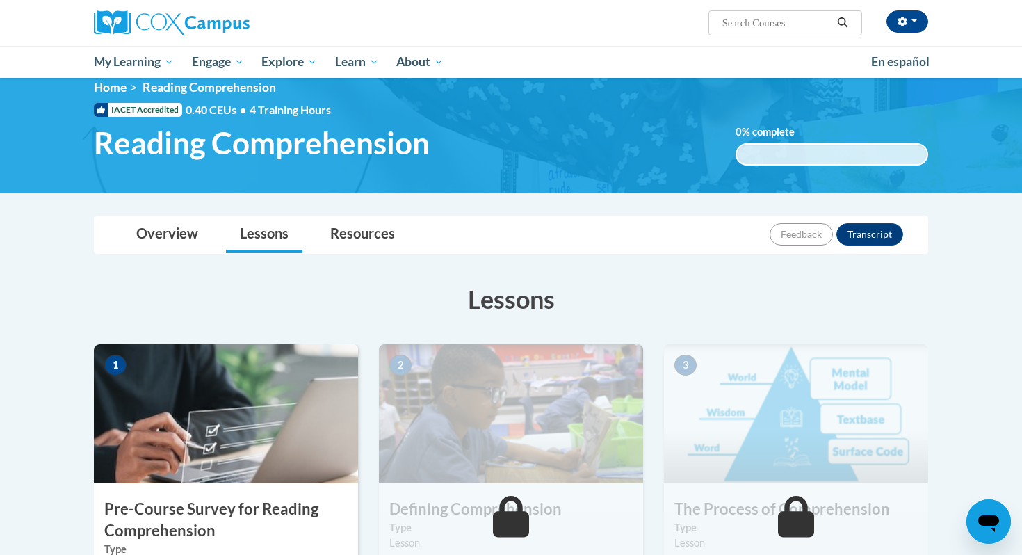
click at [557, 417] on img at bounding box center [511, 413] width 264 height 139
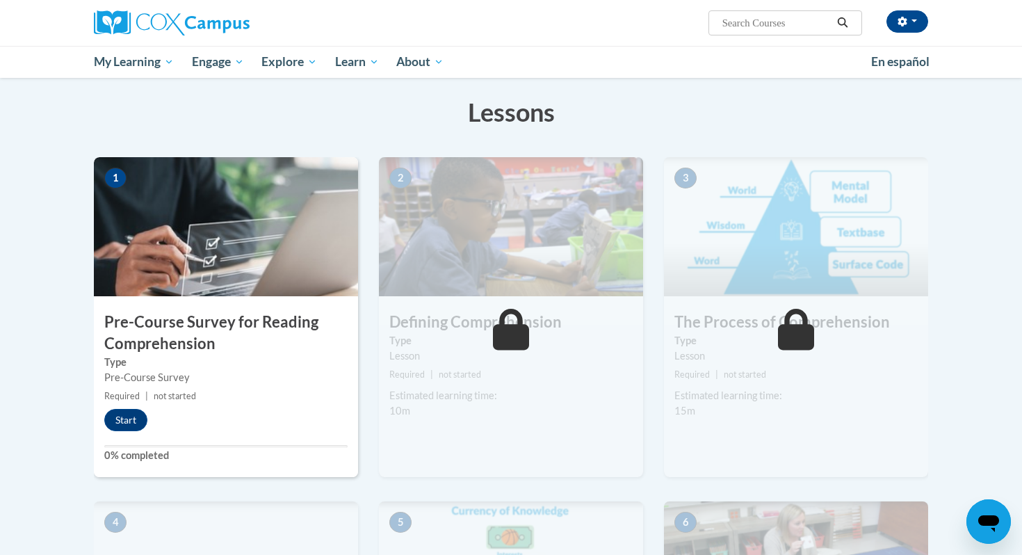
scroll to position [214, 0]
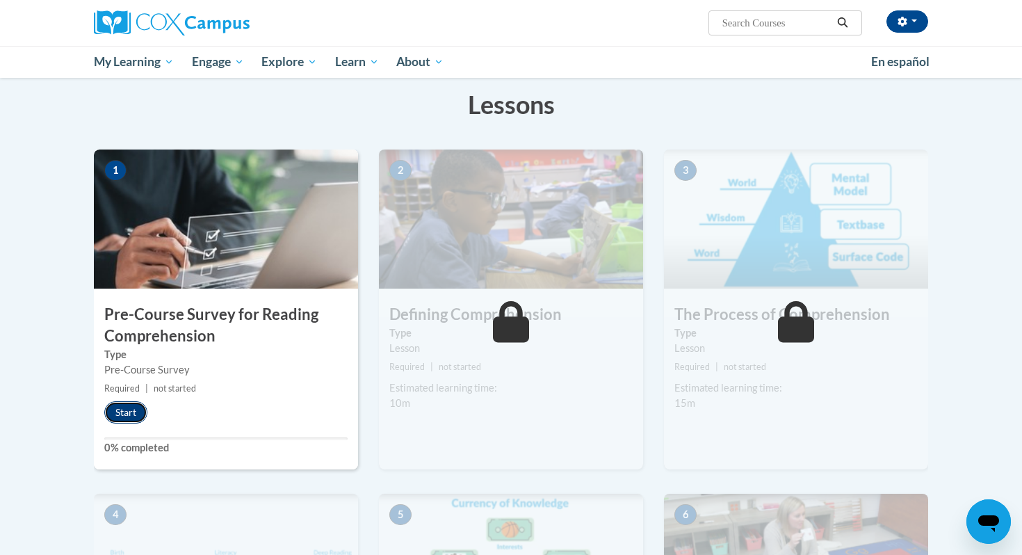
click at [136, 411] on button "Start" at bounding box center [125, 412] width 43 height 22
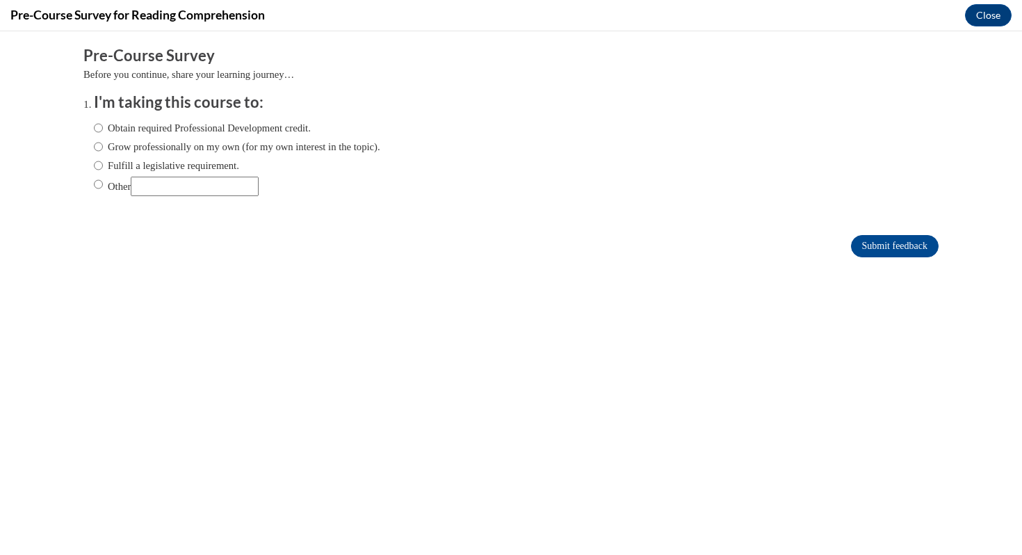
scroll to position [0, 0]
click at [98, 163] on input "Fulfill a legislative requirement." at bounding box center [98, 165] width 9 height 15
radio input "true"
click at [906, 241] on input "Submit feedback" at bounding box center [895, 246] width 88 height 22
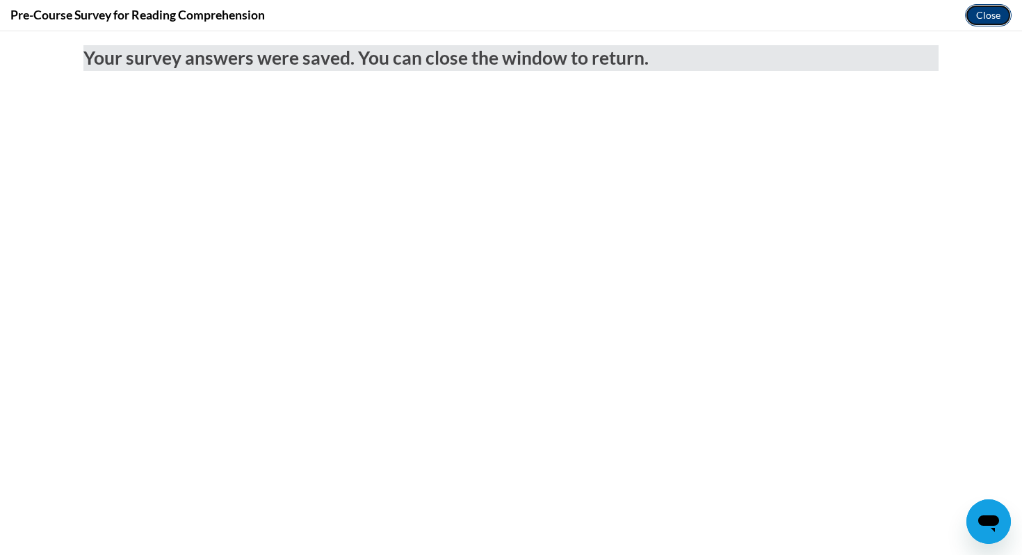
click at [986, 10] on button "Close" at bounding box center [988, 15] width 47 height 22
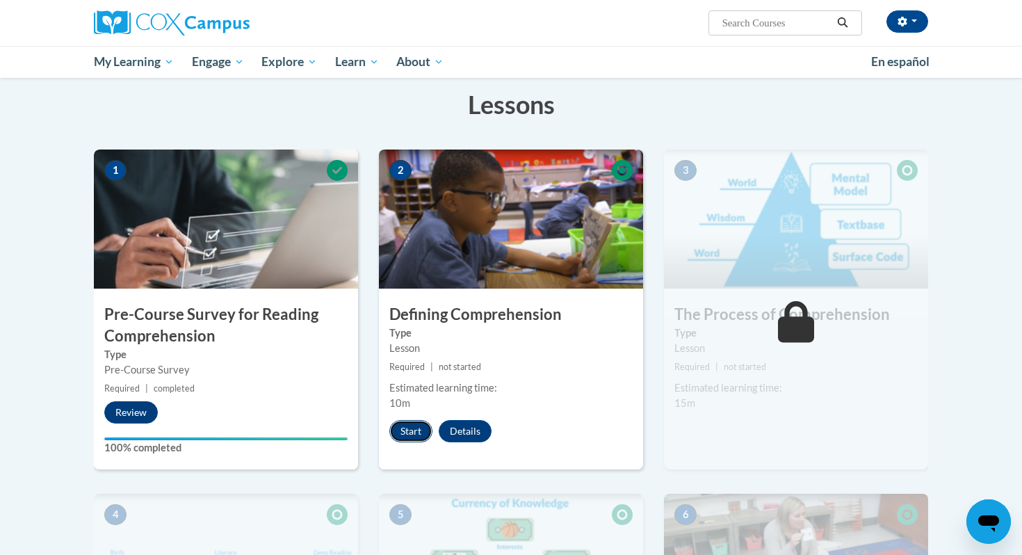
click at [413, 431] on button "Start" at bounding box center [411, 431] width 43 height 22
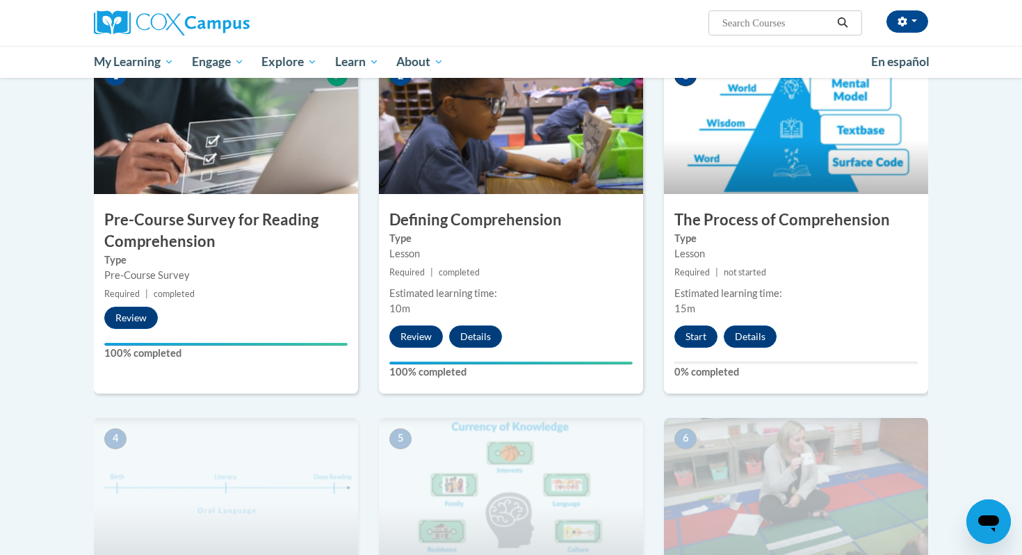
scroll to position [310, 0]
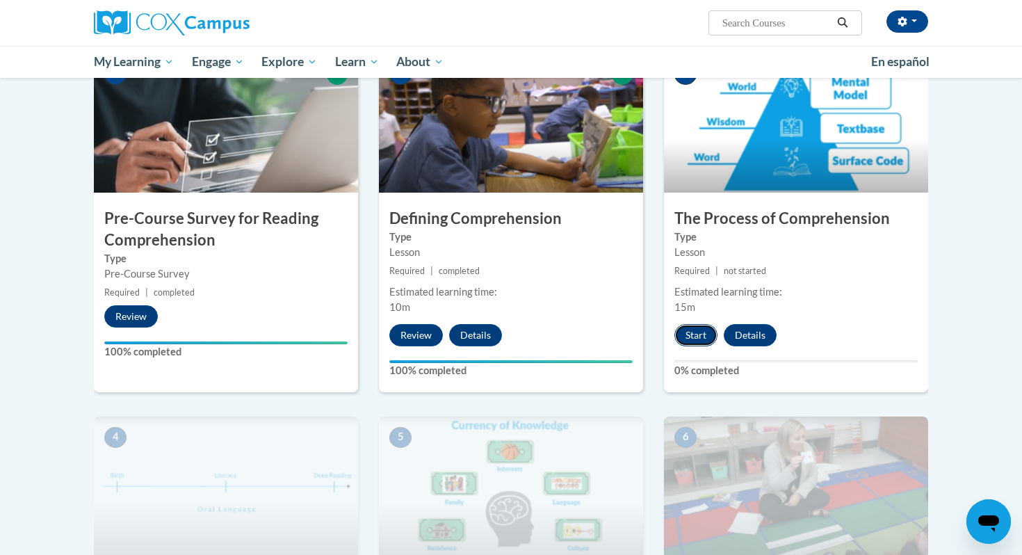
click at [696, 338] on button "Start" at bounding box center [696, 335] width 43 height 22
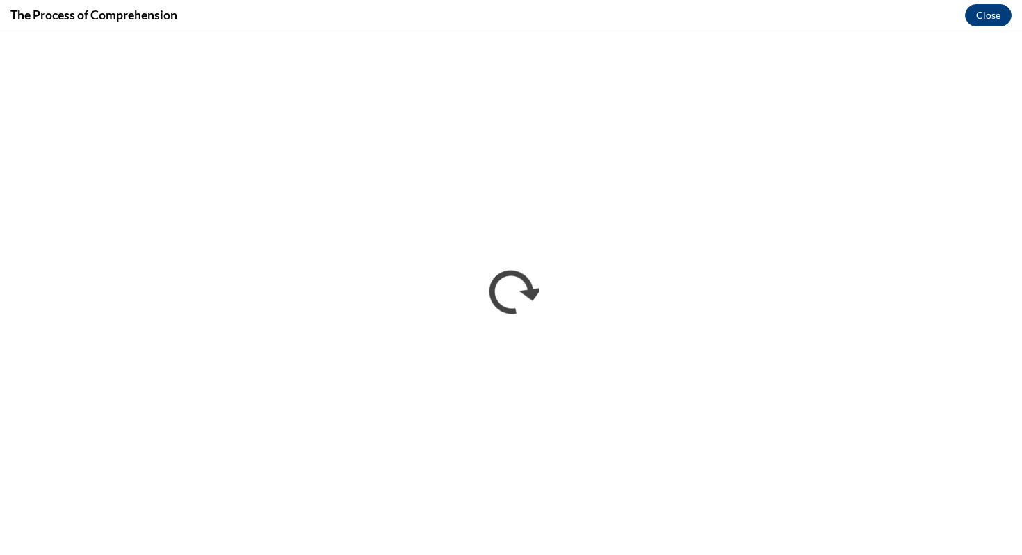
scroll to position [0, 0]
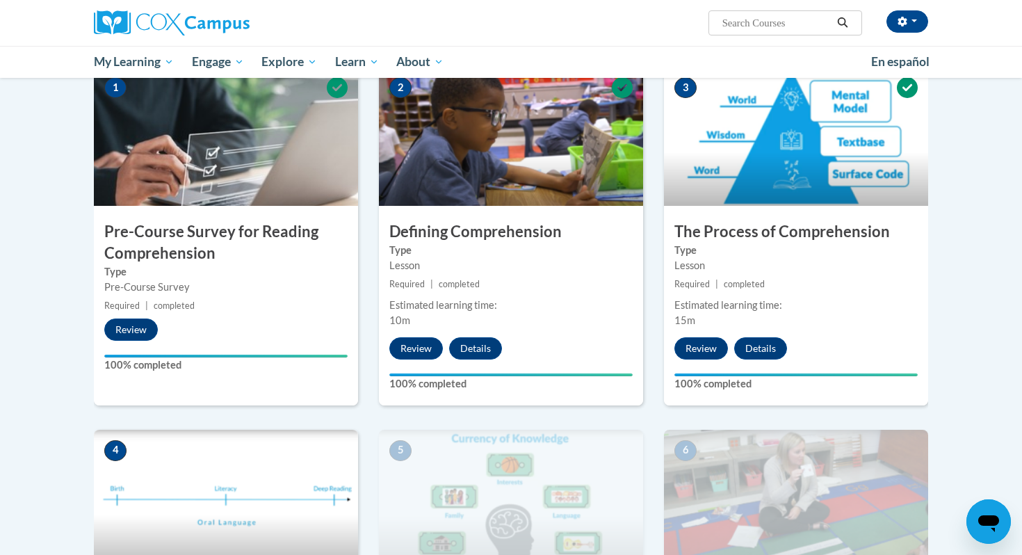
scroll to position [284, 0]
